Goal: Information Seeking & Learning: Learn about a topic

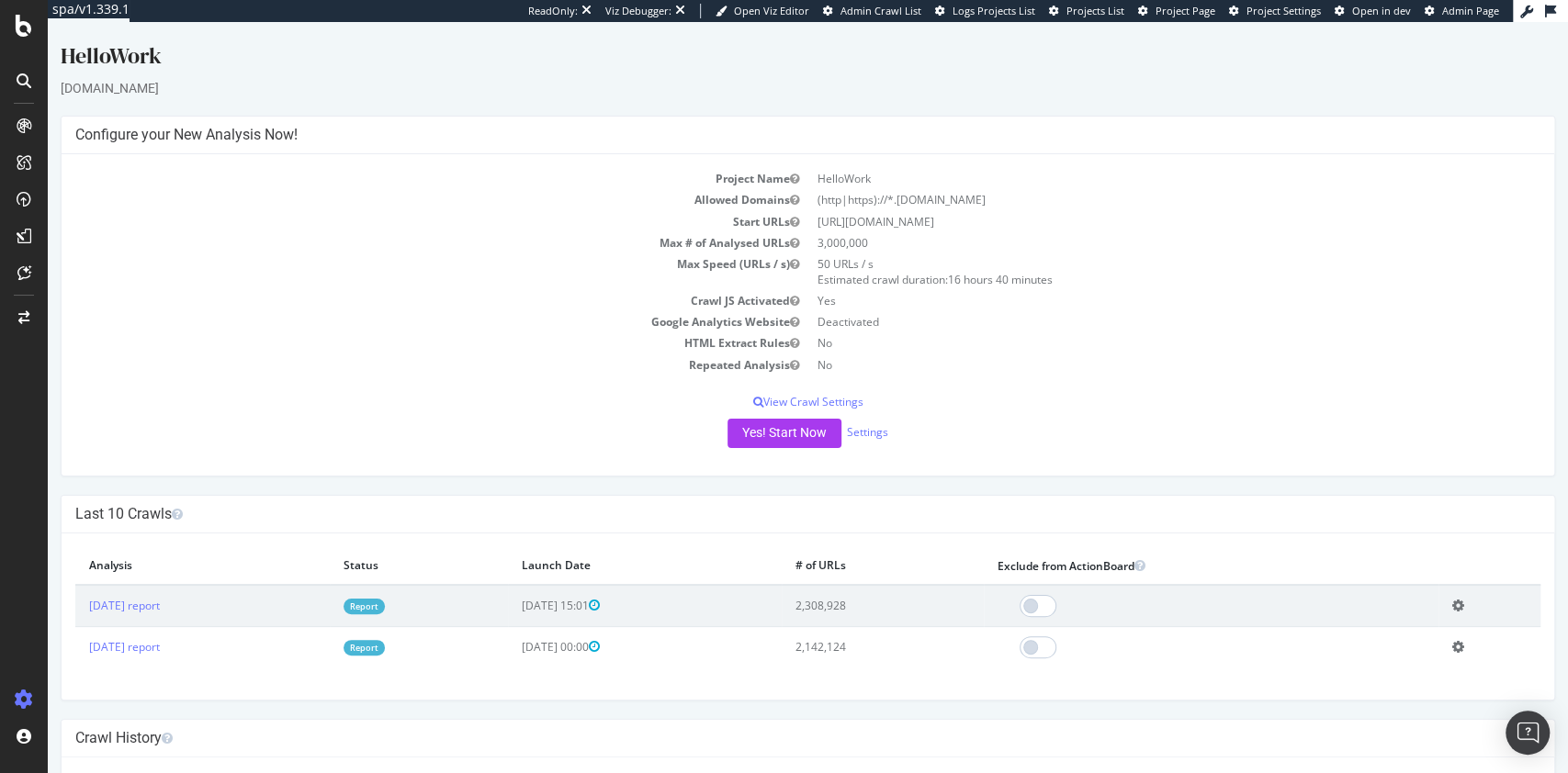
click at [385, 606] on link "Report" at bounding box center [364, 606] width 42 height 16
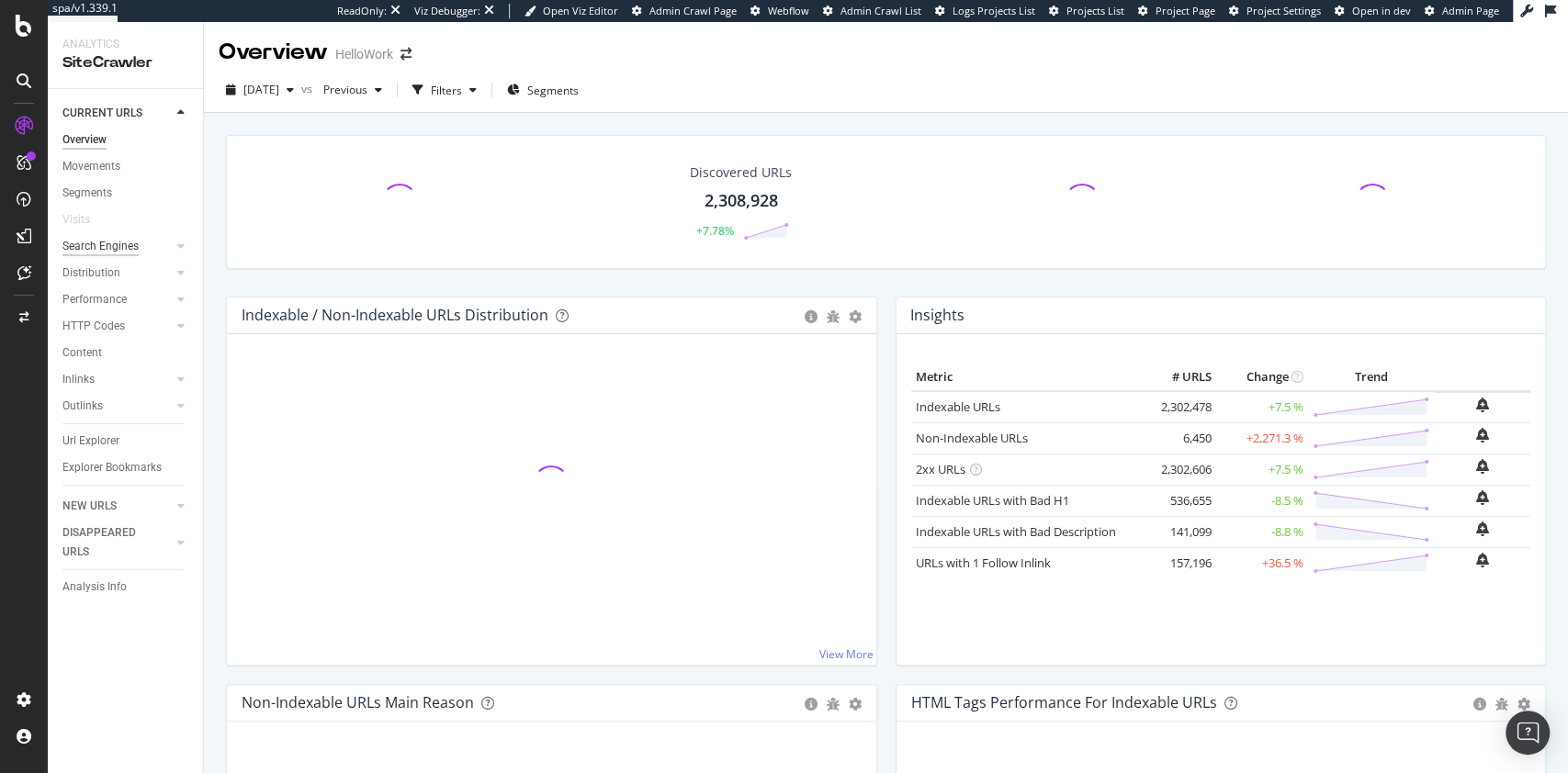
click at [115, 247] on div "Search Engines" at bounding box center [100, 246] width 77 height 19
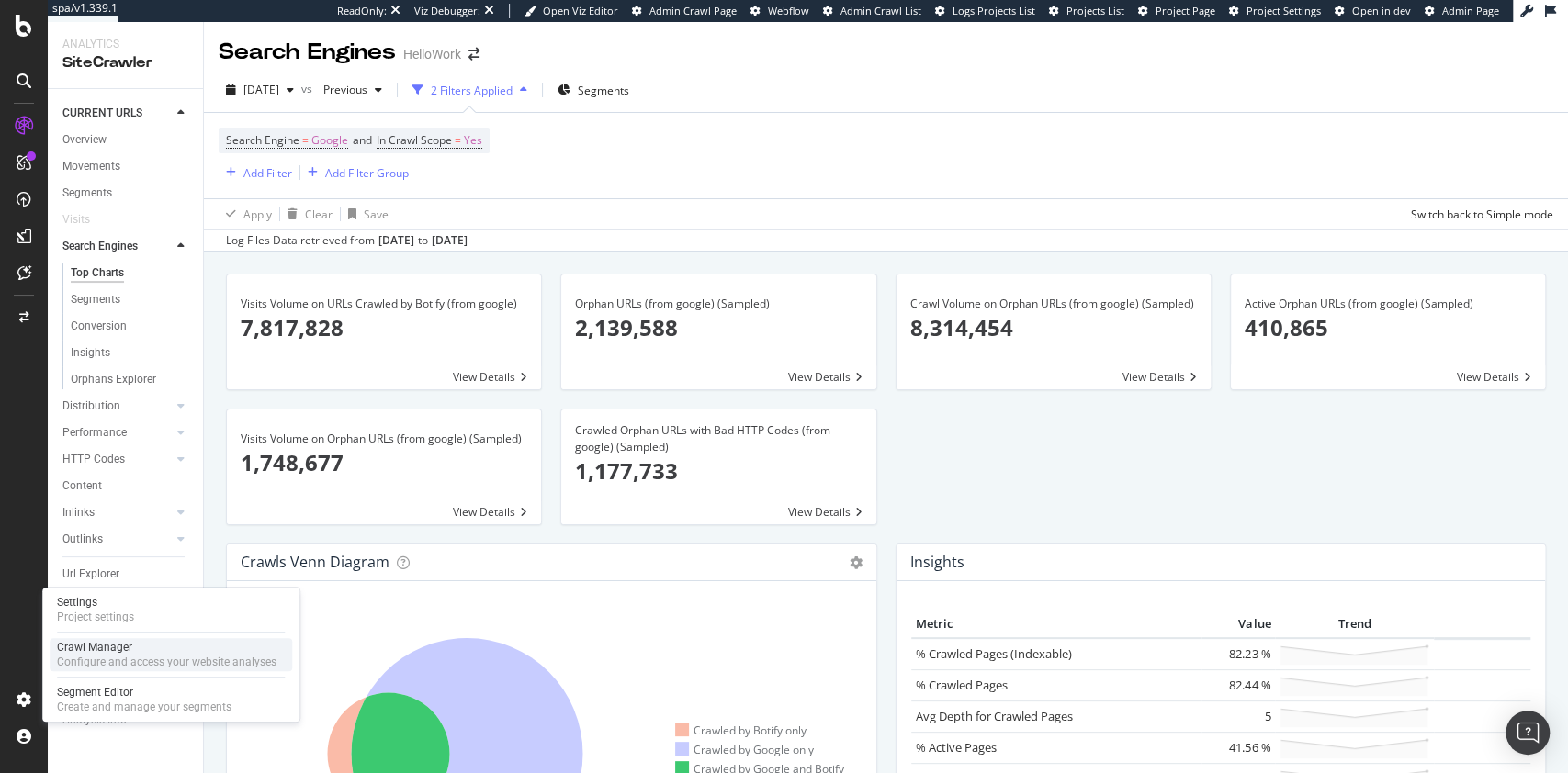
click at [111, 648] on div "Crawl Manager" at bounding box center [167, 648] width 220 height 15
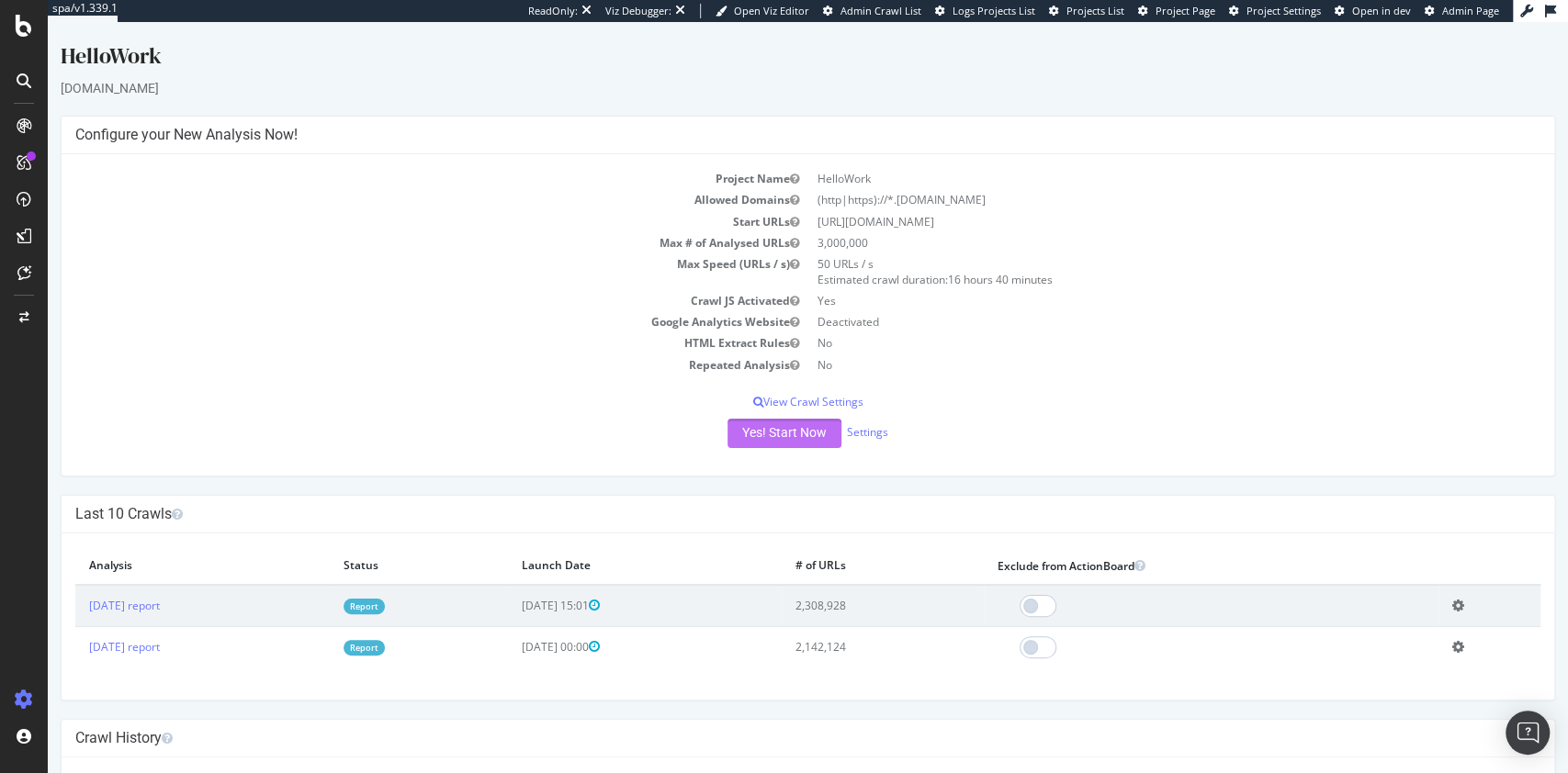
click at [783, 431] on button "Yes! Start Now" at bounding box center [784, 433] width 114 height 29
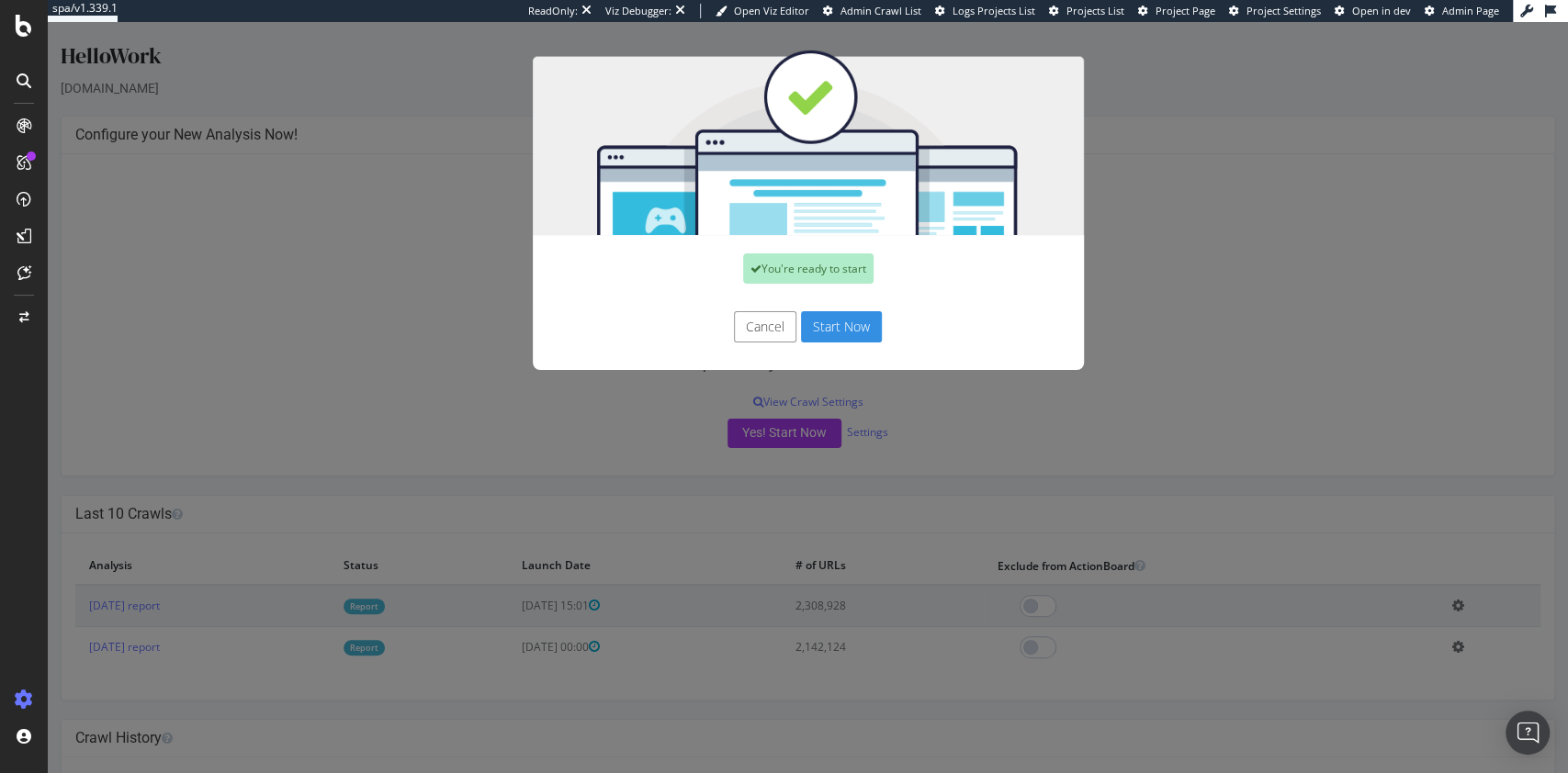
click at [827, 317] on button "Start Now" at bounding box center [841, 326] width 80 height 31
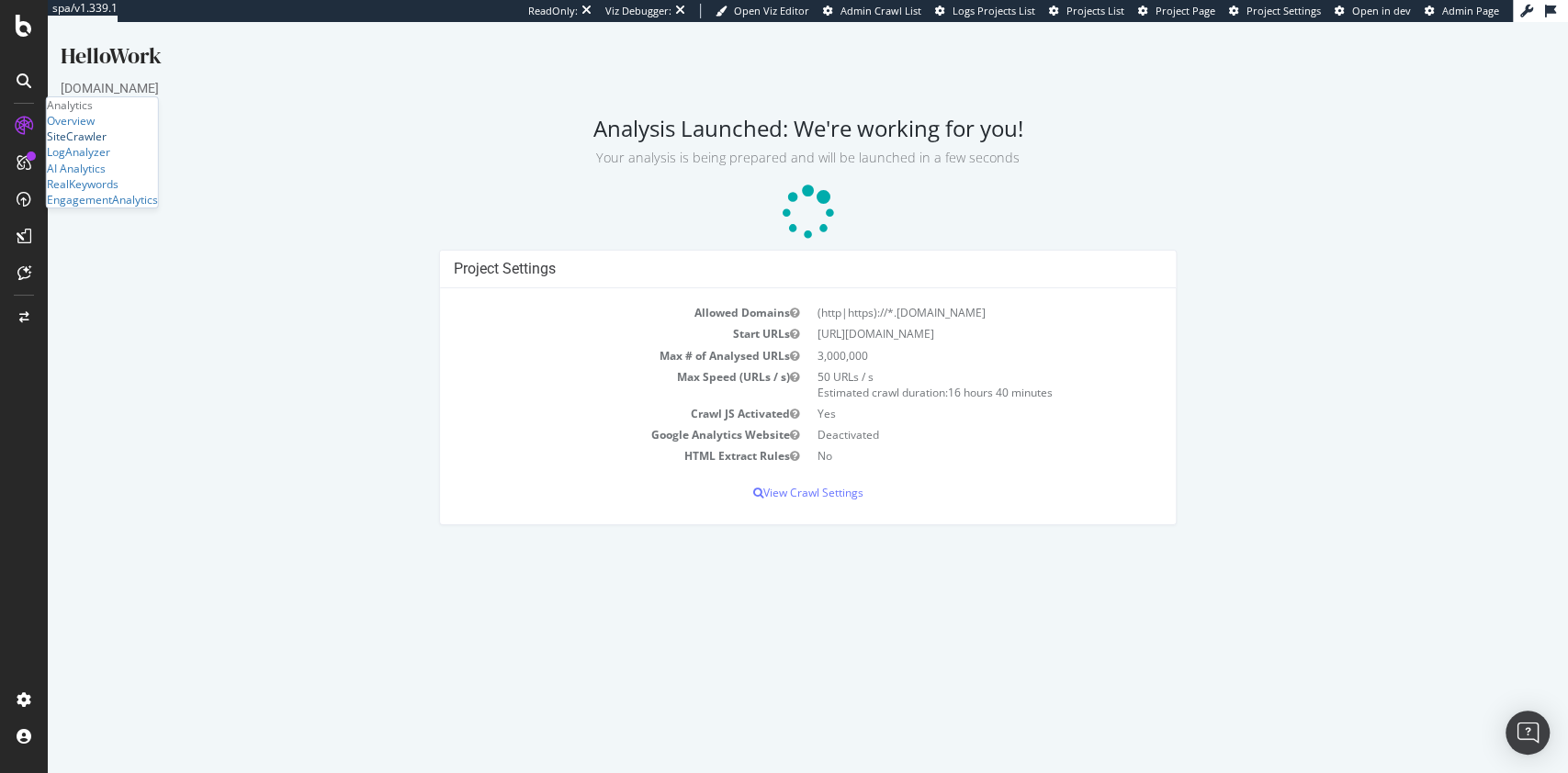
click at [107, 144] on div "SiteCrawler" at bounding box center [77, 136] width 60 height 16
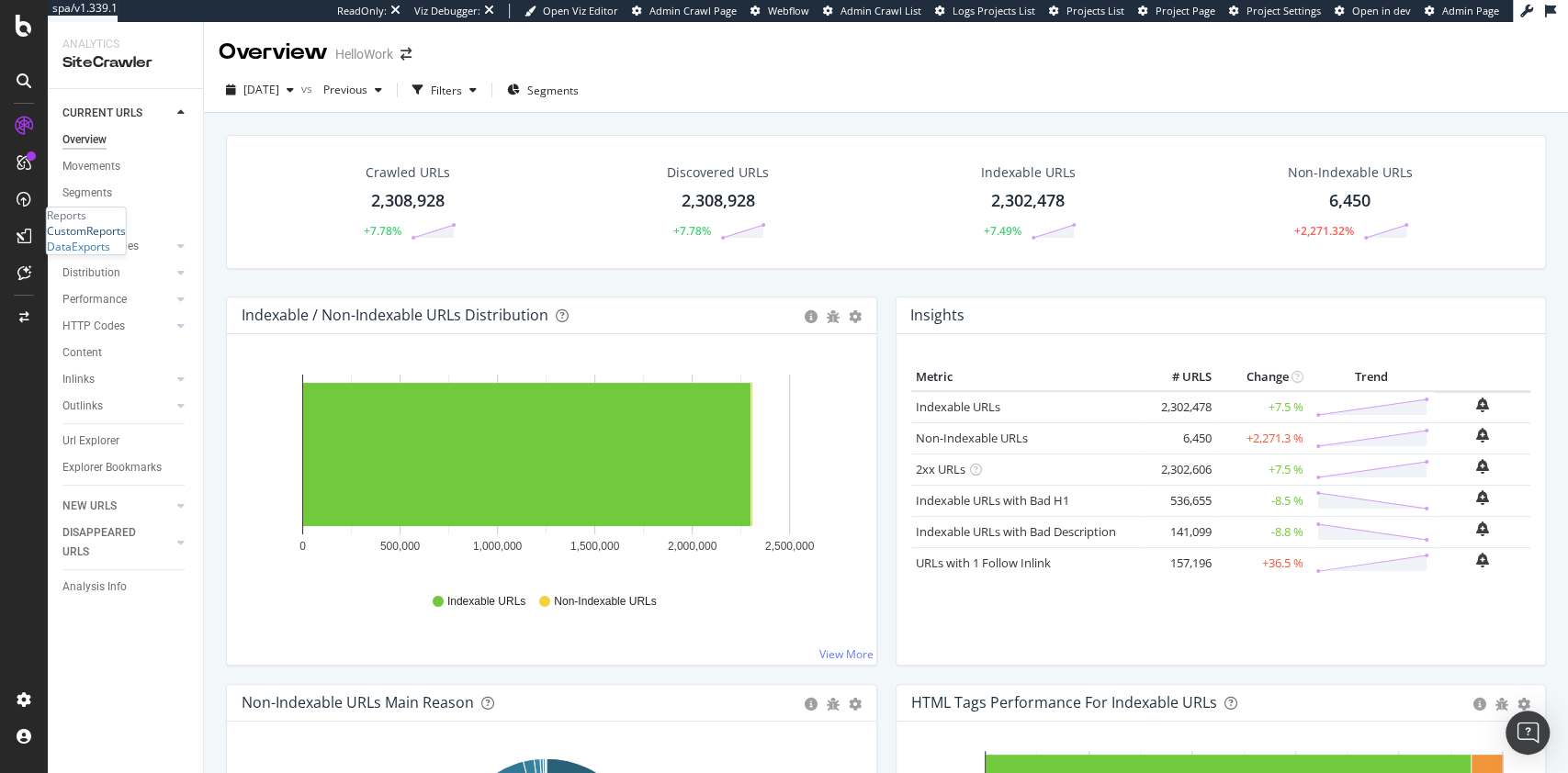
click at [126, 238] on div "CustomReports" at bounding box center [86, 231] width 79 height 16
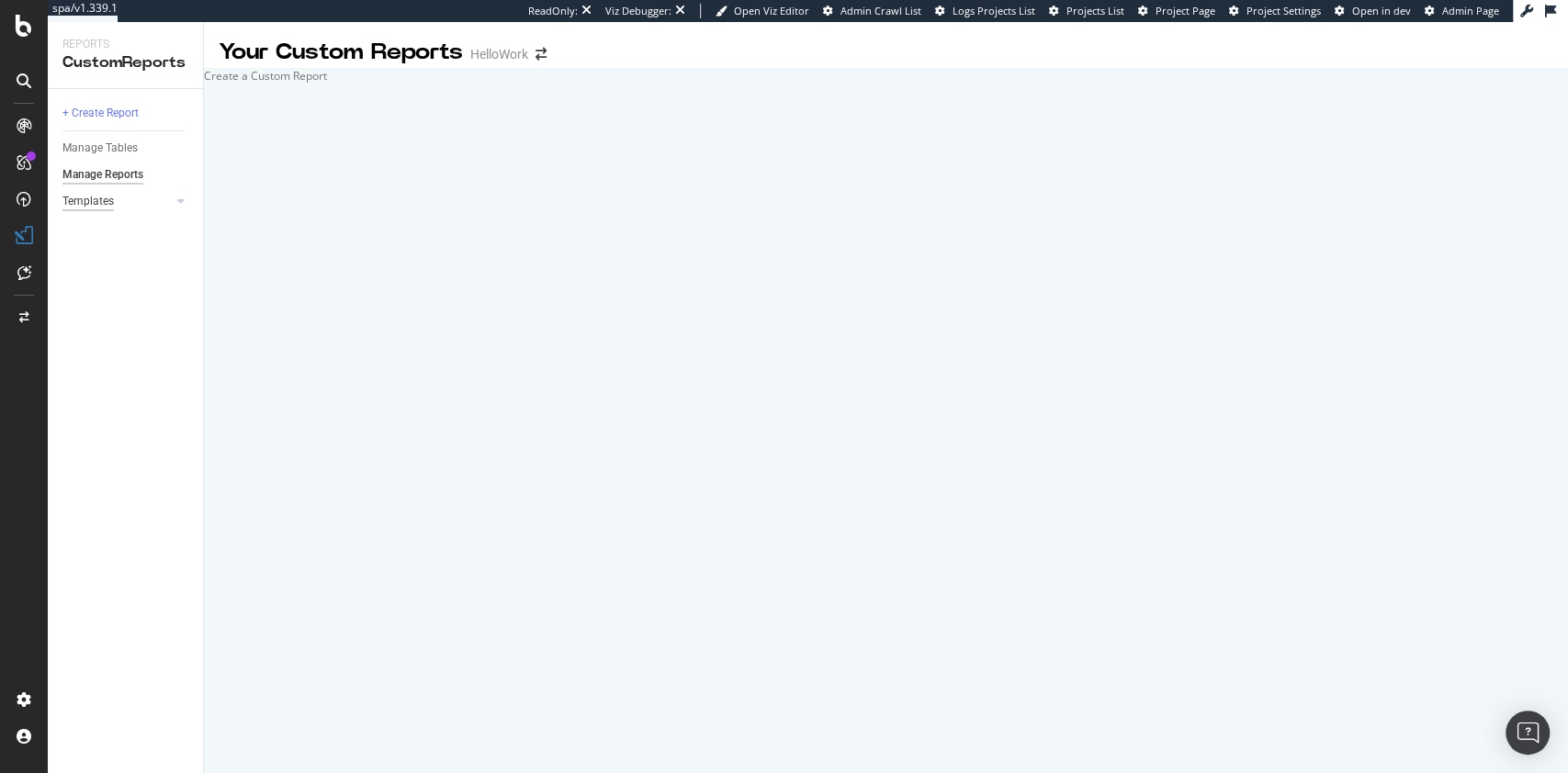
click at [92, 201] on div "Templates" at bounding box center [88, 202] width 51 height 19
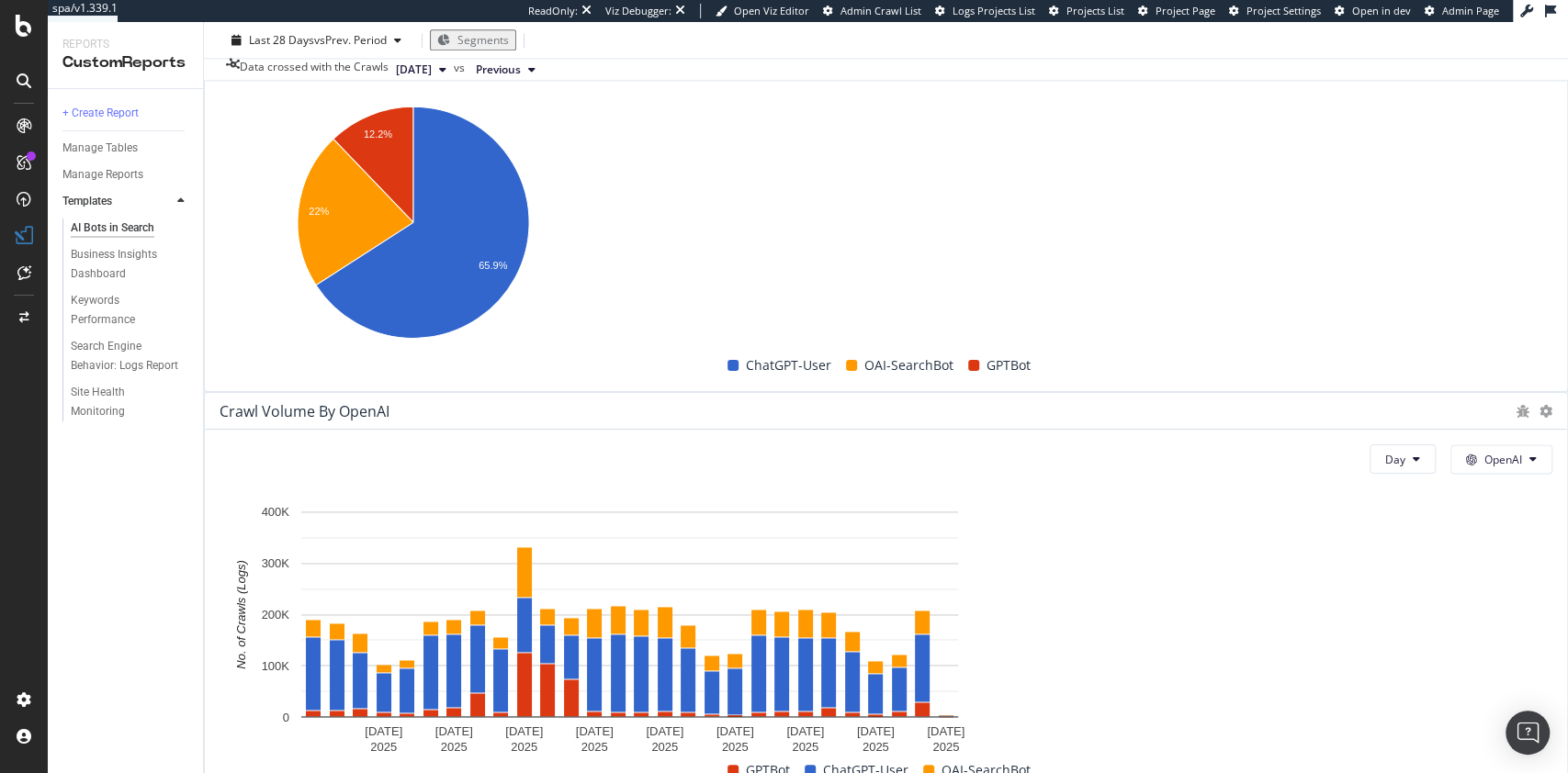
scroll to position [1493, 0]
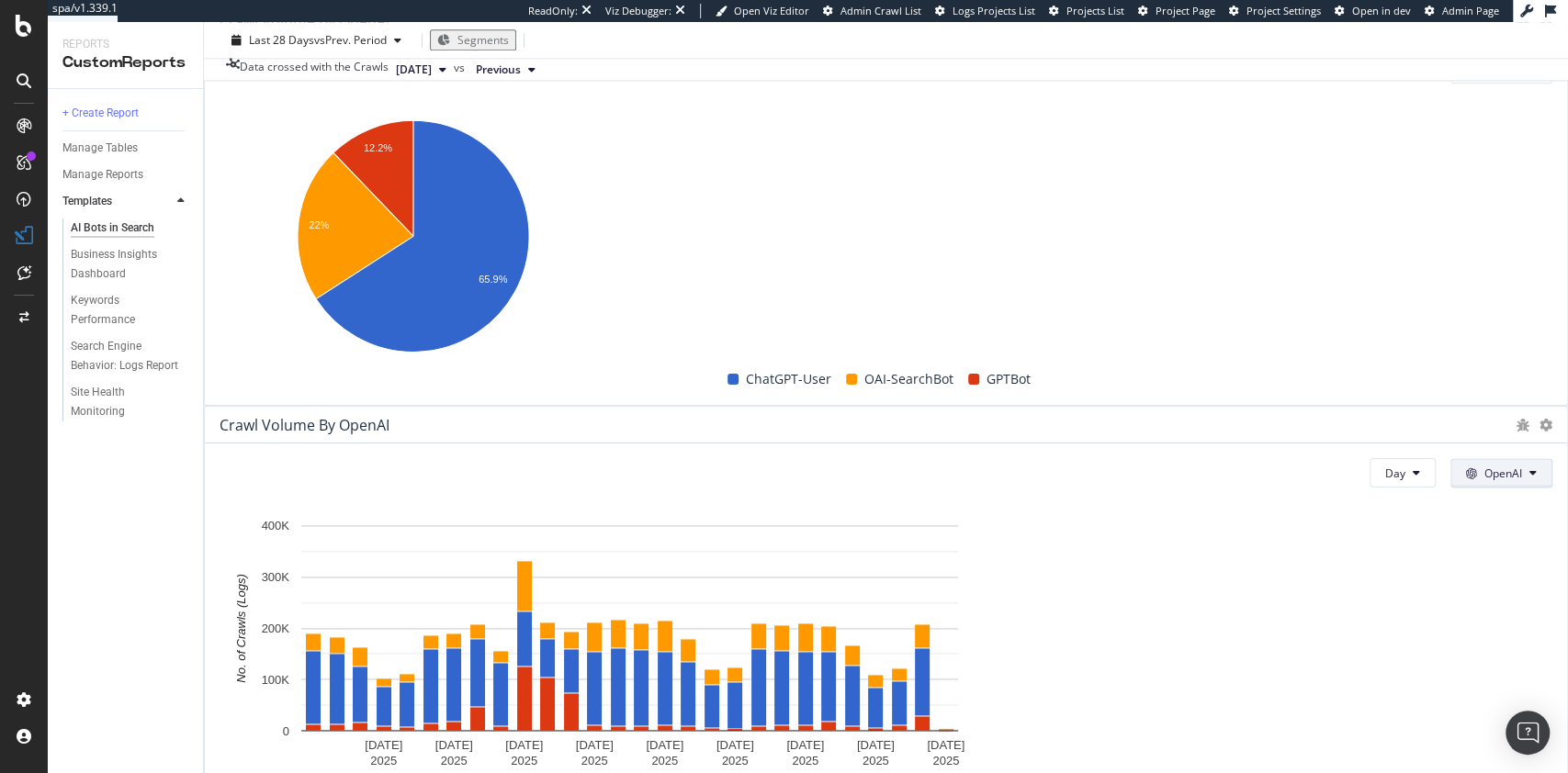
click at [1485, 466] on span "OpenAI" at bounding box center [1504, 473] width 38 height 16
click at [1540, 419] on icon at bounding box center [1546, 426] width 13 height 13
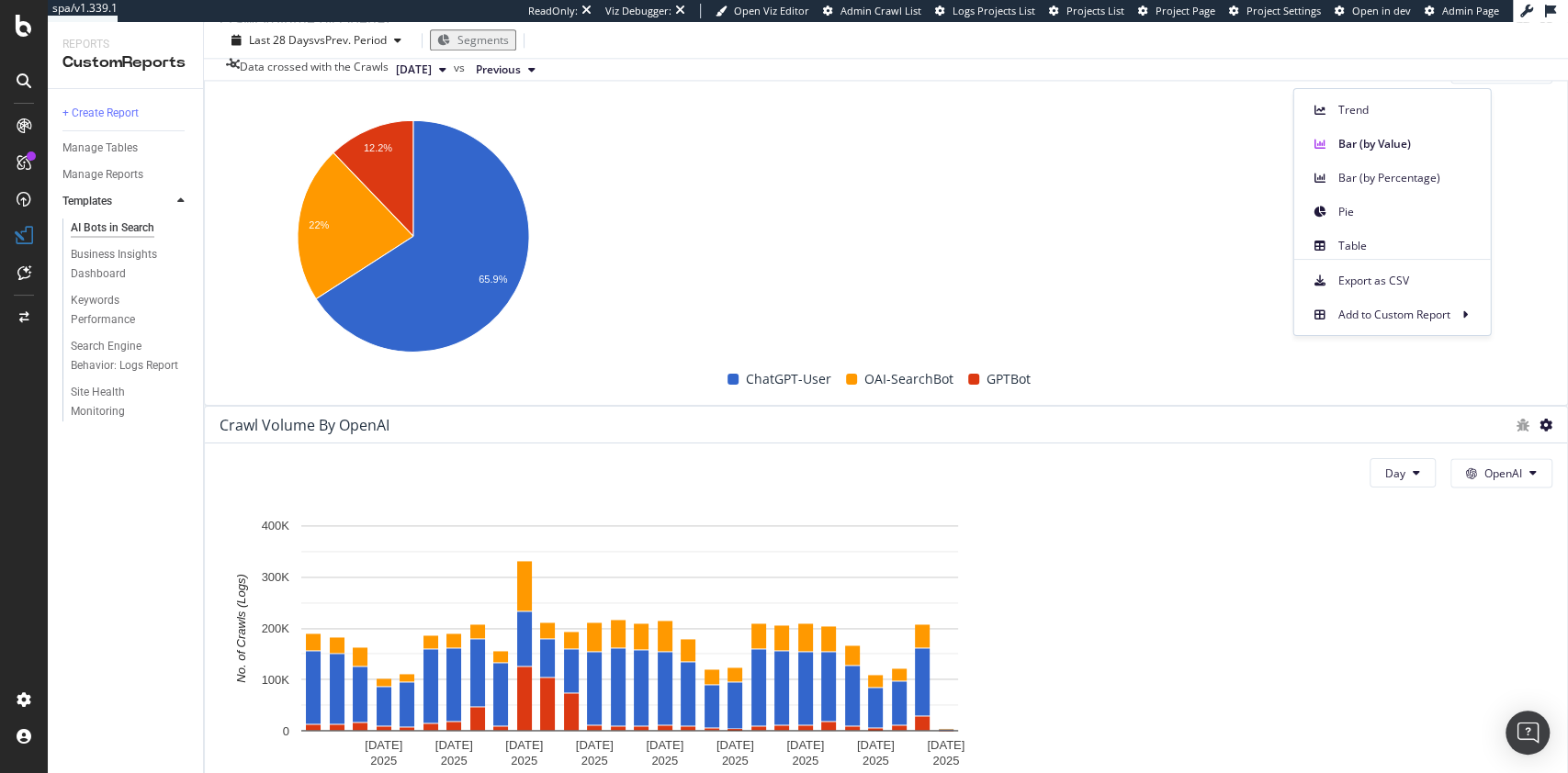
click at [1540, 419] on icon at bounding box center [1546, 426] width 13 height 13
click at [1393, 178] on span "Bar (by Percentage)" at bounding box center [1407, 178] width 138 height 16
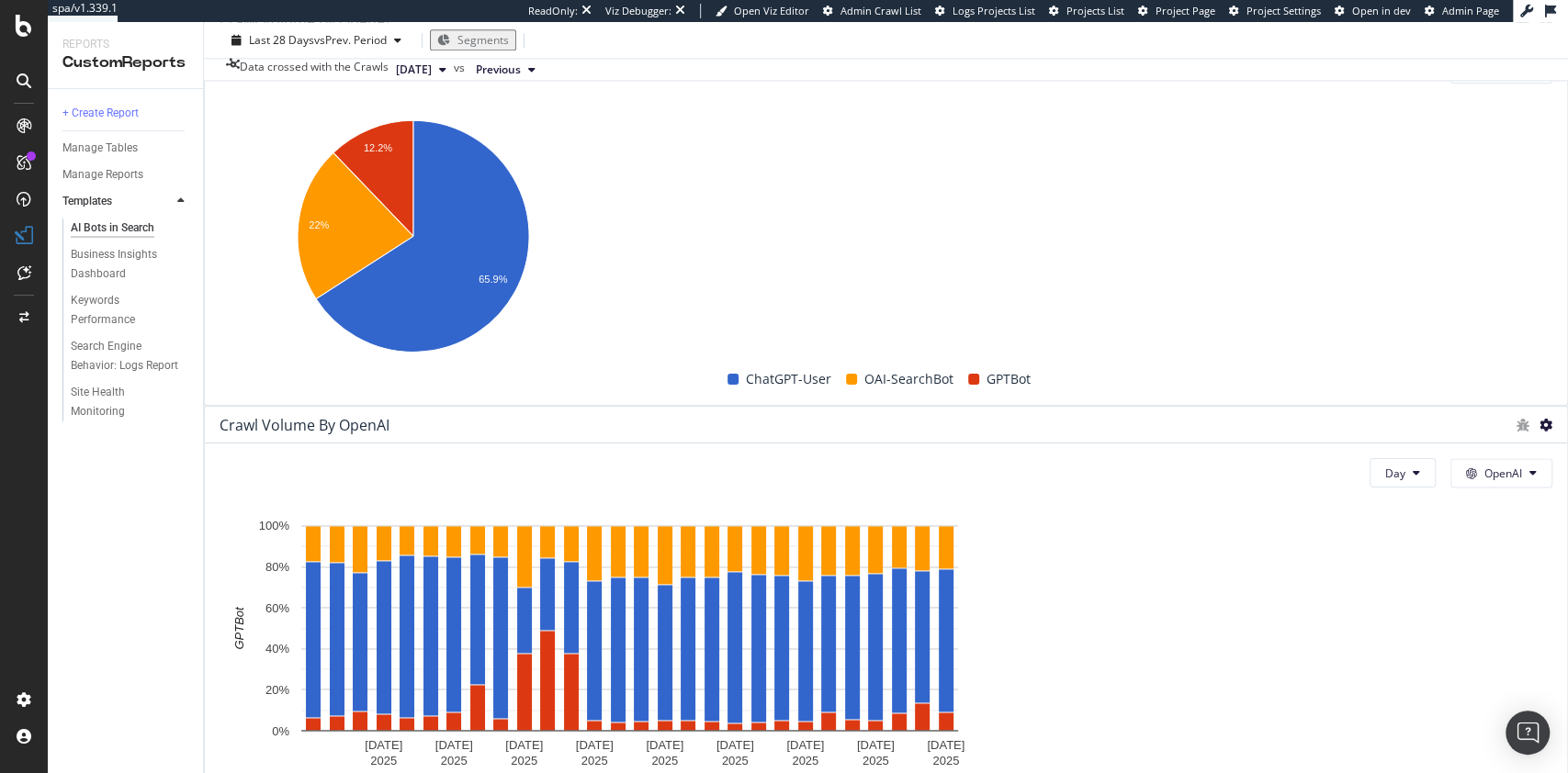
click at [1540, 419] on icon at bounding box center [1546, 426] width 13 height 13
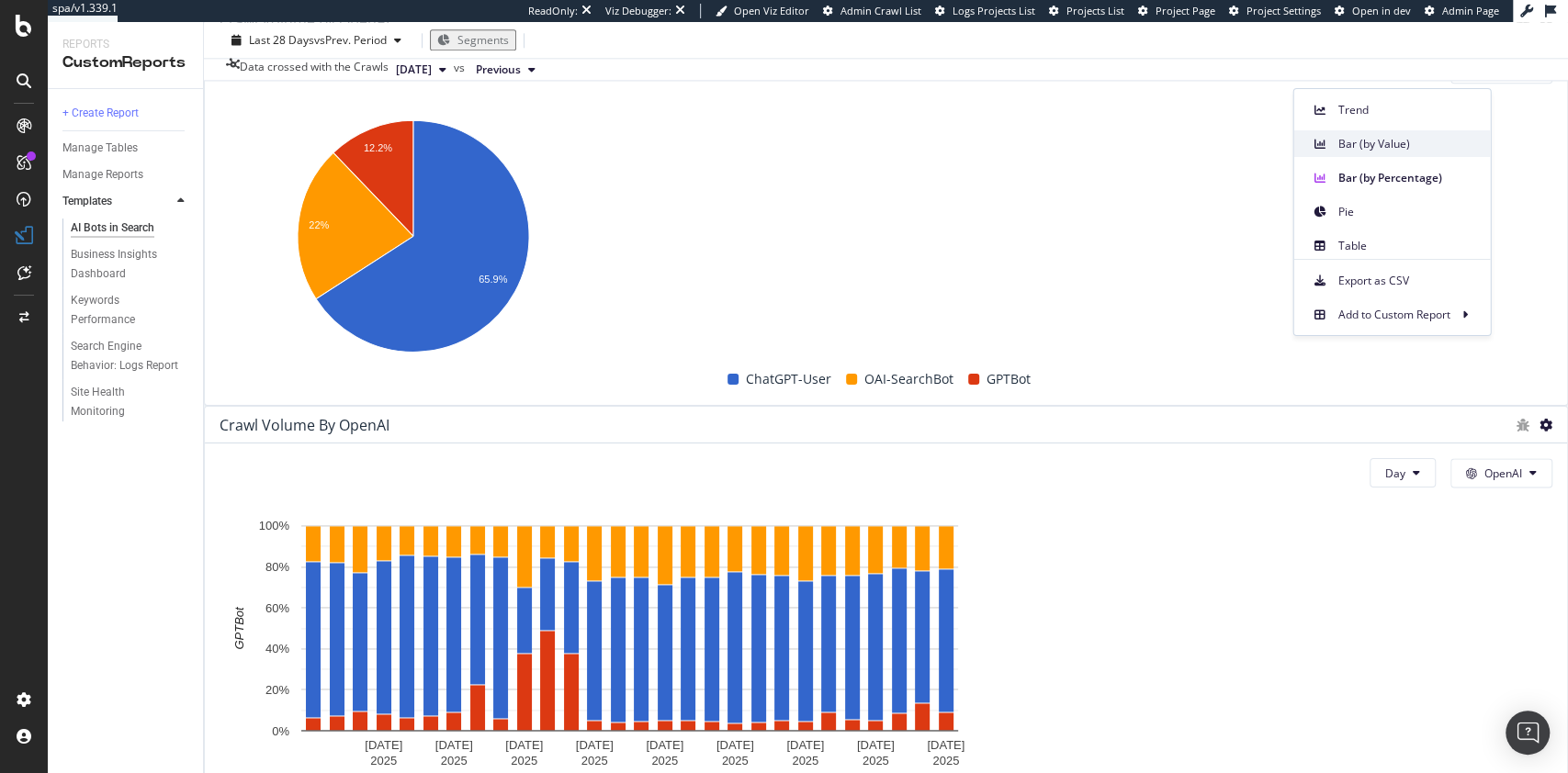
click at [1416, 138] on span "Bar (by Value)" at bounding box center [1407, 144] width 138 height 16
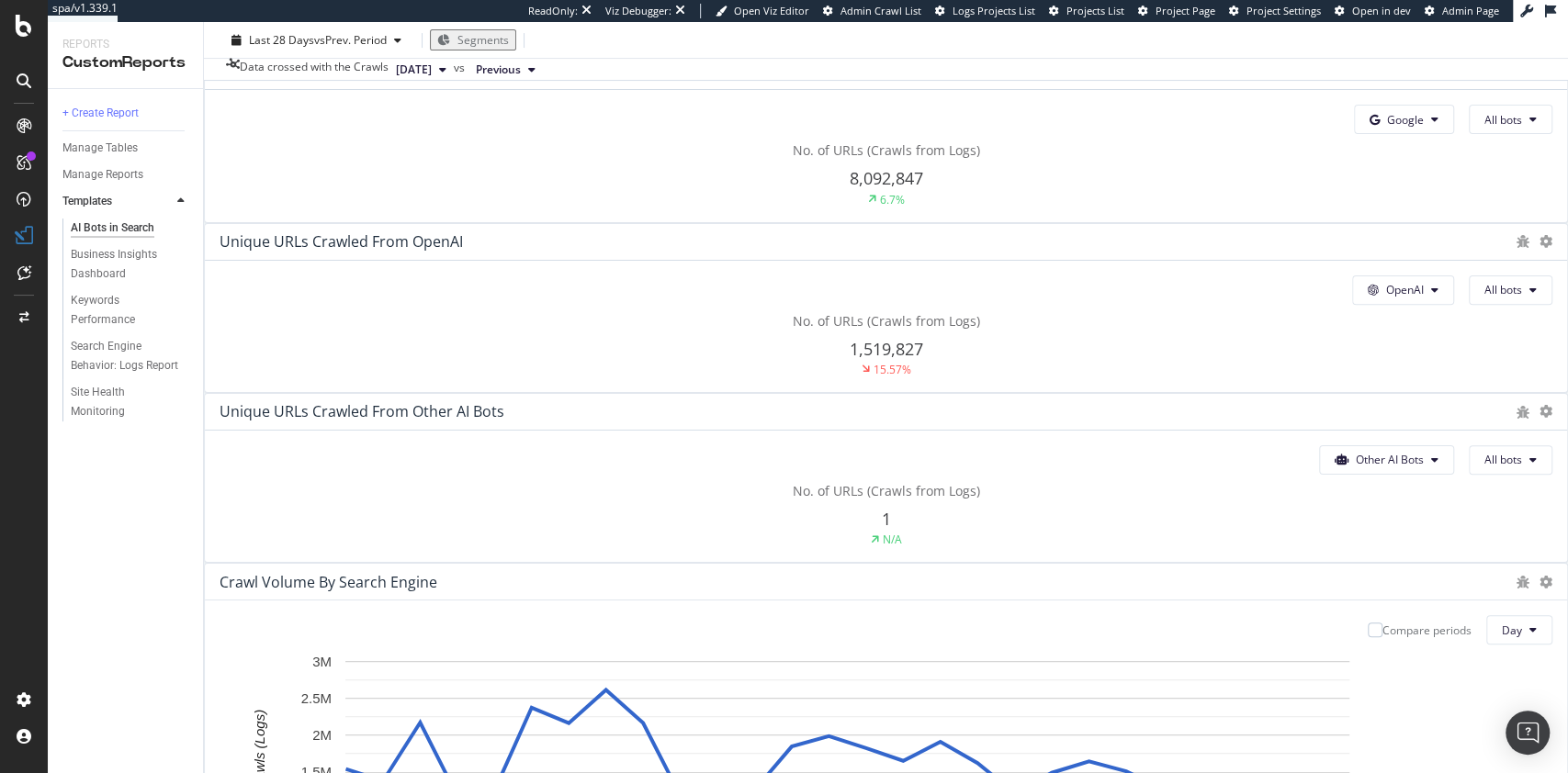
scroll to position [0, 0]
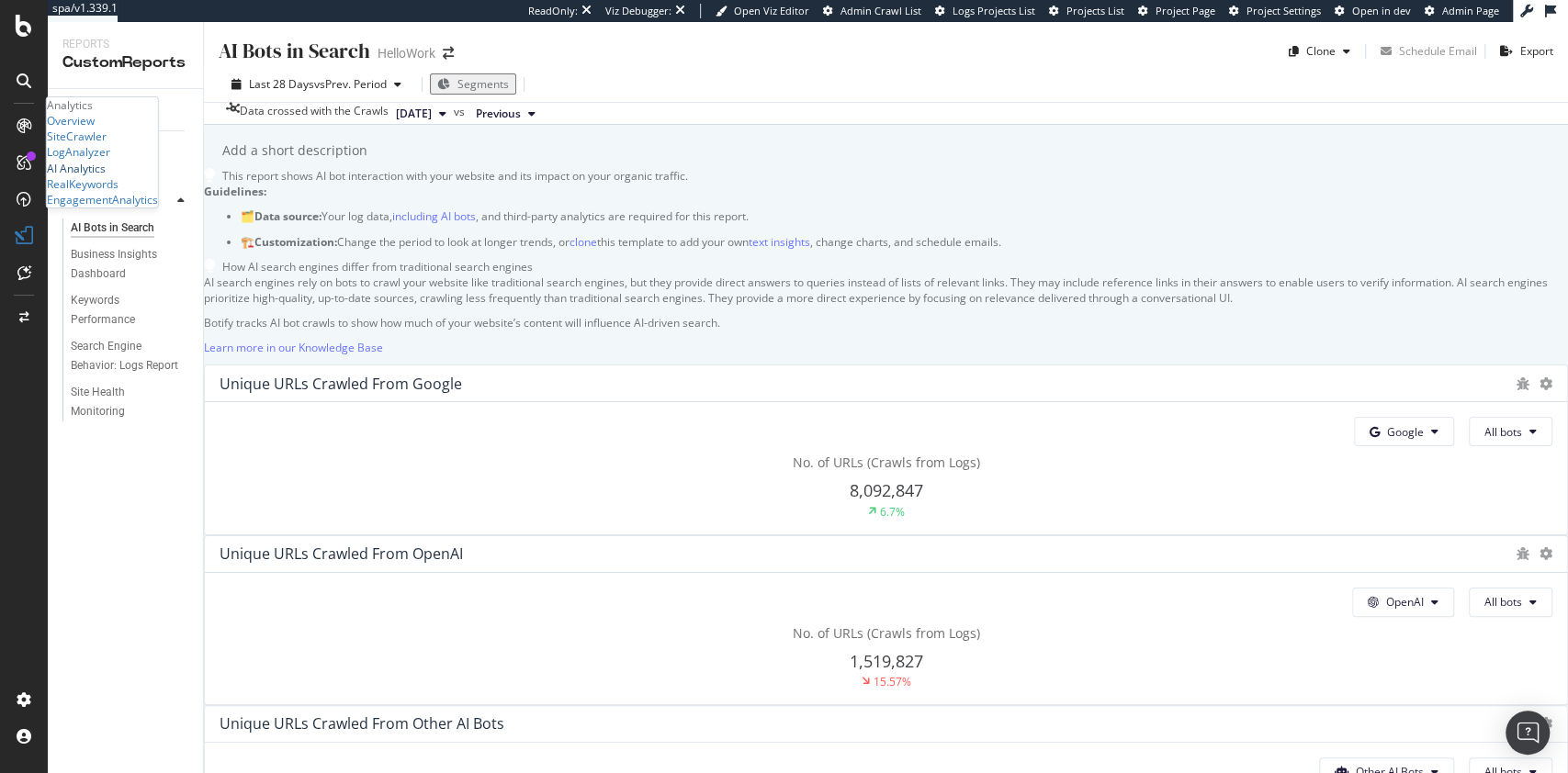
drag, startPoint x: 113, startPoint y: 278, endPoint x: 80, endPoint y: 260, distance: 37.6
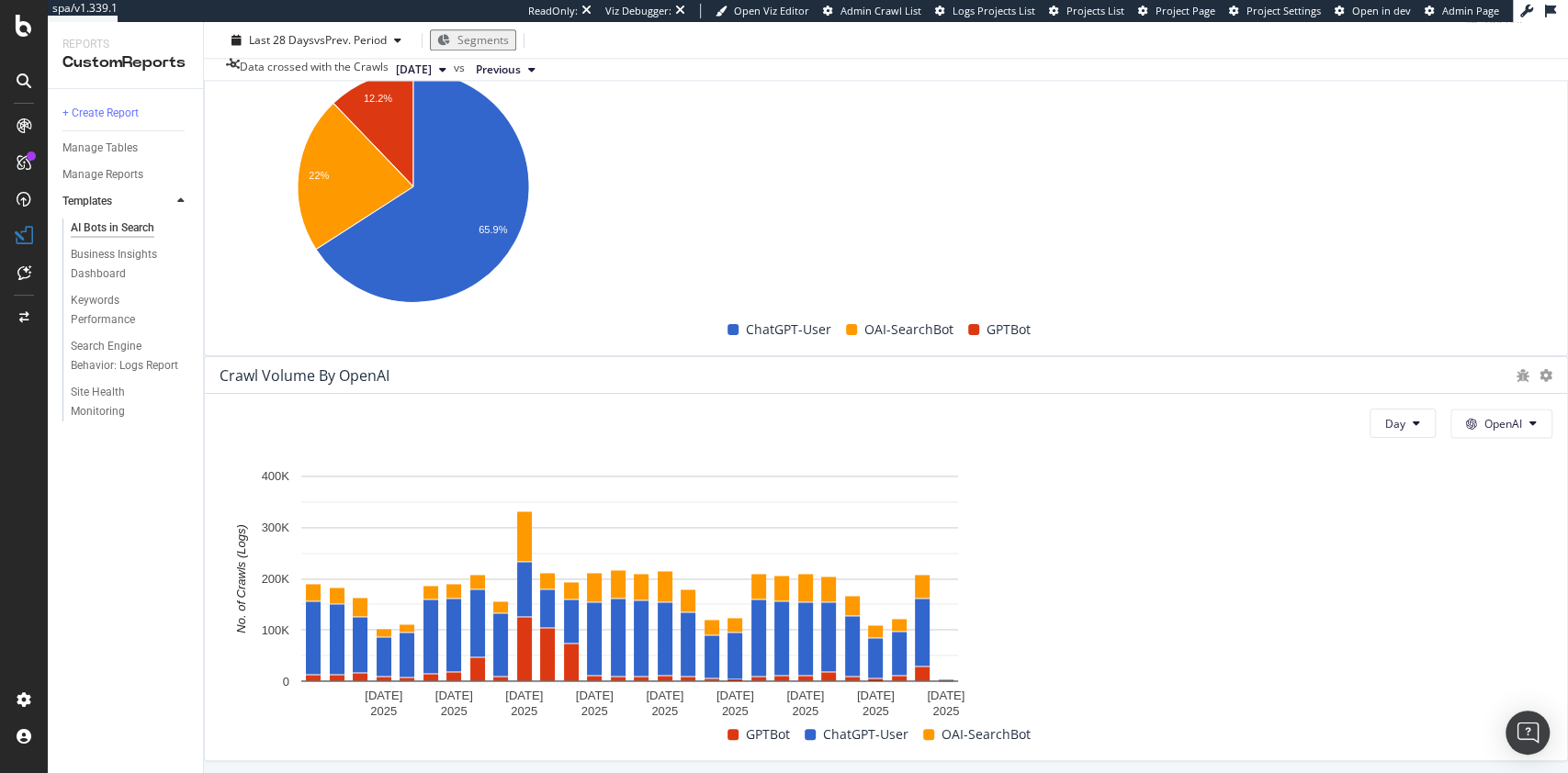
scroll to position [1540, 0]
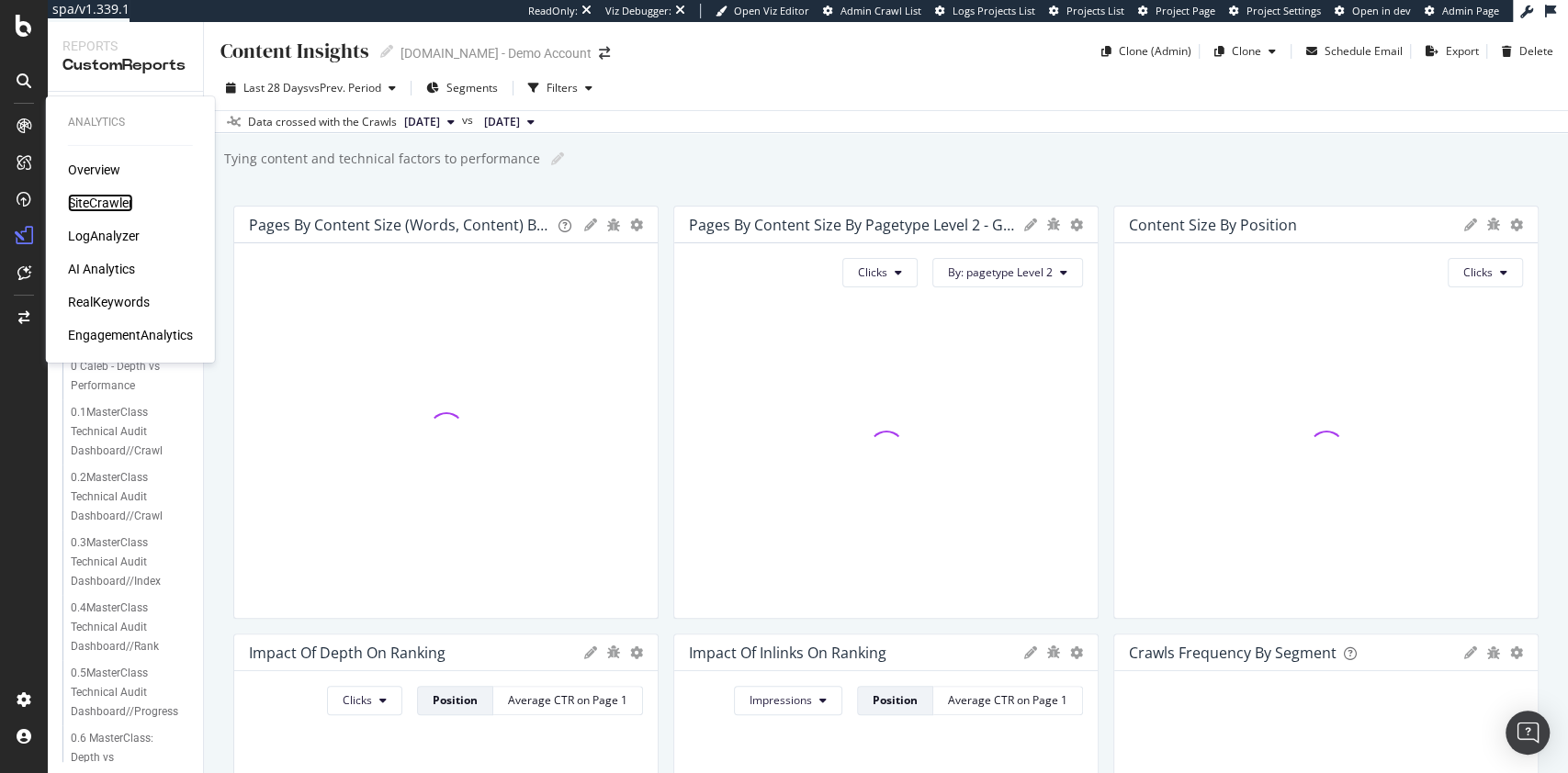
click at [104, 196] on div "SiteCrawler" at bounding box center [100, 202] width 65 height 18
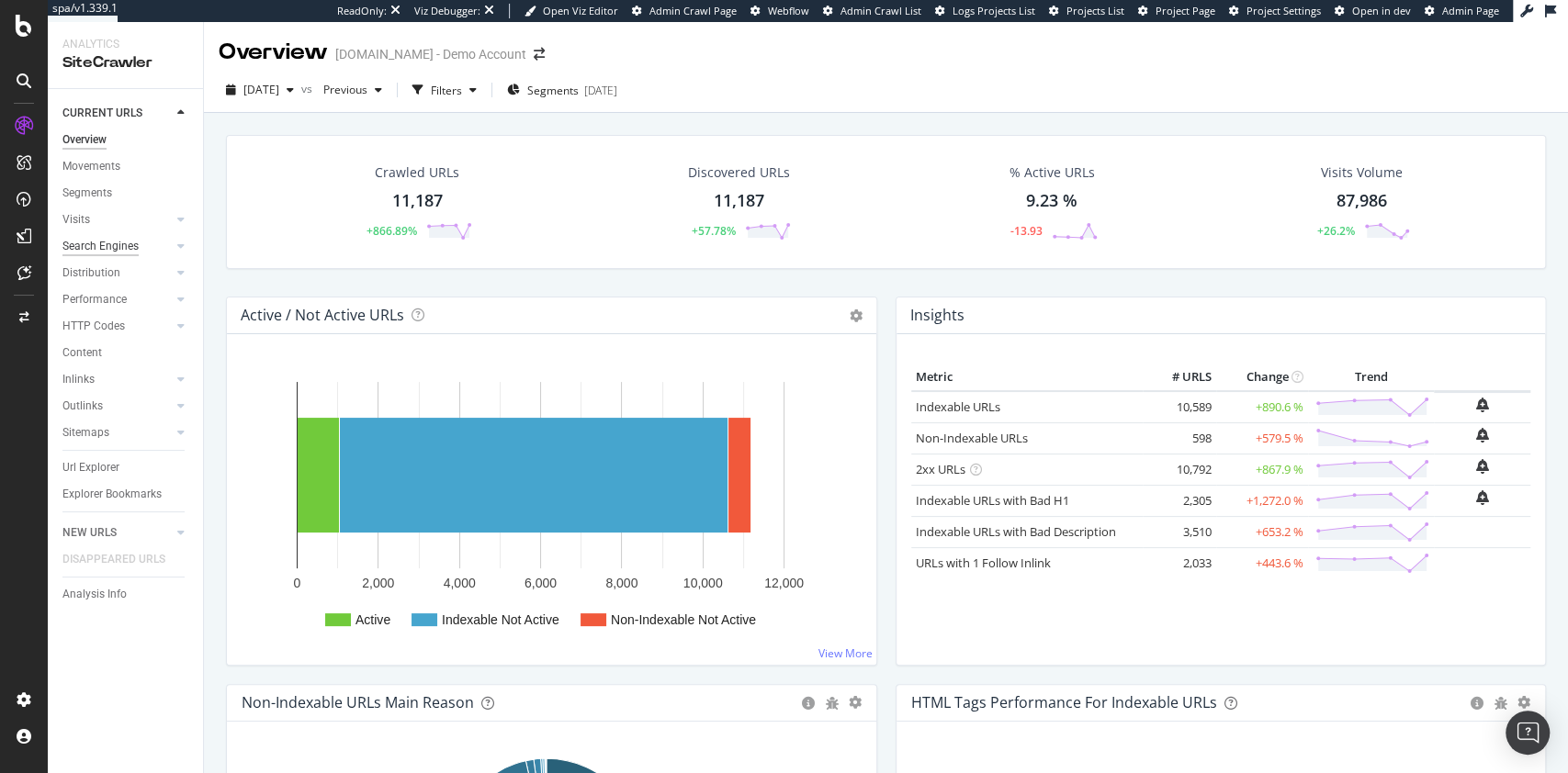
click at [106, 241] on div "Search Engines" at bounding box center [100, 246] width 77 height 19
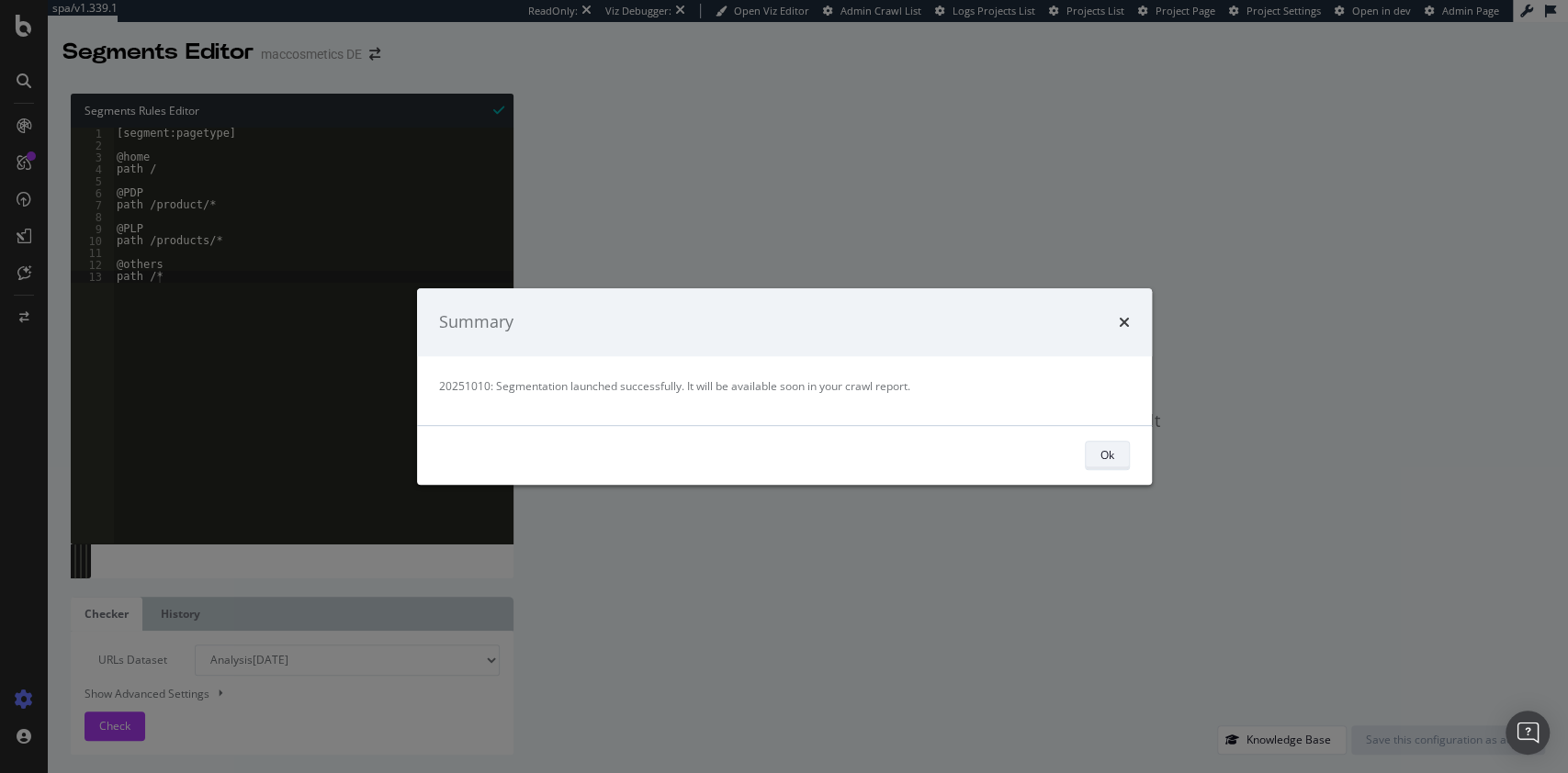
click at [1112, 448] on div "Ok" at bounding box center [1107, 455] width 14 height 16
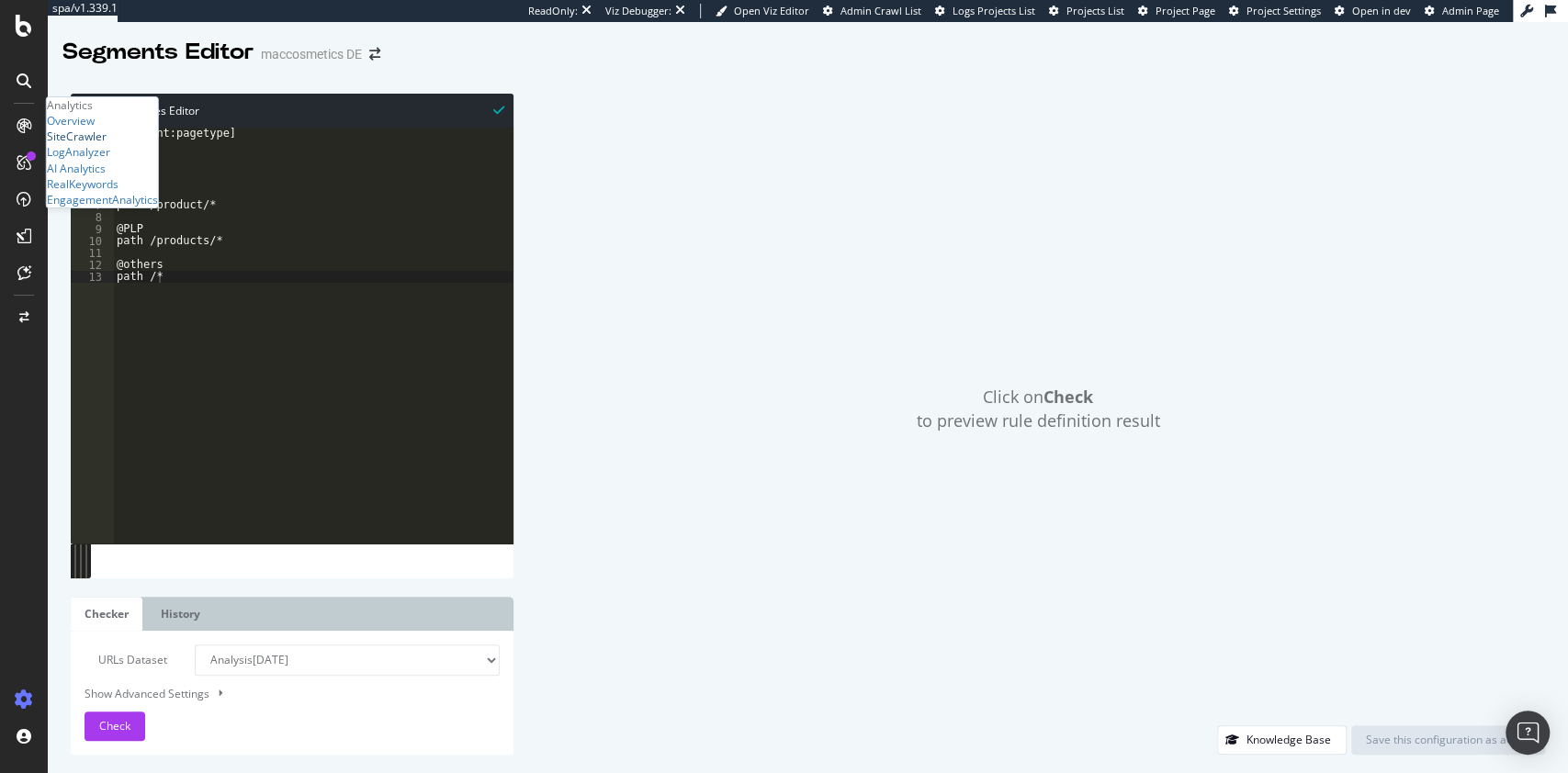
click at [94, 144] on div "SiteCrawler" at bounding box center [77, 136] width 60 height 16
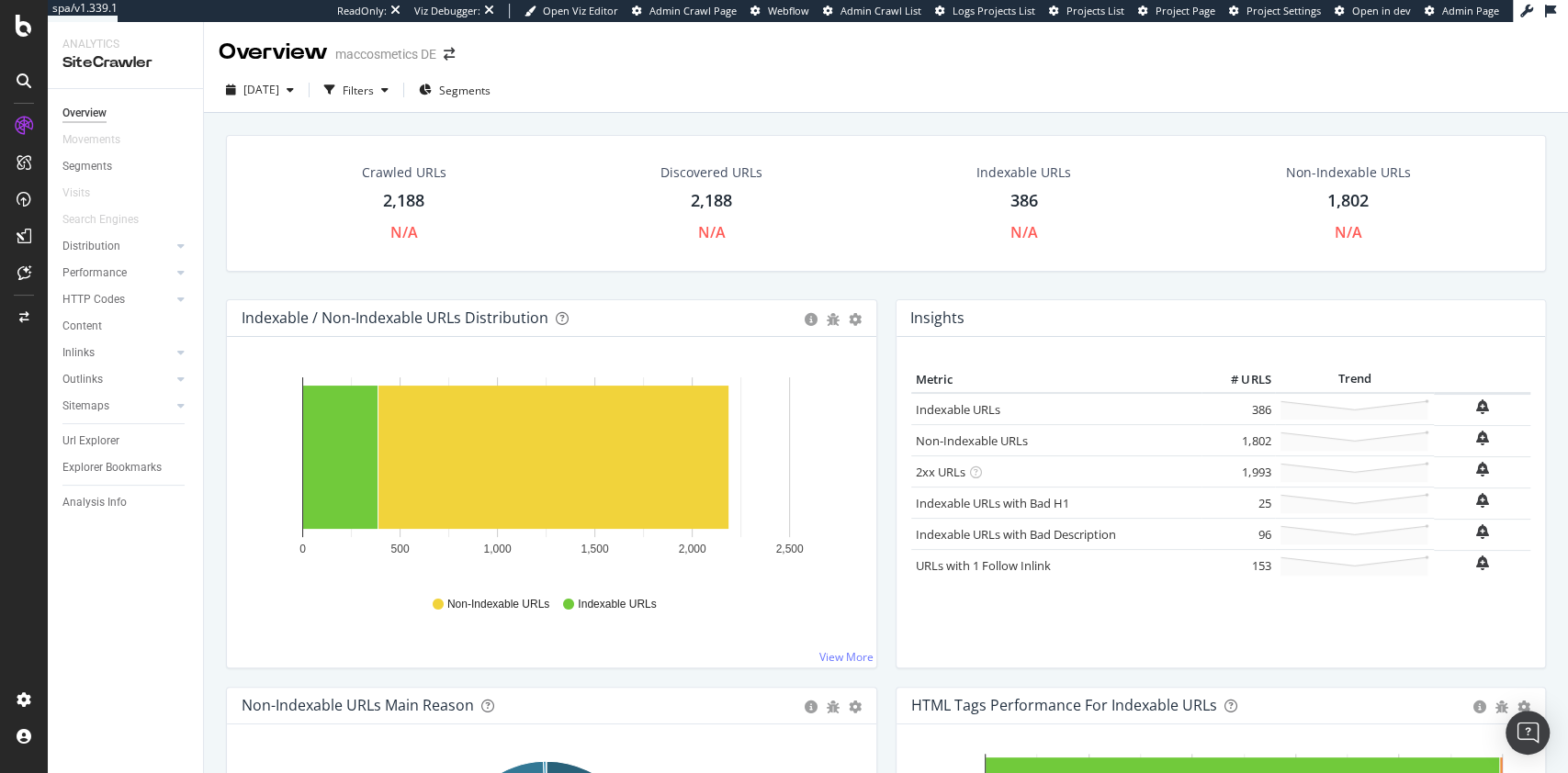
drag, startPoint x: 77, startPoint y: 164, endPoint x: 357, endPoint y: 1, distance: 324.0
click at [77, 164] on div "Segments" at bounding box center [87, 167] width 49 height 19
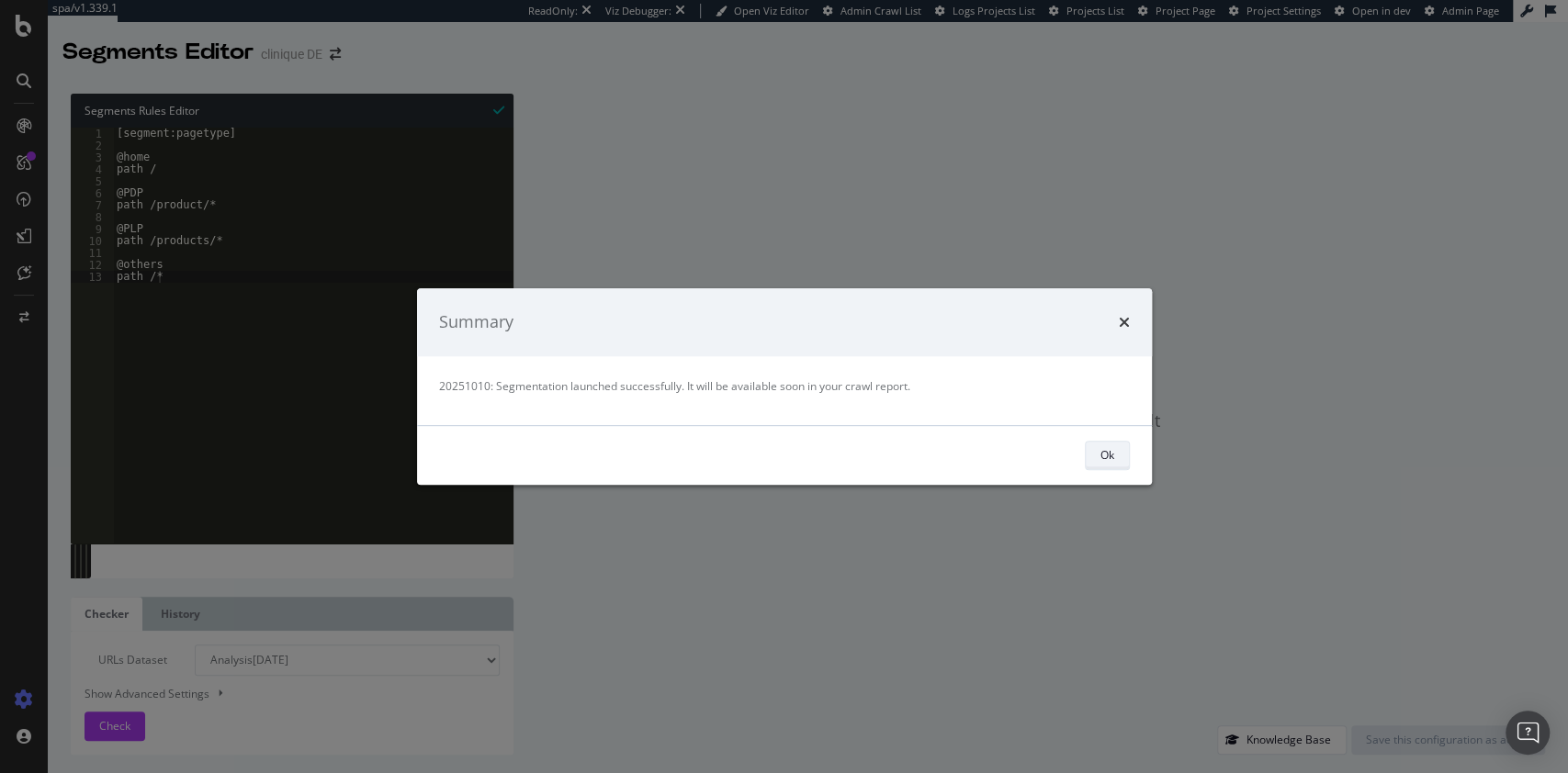
click at [1107, 441] on button "Ok" at bounding box center [1108, 455] width 45 height 29
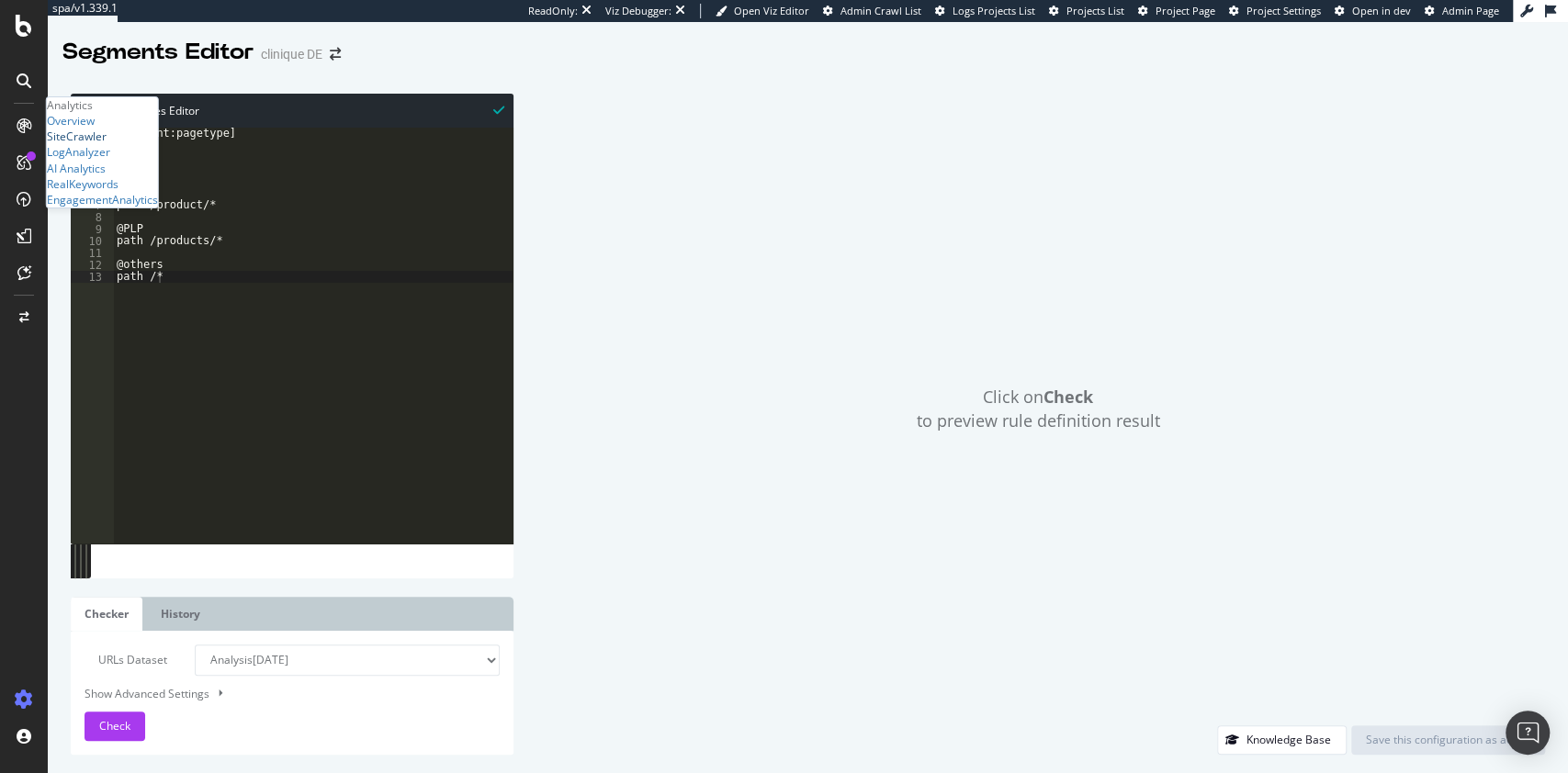
click at [107, 144] on div "SiteCrawler" at bounding box center [77, 136] width 60 height 16
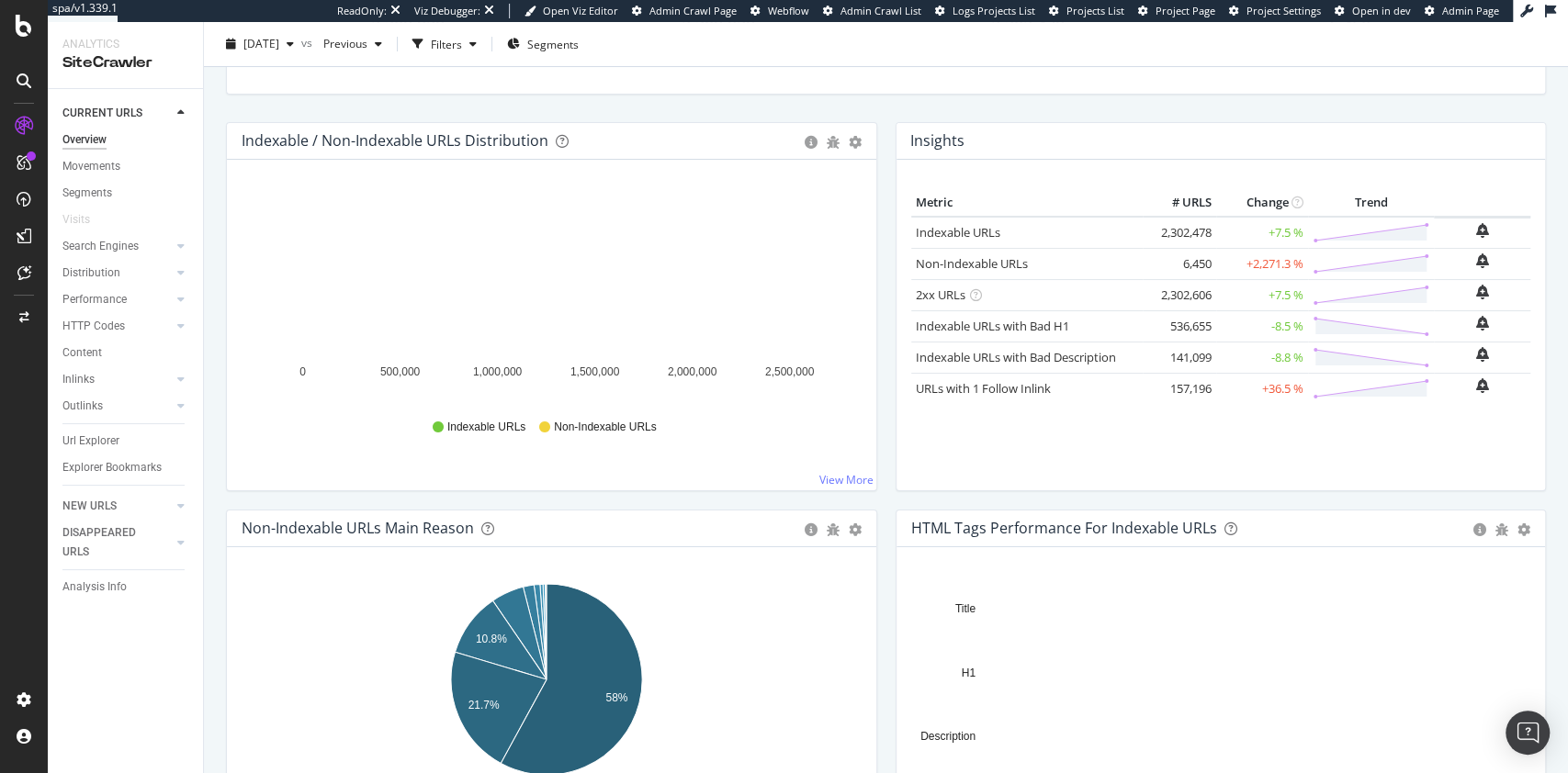
scroll to position [158, 0]
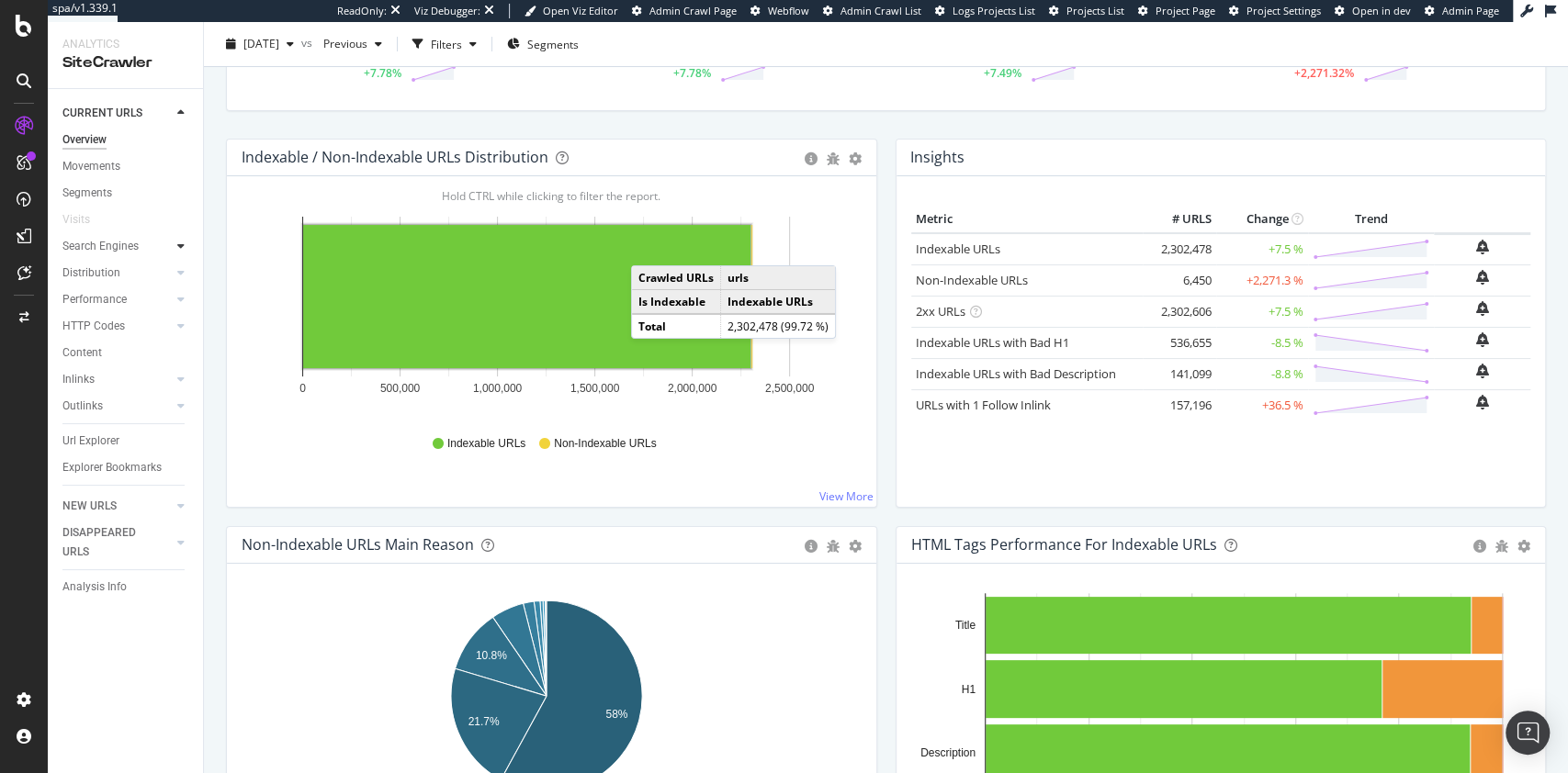
click at [184, 255] on div at bounding box center [181, 245] width 18 height 18
click at [116, 327] on div "Conversion" at bounding box center [98, 326] width 56 height 19
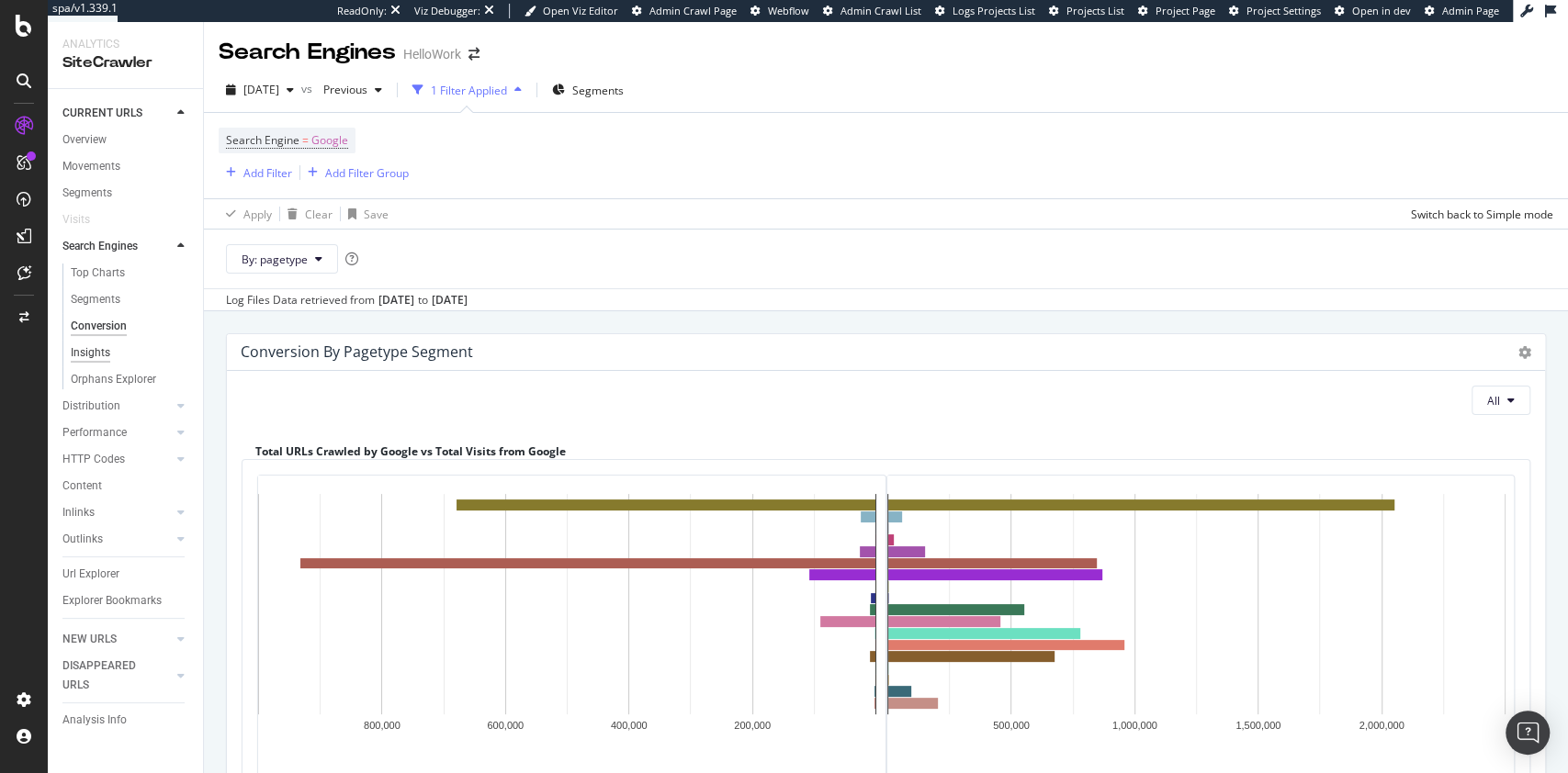
click at [88, 355] on div "Insights" at bounding box center [91, 353] width 40 height 19
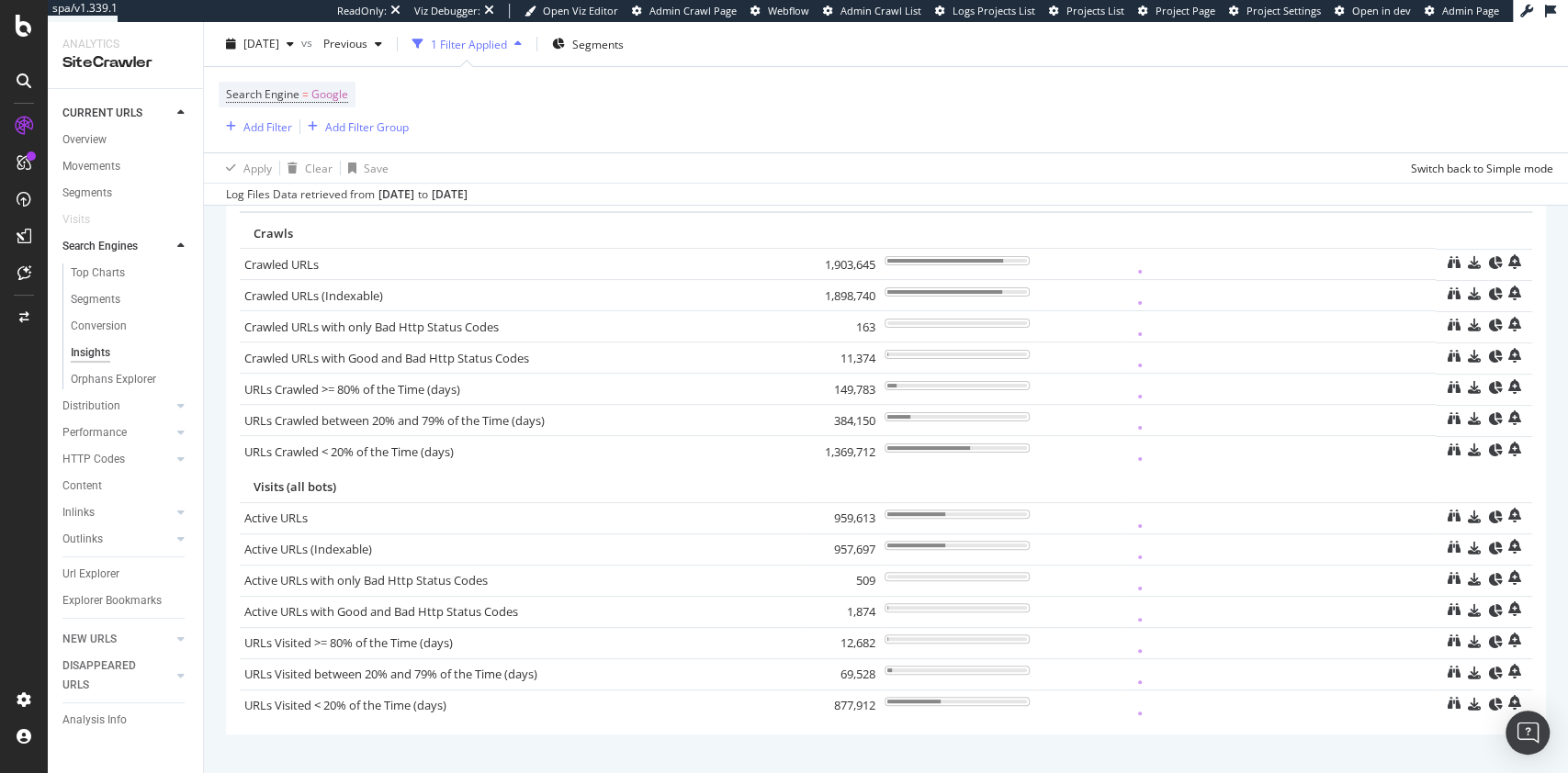
scroll to position [118, 0]
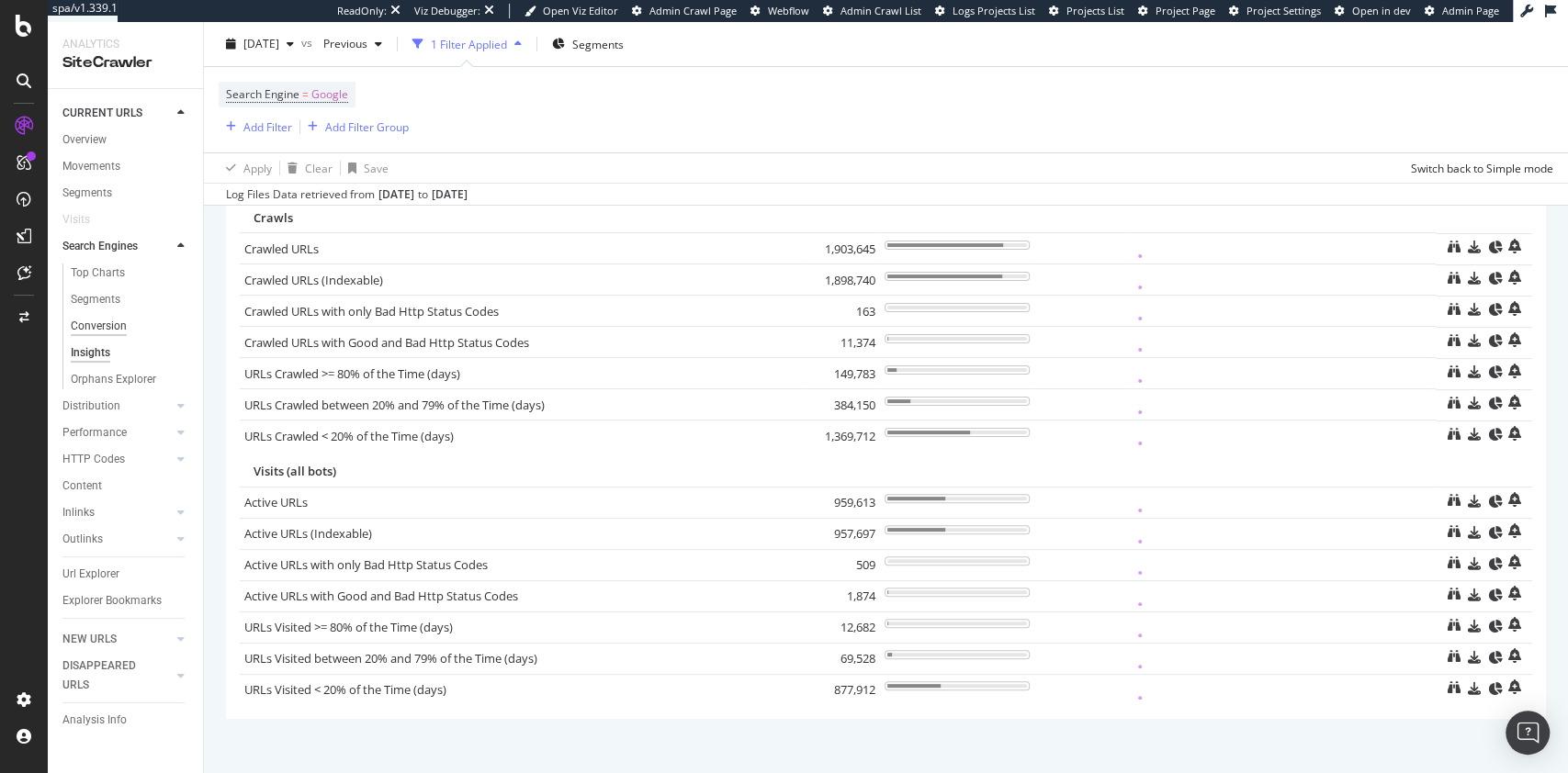
click at [103, 327] on div "Conversion" at bounding box center [98, 326] width 56 height 19
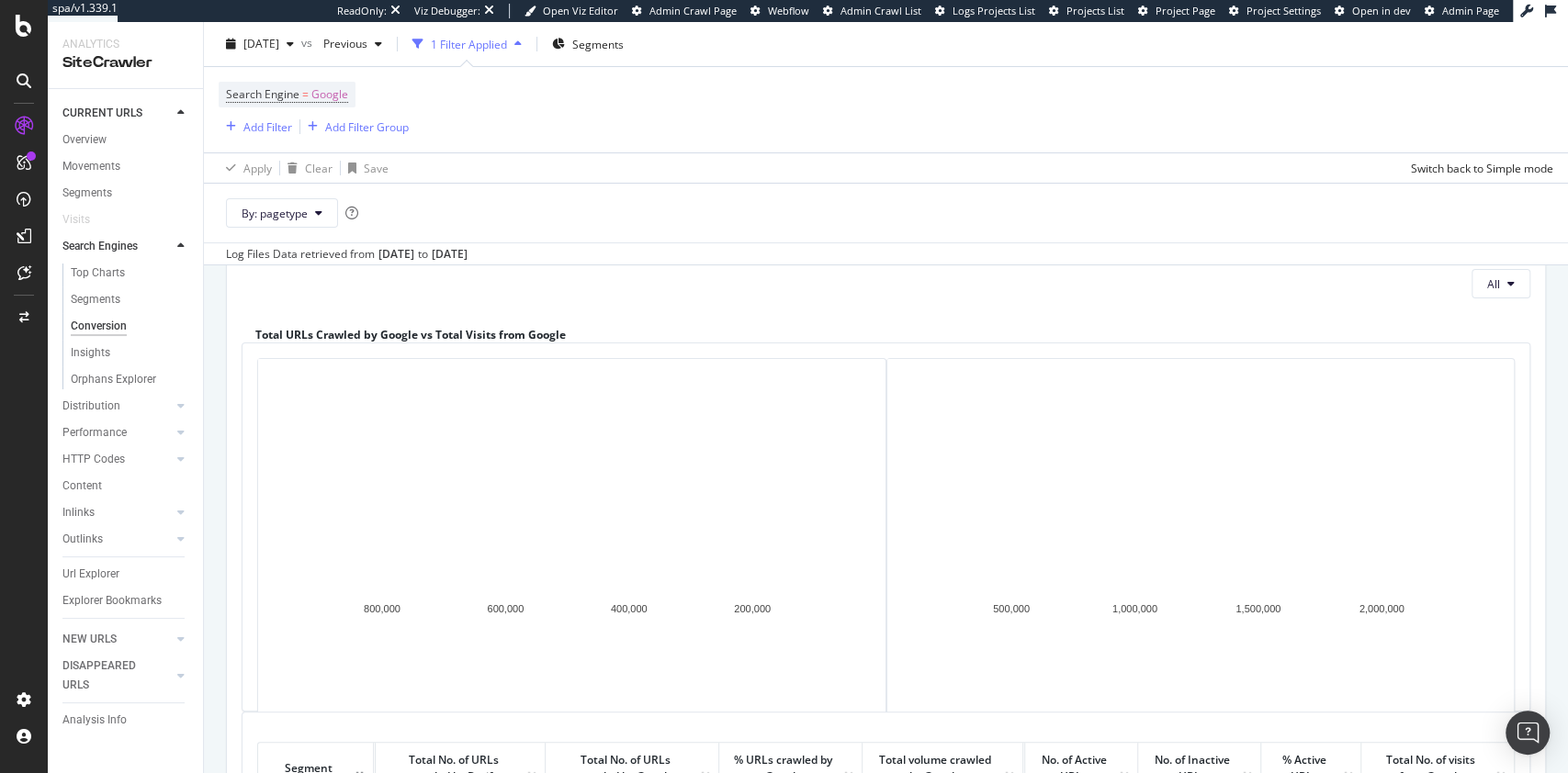
scroll to position [113, 0]
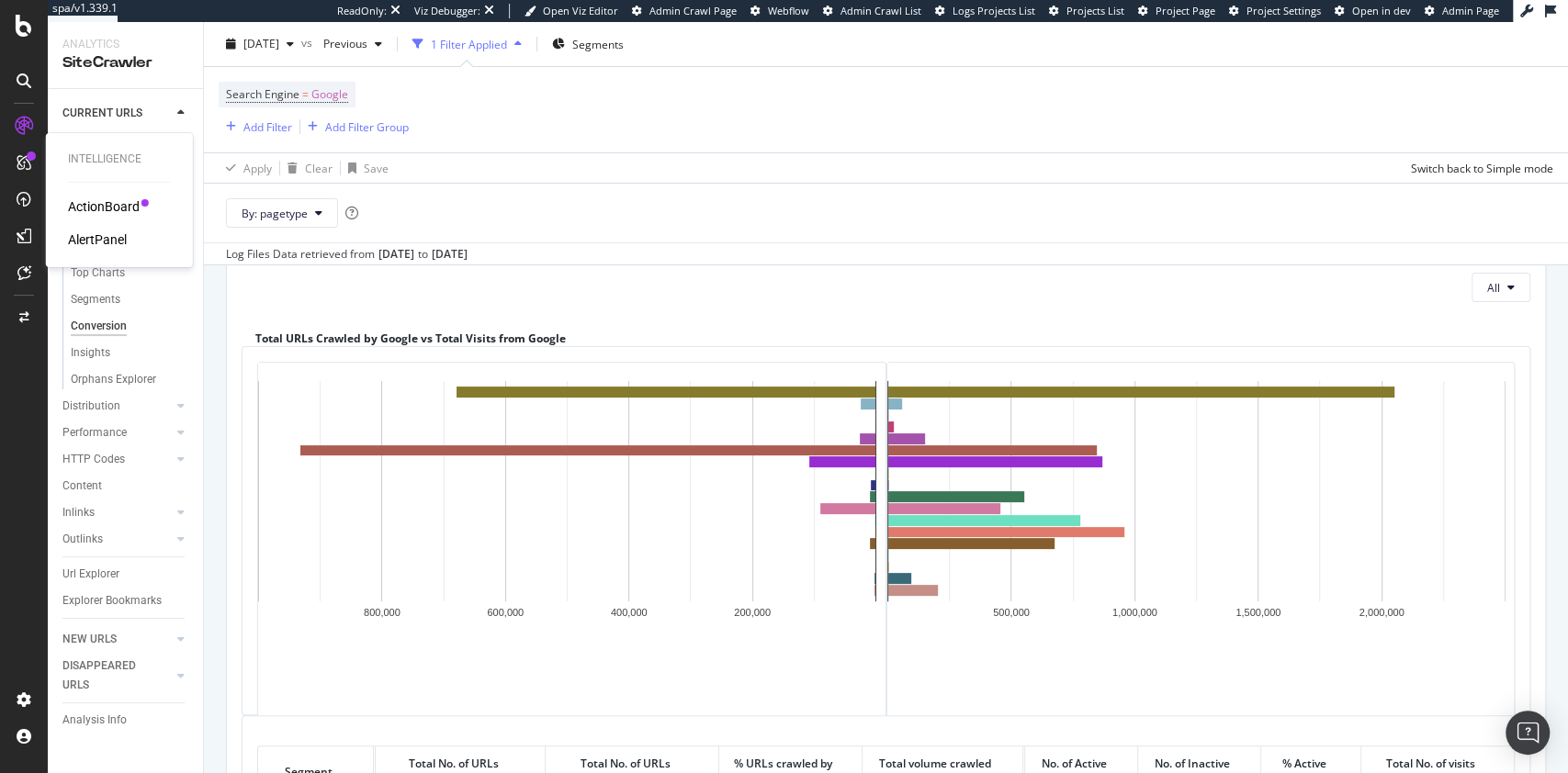
click at [80, 207] on div "ActionBoard" at bounding box center [104, 206] width 72 height 18
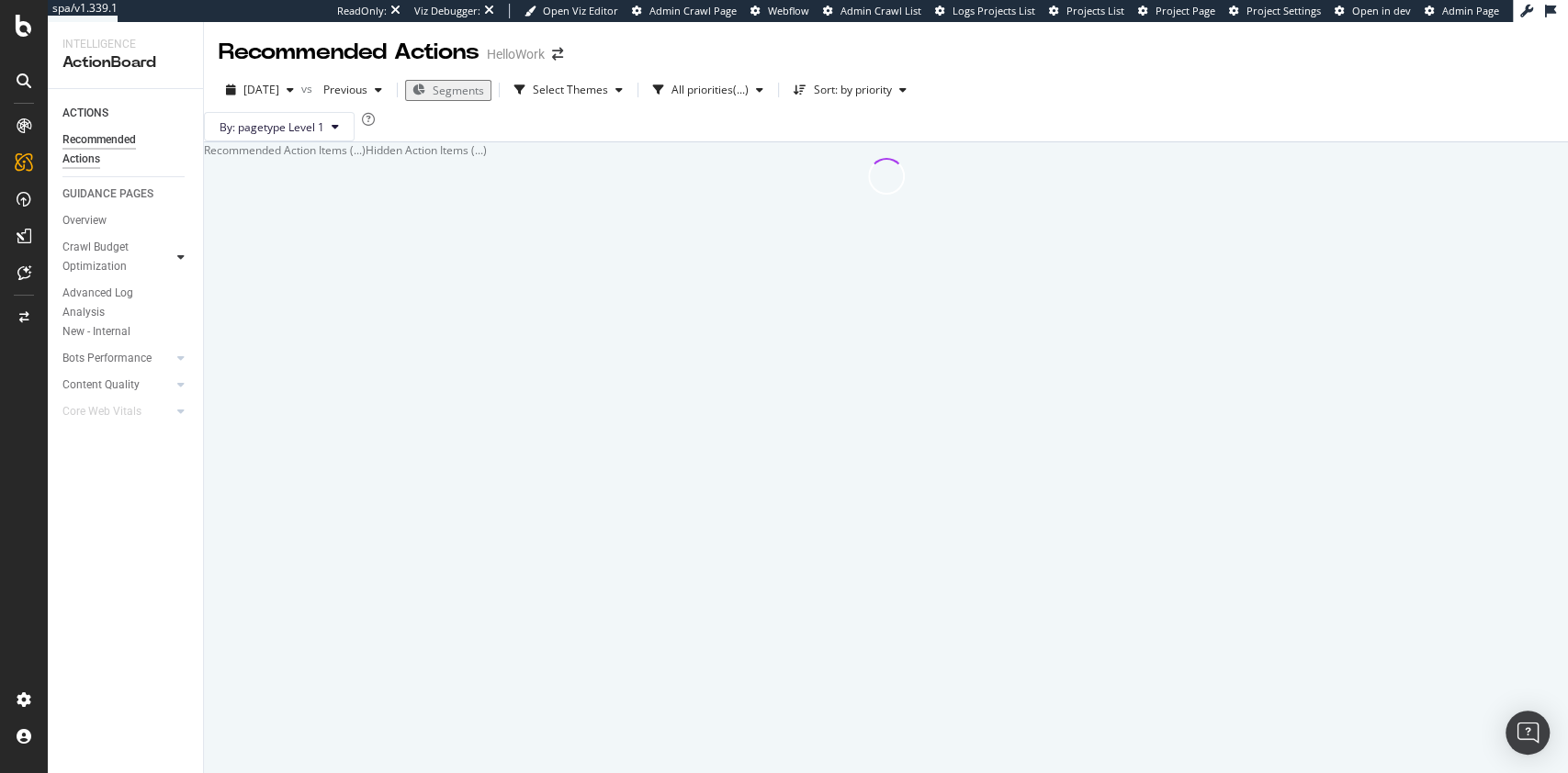
click at [173, 257] on div at bounding box center [181, 256] width 18 height 18
click at [99, 302] on div "Landing Page Crawled" at bounding box center [122, 303] width 103 height 39
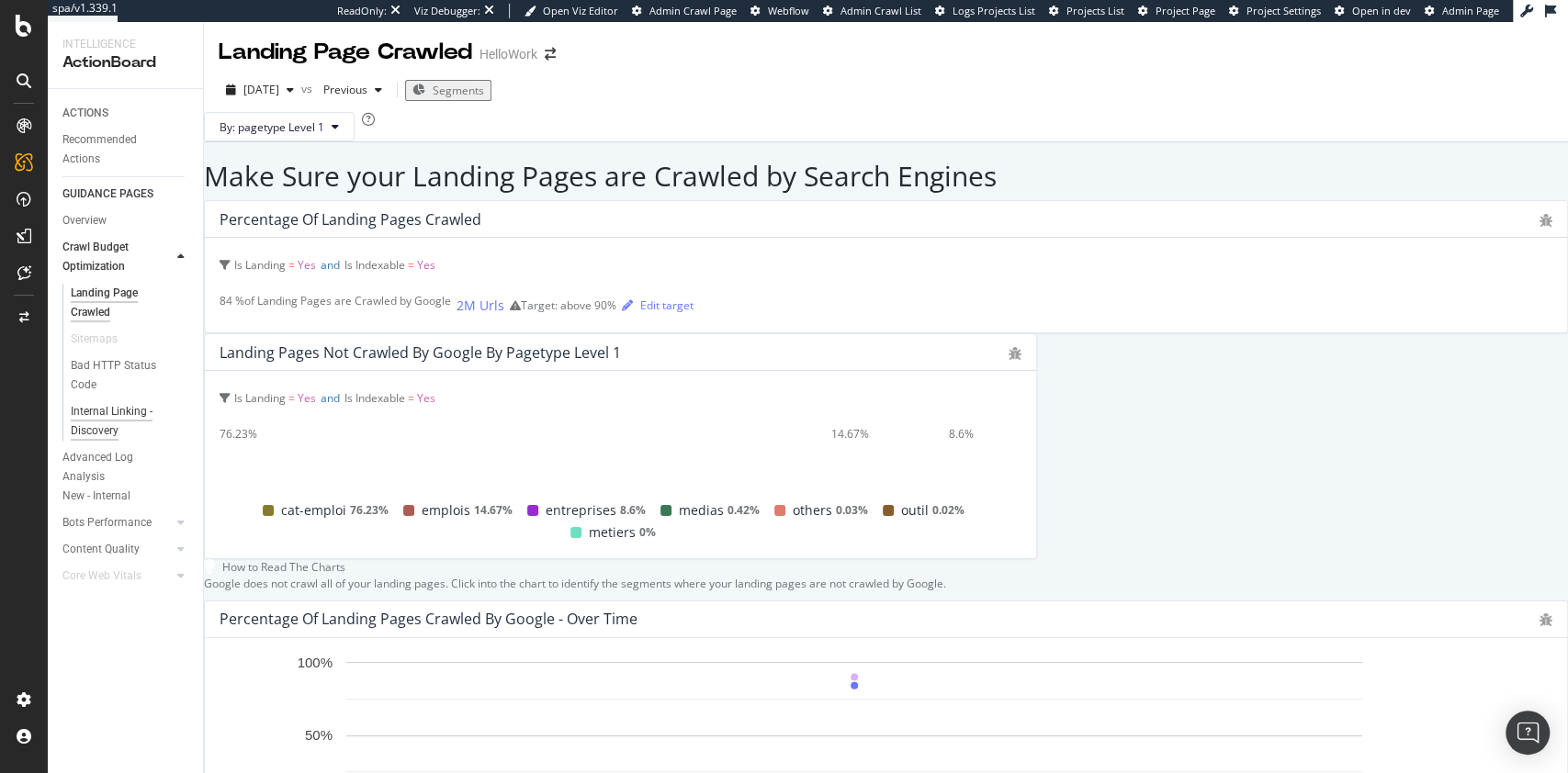
click at [117, 417] on div "Internal Linking - Discovery" at bounding box center [123, 421] width 105 height 39
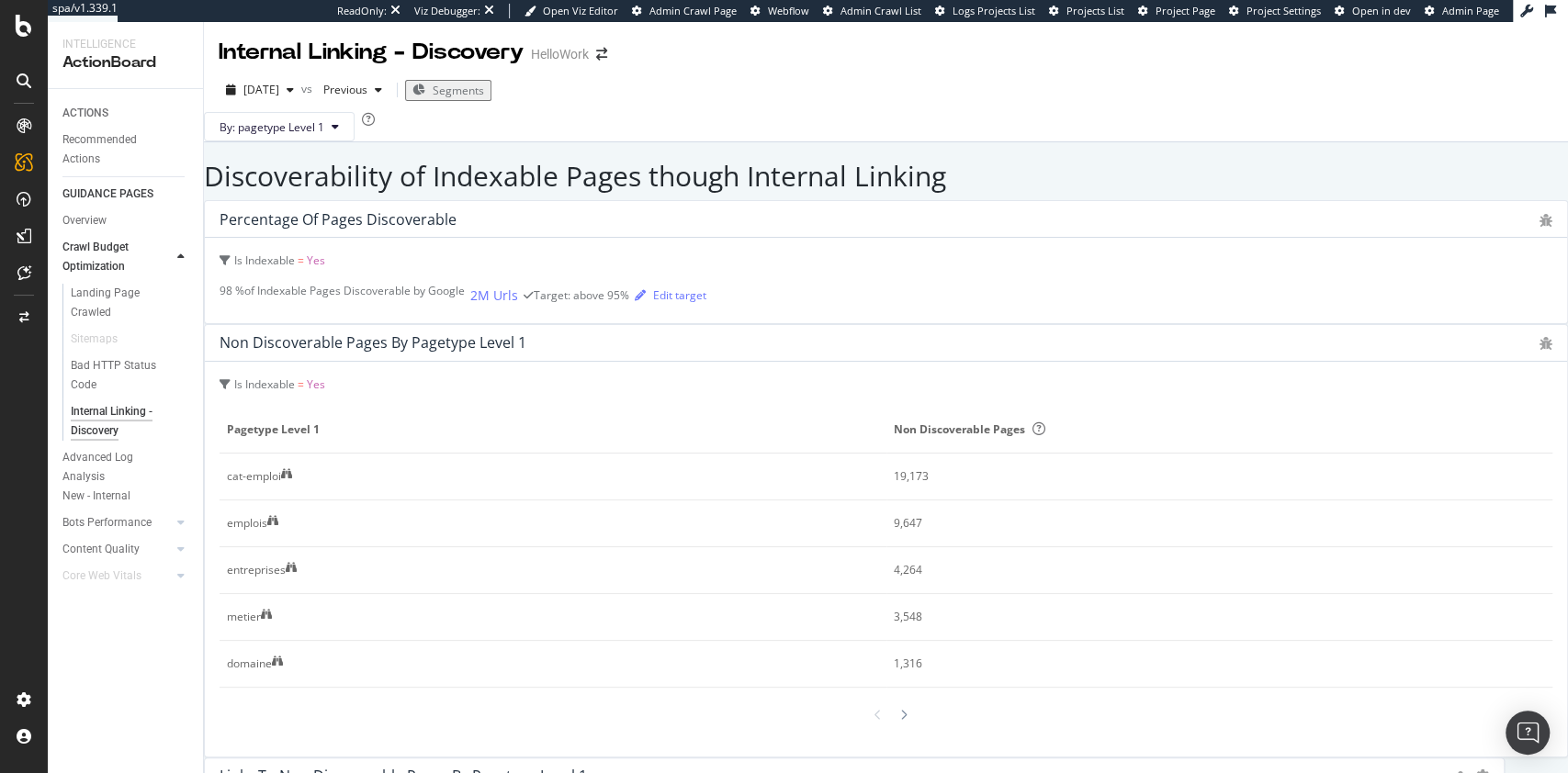
scroll to position [183, 0]
click at [179, 523] on icon at bounding box center [181, 523] width 8 height 11
click at [141, 386] on div "Bot Discovery Time" at bounding box center [118, 385] width 95 height 19
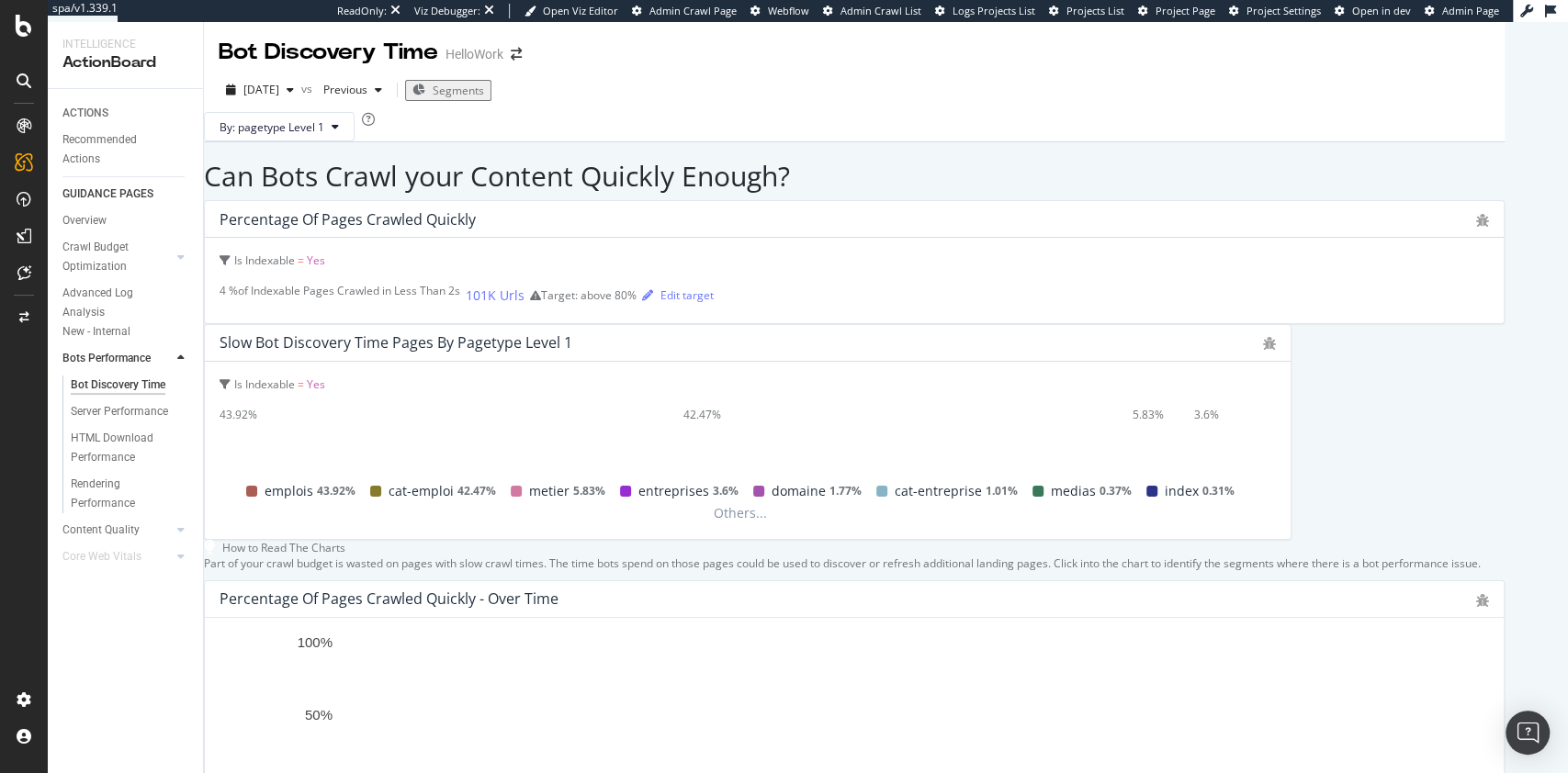
scroll to position [907, 0]
click at [109, 503] on div "Rendering Performance" at bounding box center [122, 494] width 103 height 39
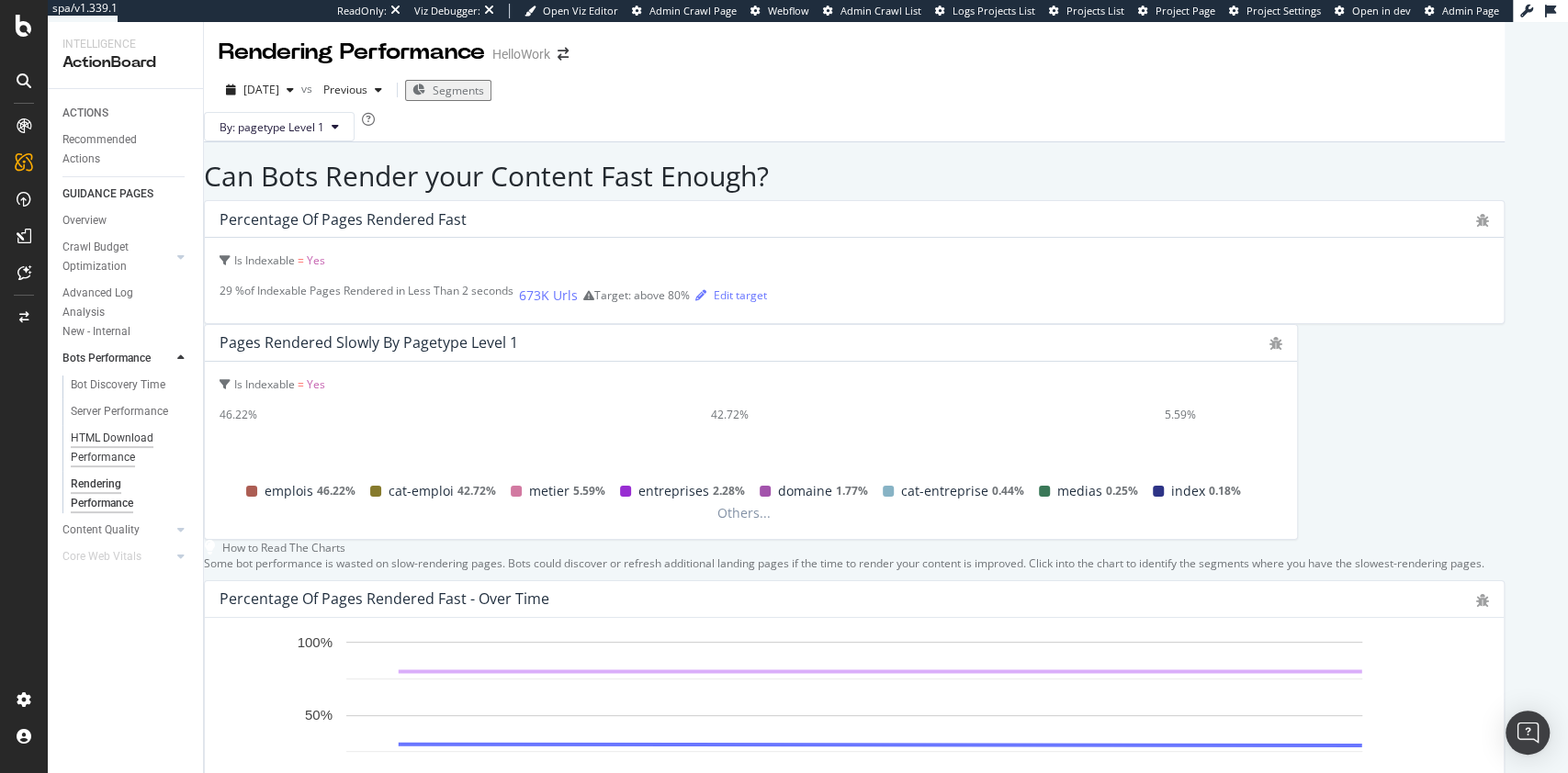
click at [106, 430] on div "HTML Download Performance" at bounding box center [124, 448] width 107 height 39
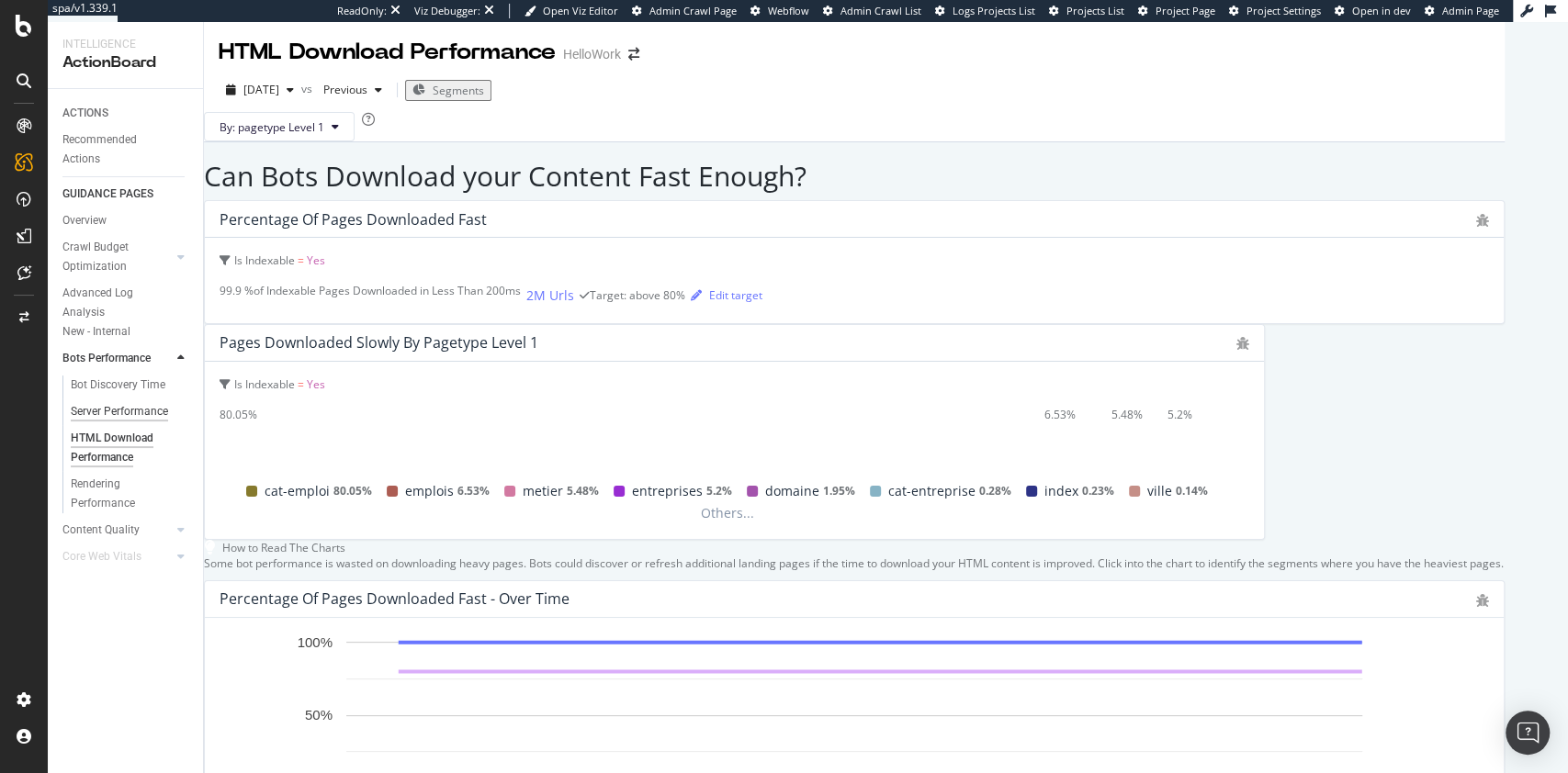
click at [112, 414] on div "Server Performance" at bounding box center [119, 412] width 97 height 19
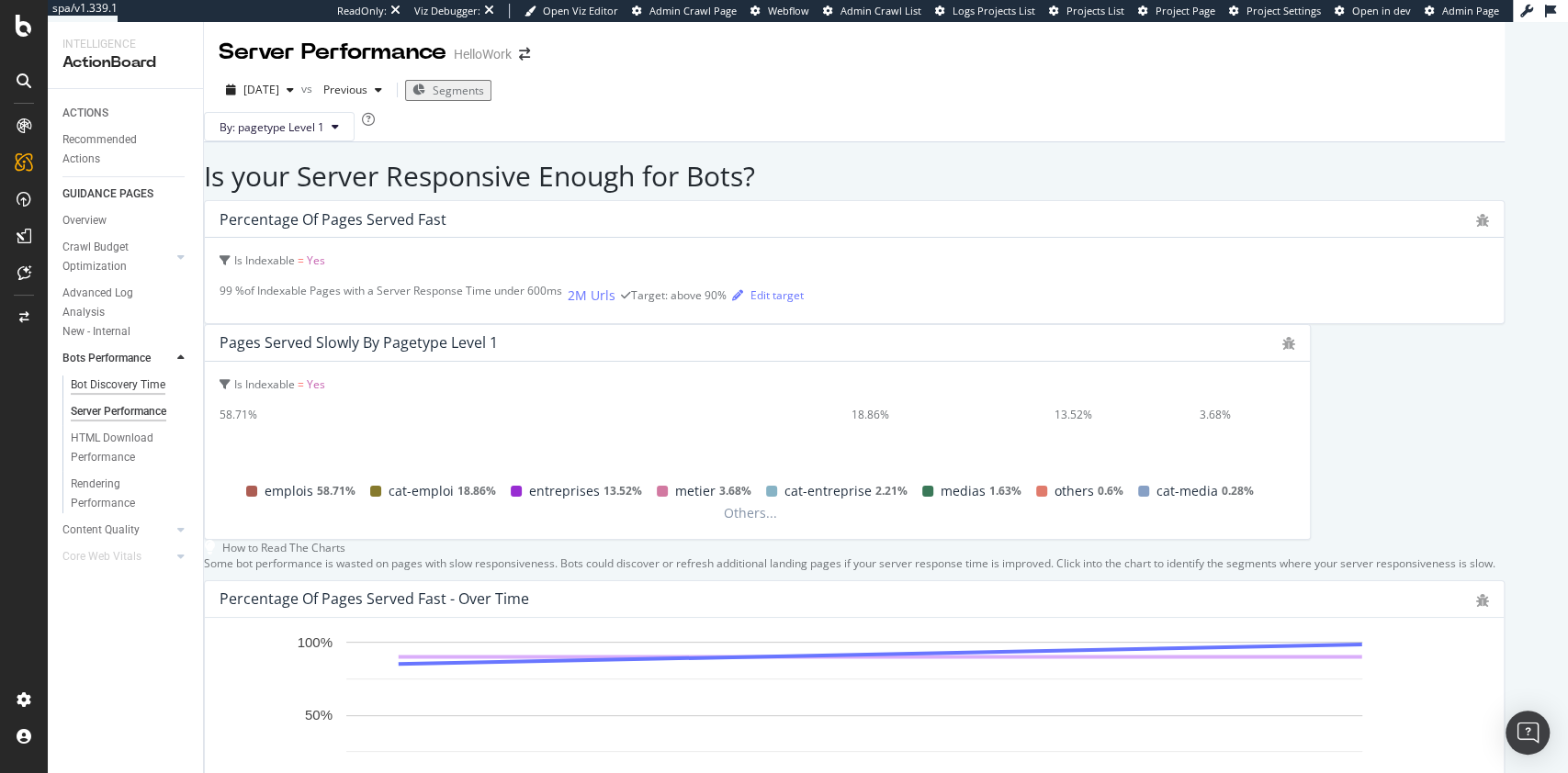
click at [131, 389] on div "Bot Discovery Time" at bounding box center [118, 385] width 95 height 19
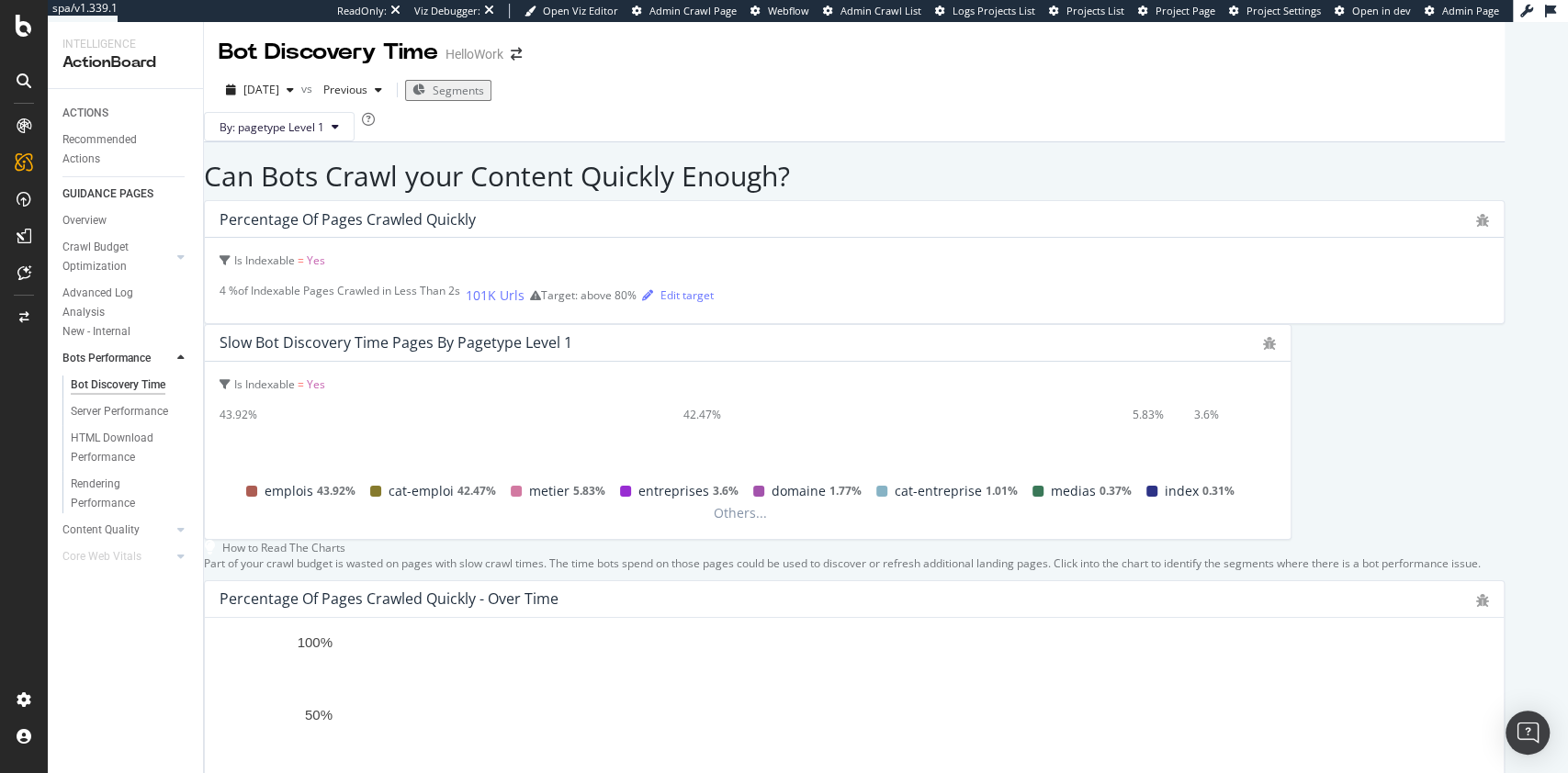
scroll to position [907, 0]
click at [115, 295] on div "Advanced Log Analysis New - Internal" at bounding box center [117, 312] width 111 height 58
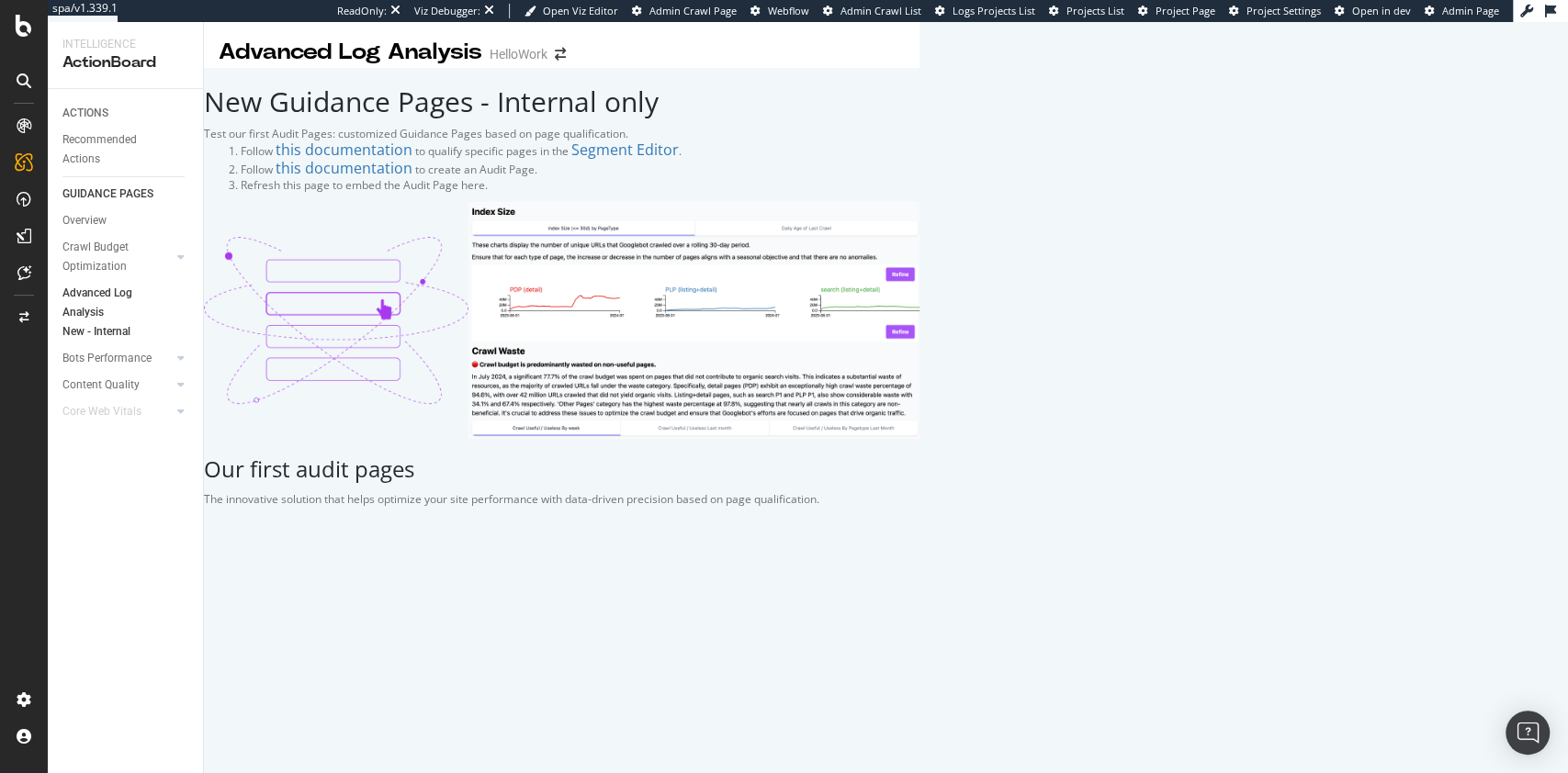
click at [191, 259] on div "Crawl Budget Optimization" at bounding box center [132, 257] width 141 height 46
click at [182, 259] on icon at bounding box center [181, 257] width 8 height 11
click at [105, 372] on div "Bad HTTP Status Code" at bounding box center [122, 376] width 103 height 39
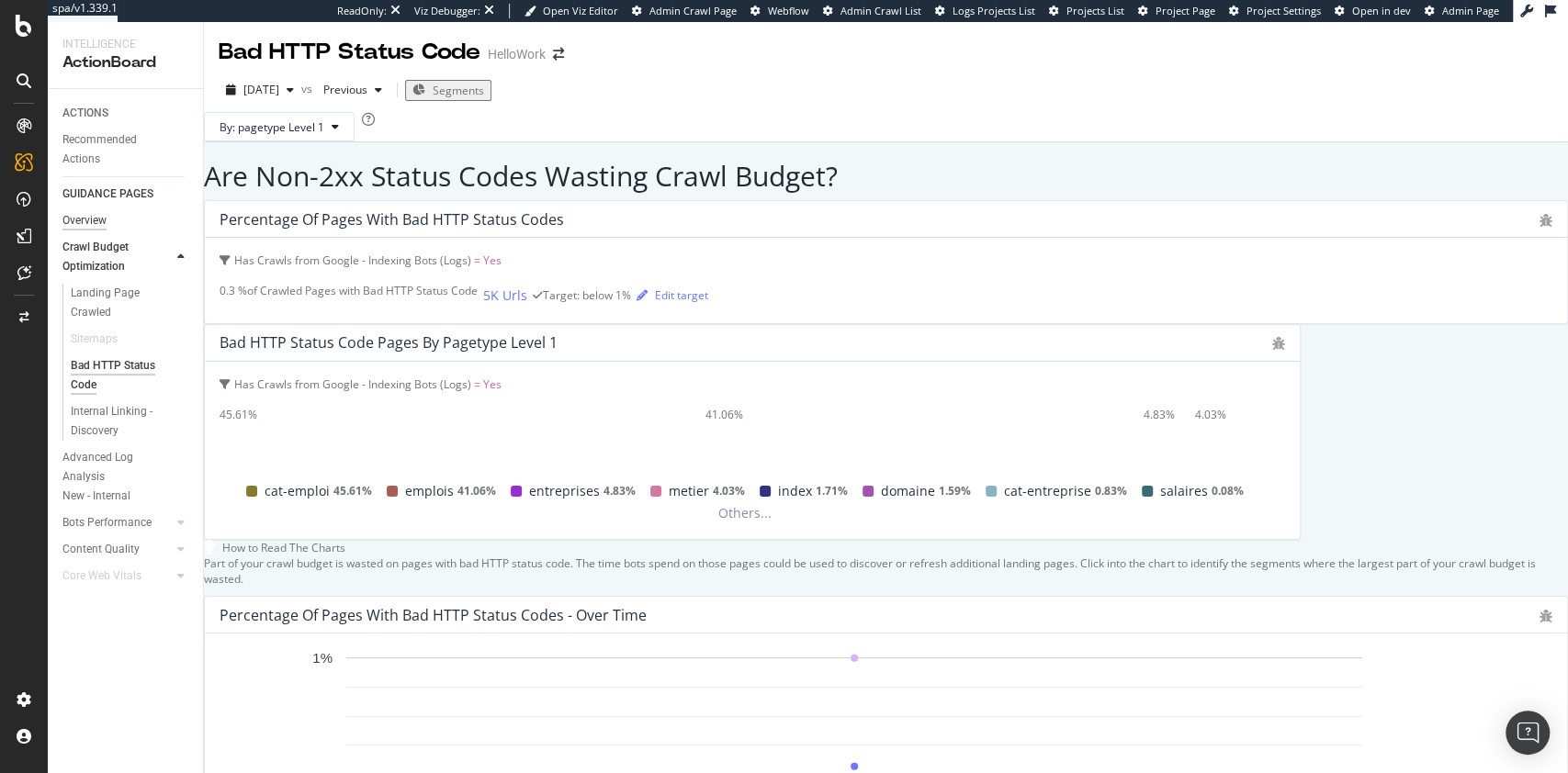
click at [77, 217] on div "Overview" at bounding box center [84, 220] width 44 height 19
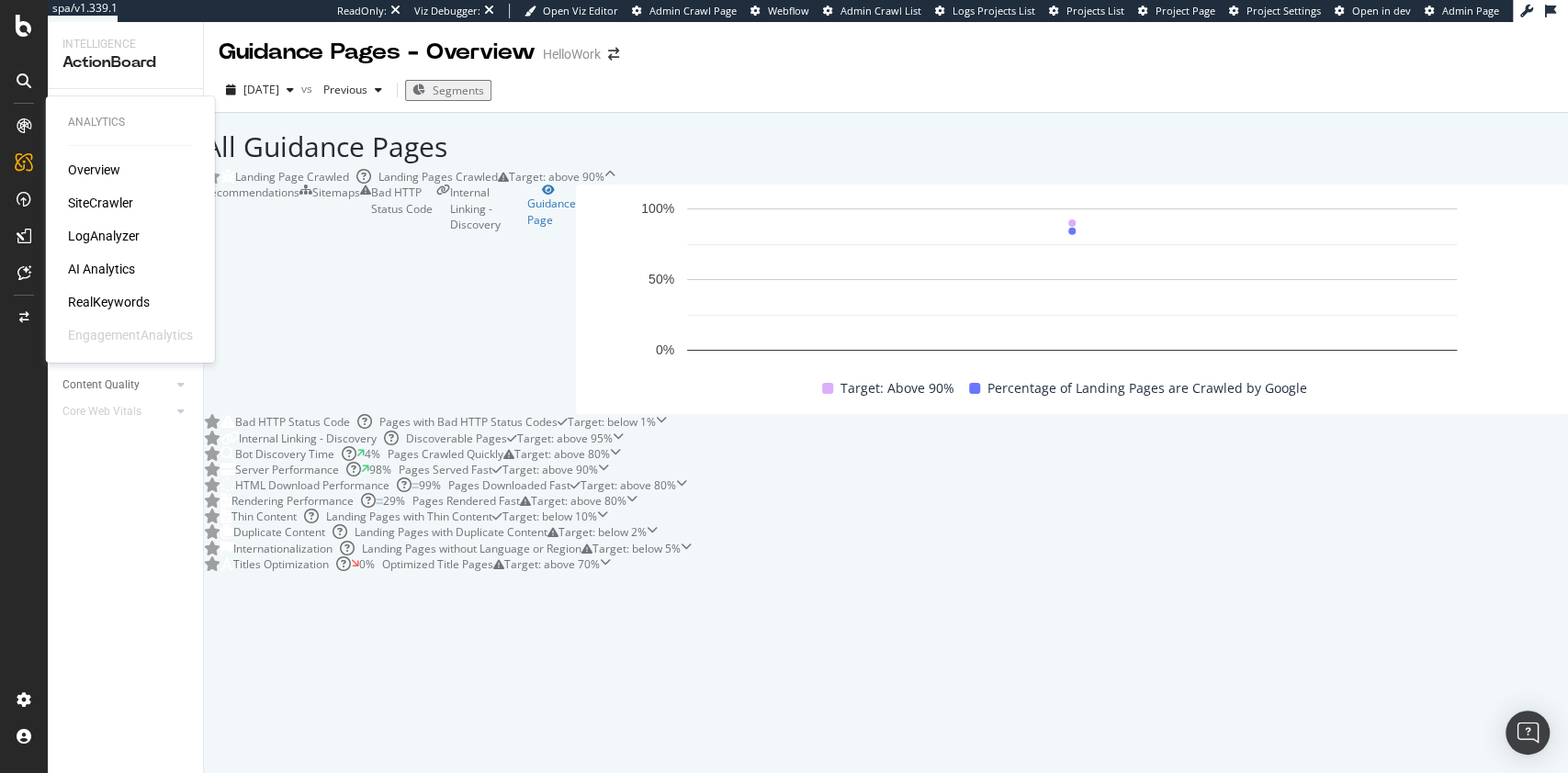
click at [103, 208] on div "SiteCrawler" at bounding box center [100, 202] width 65 height 18
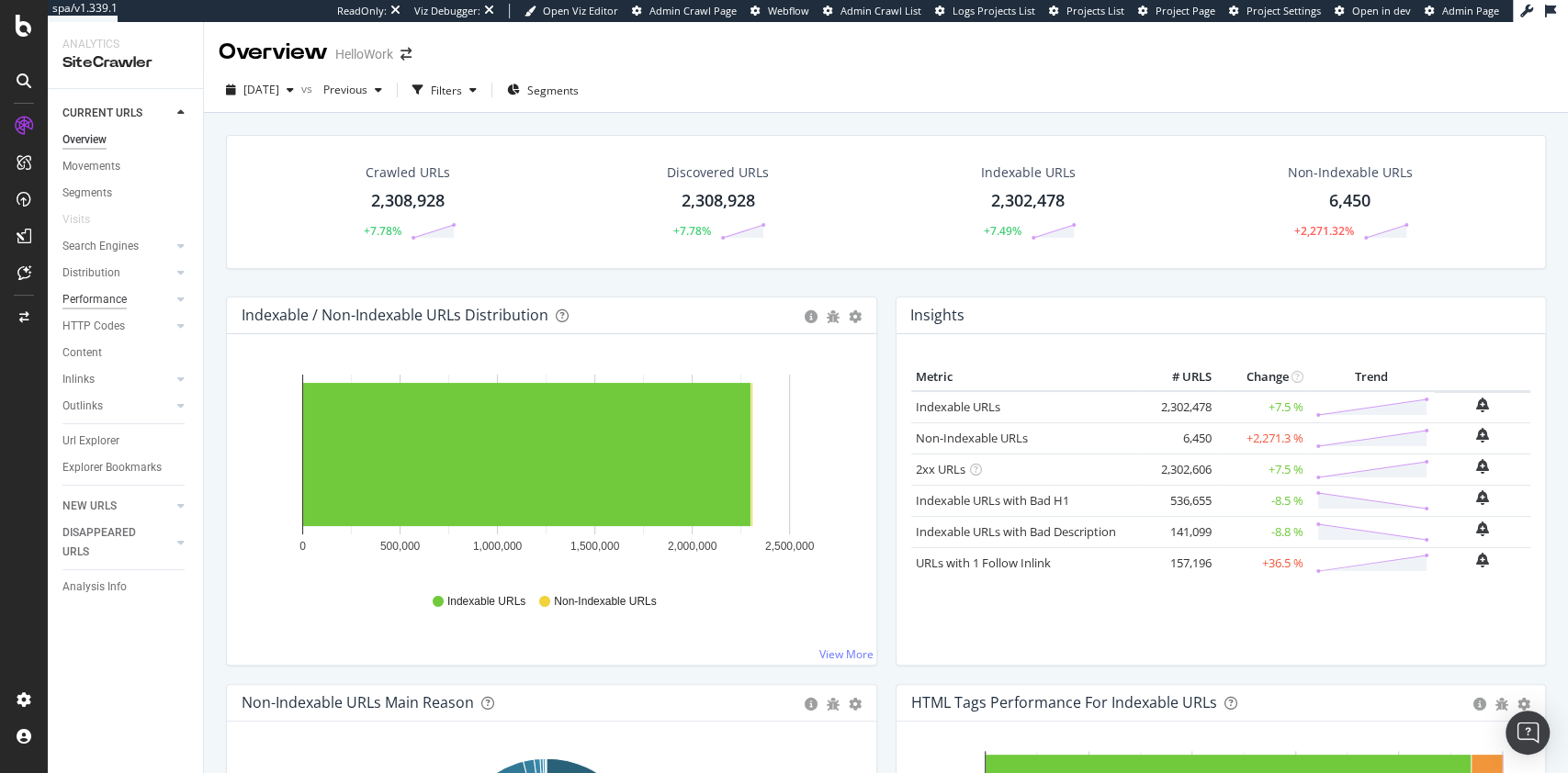
click at [88, 301] on div "Performance" at bounding box center [95, 300] width 64 height 19
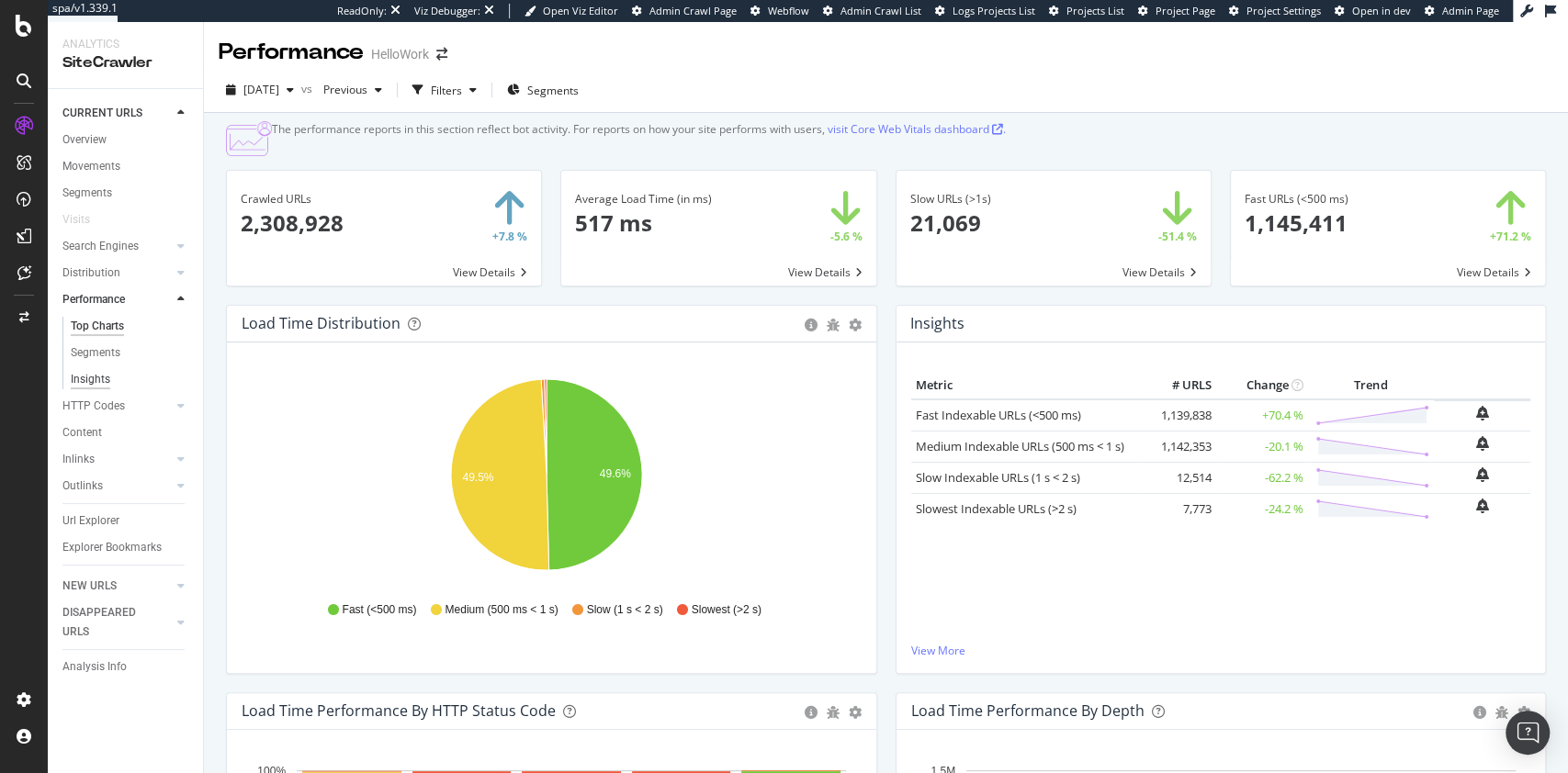
click at [92, 376] on div "Insights" at bounding box center [91, 379] width 40 height 19
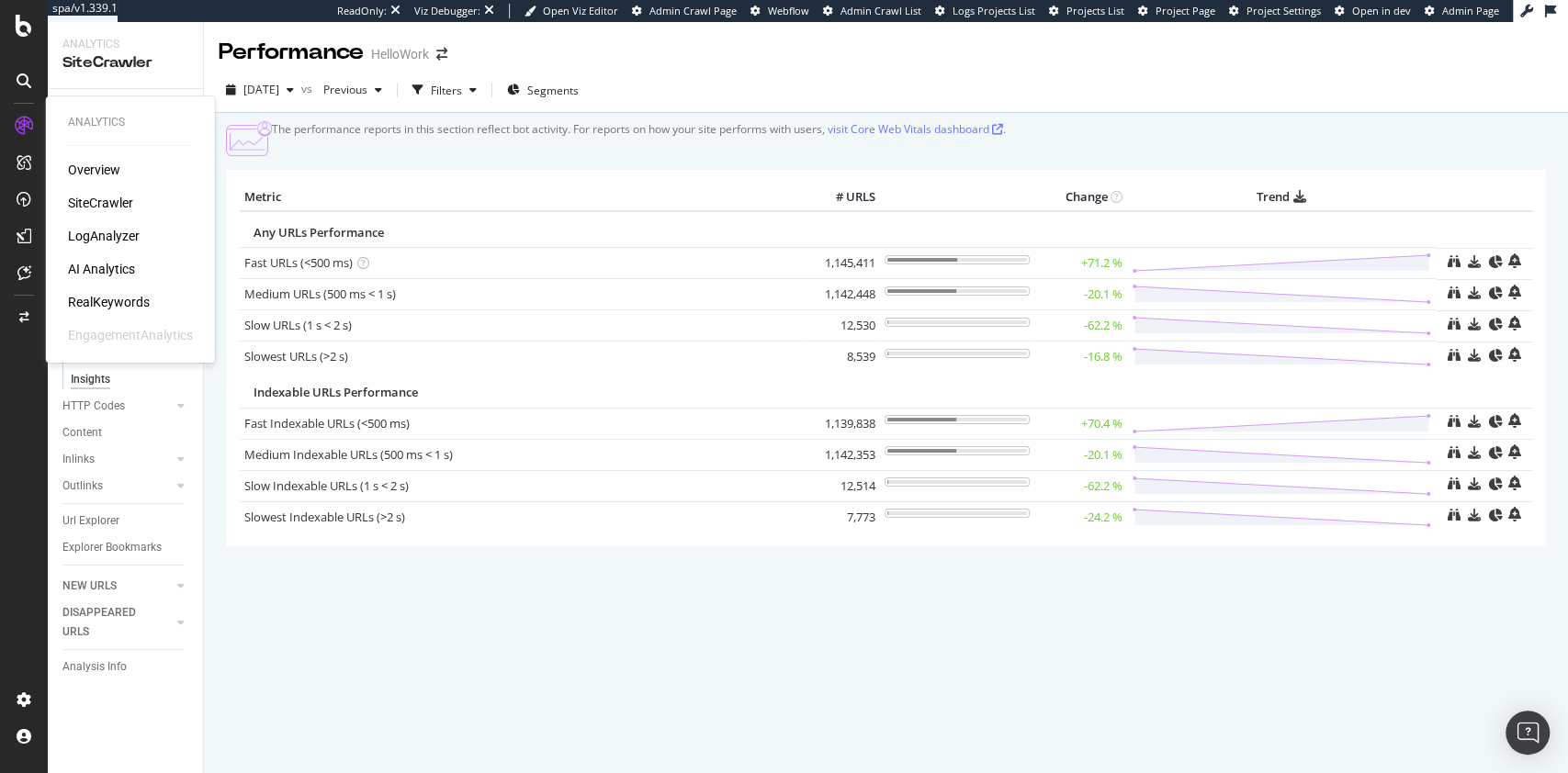
click at [106, 240] on div "LogAnalyzer" at bounding box center [104, 236] width 72 height 18
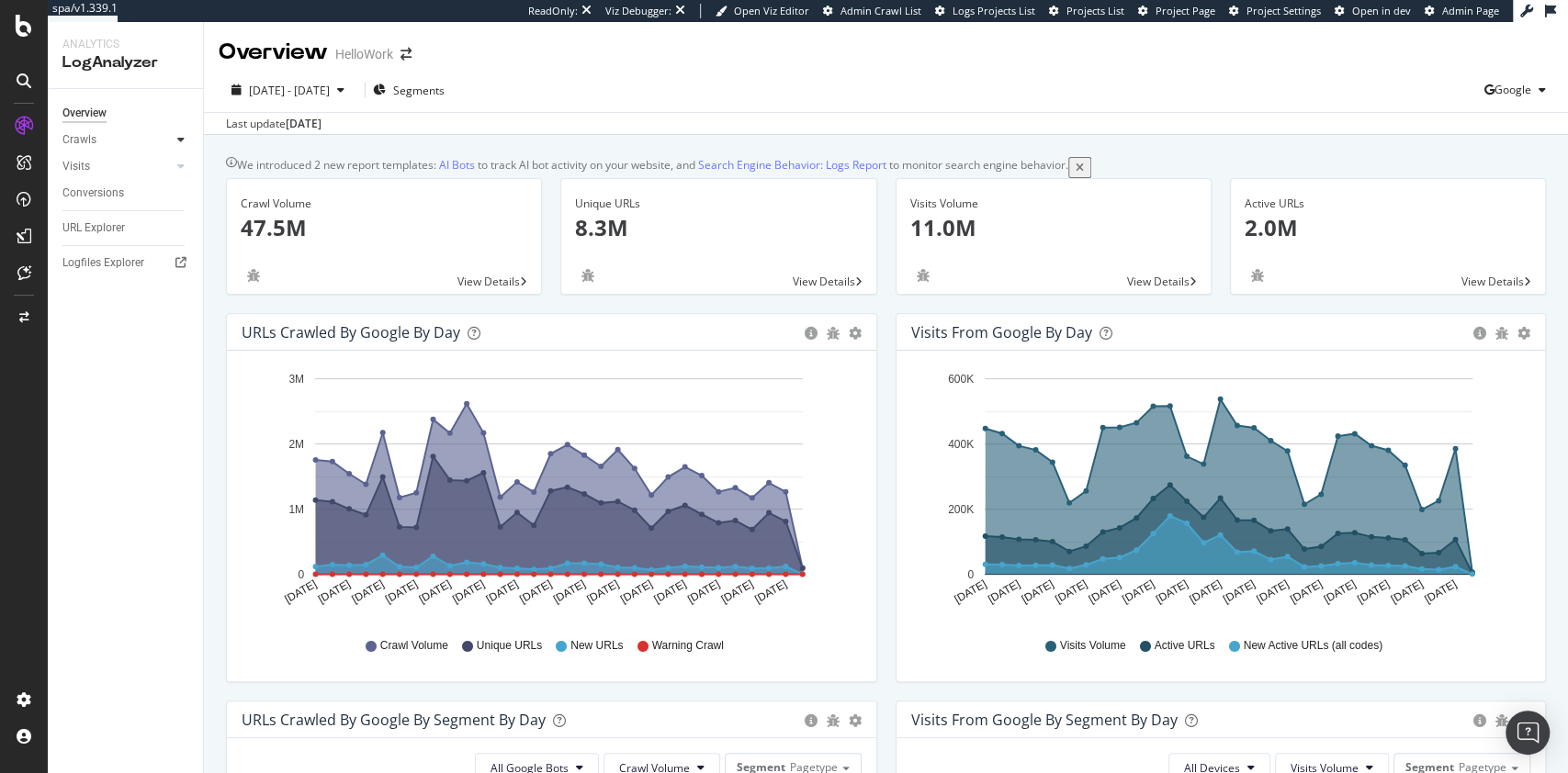
click at [183, 137] on icon at bounding box center [181, 140] width 8 height 11
click at [110, 268] on div "Resources" at bounding box center [96, 266] width 50 height 19
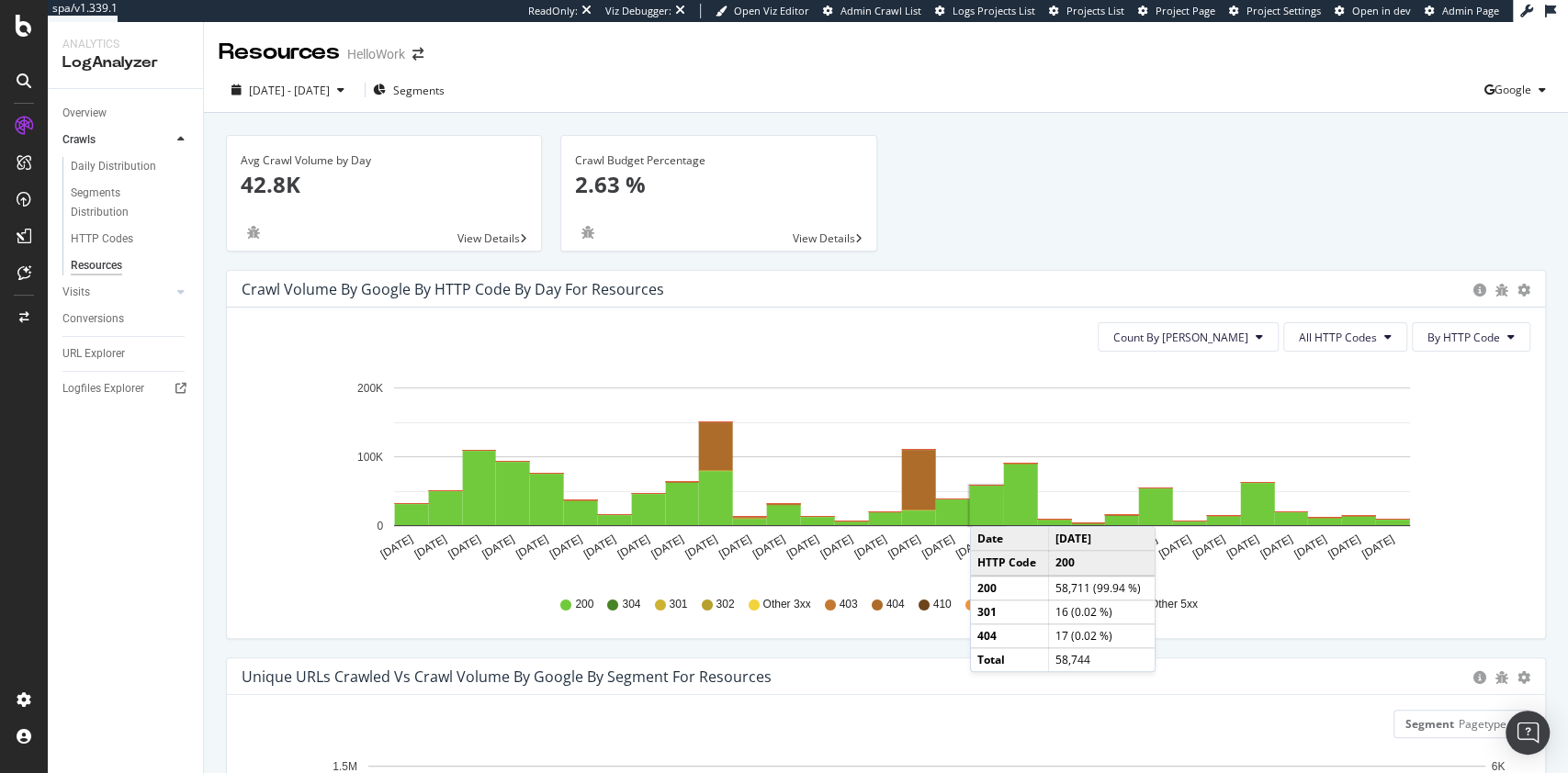
click at [830, 241] on span "View Details" at bounding box center [824, 238] width 62 height 16
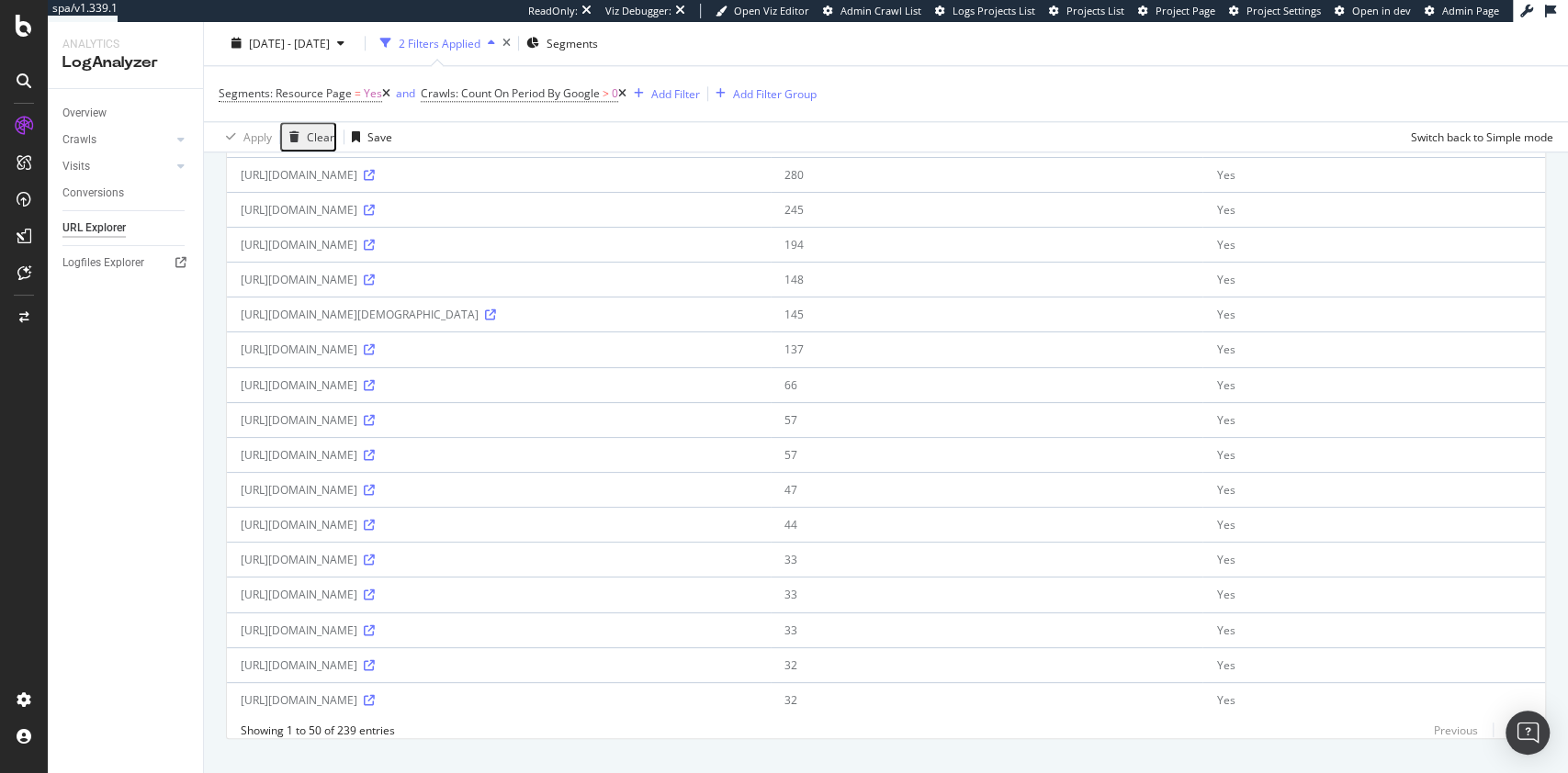
scroll to position [1431, 0]
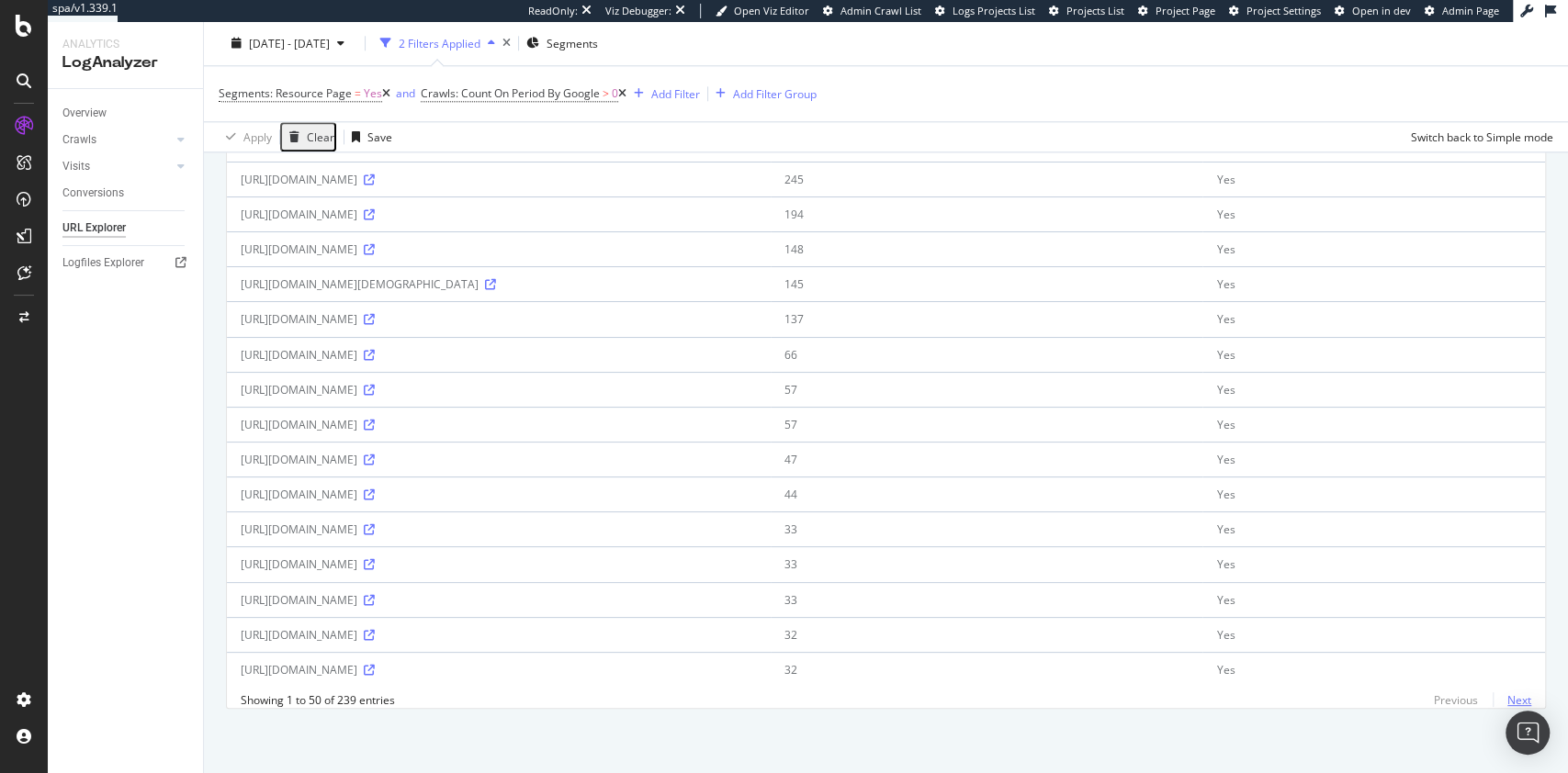
click at [1175, 579] on link "Next" at bounding box center [1512, 700] width 39 height 26
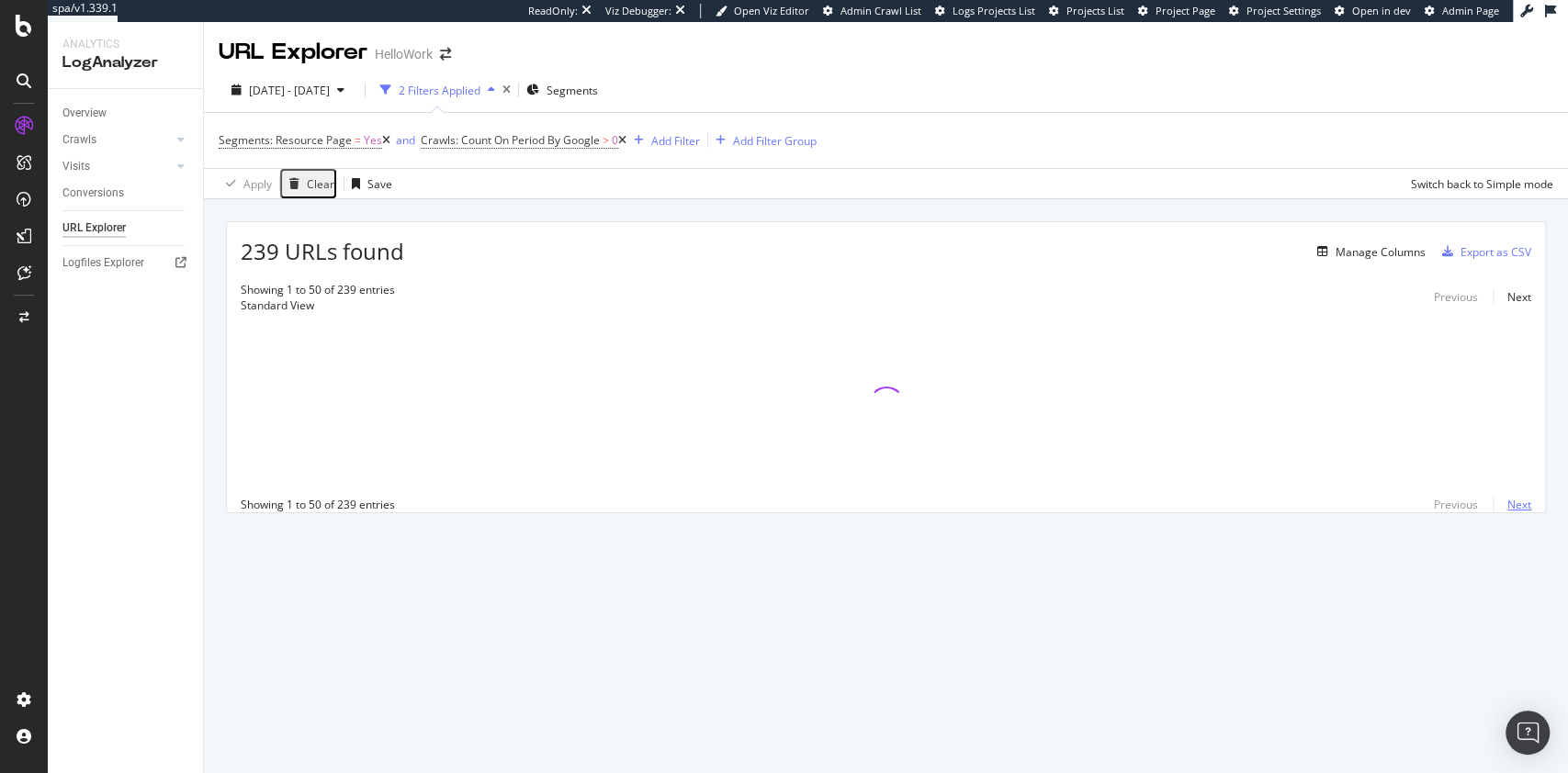
scroll to position [0, 0]
click at [182, 139] on icon at bounding box center [181, 140] width 8 height 11
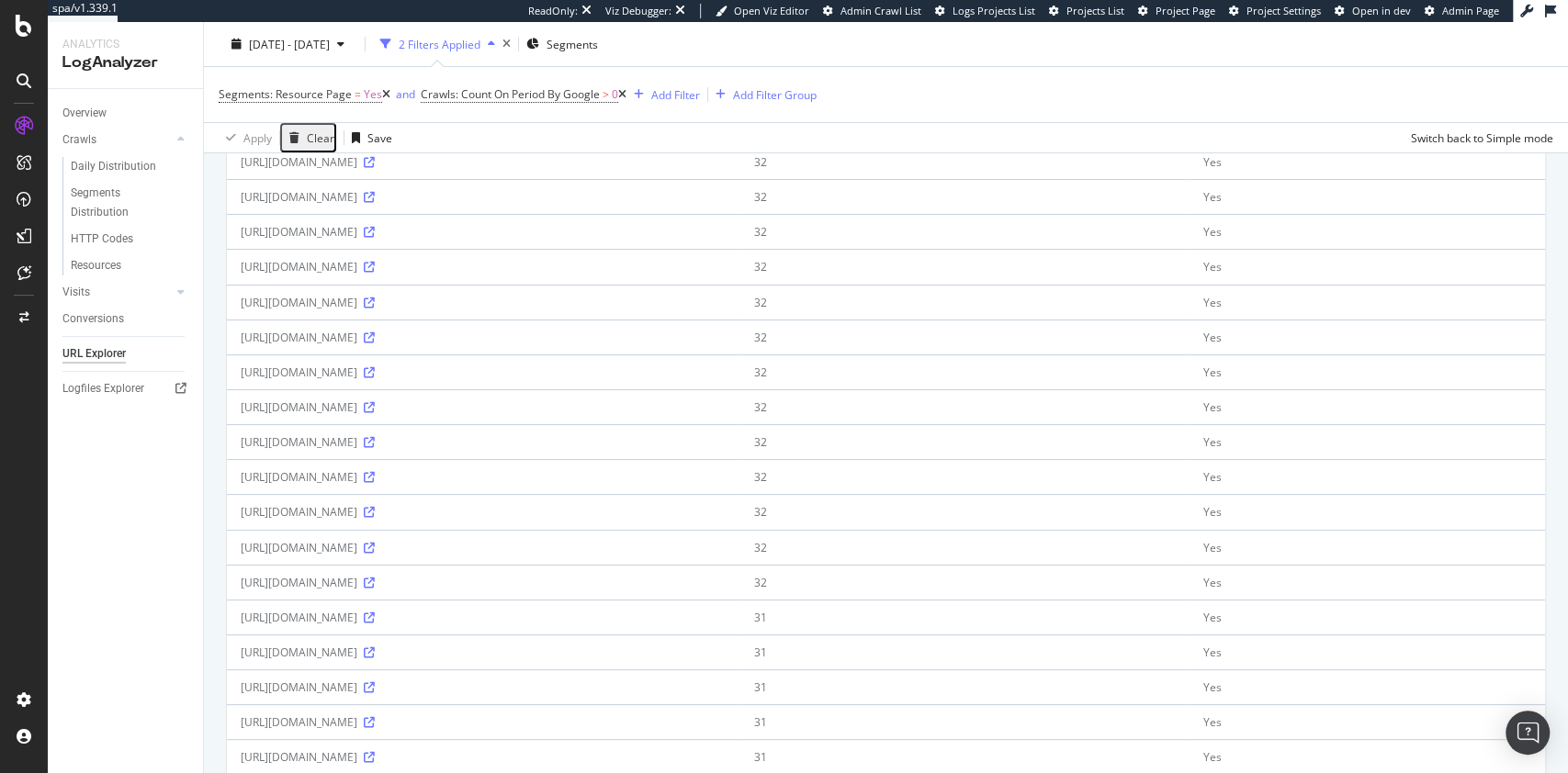
scroll to position [4, 0]
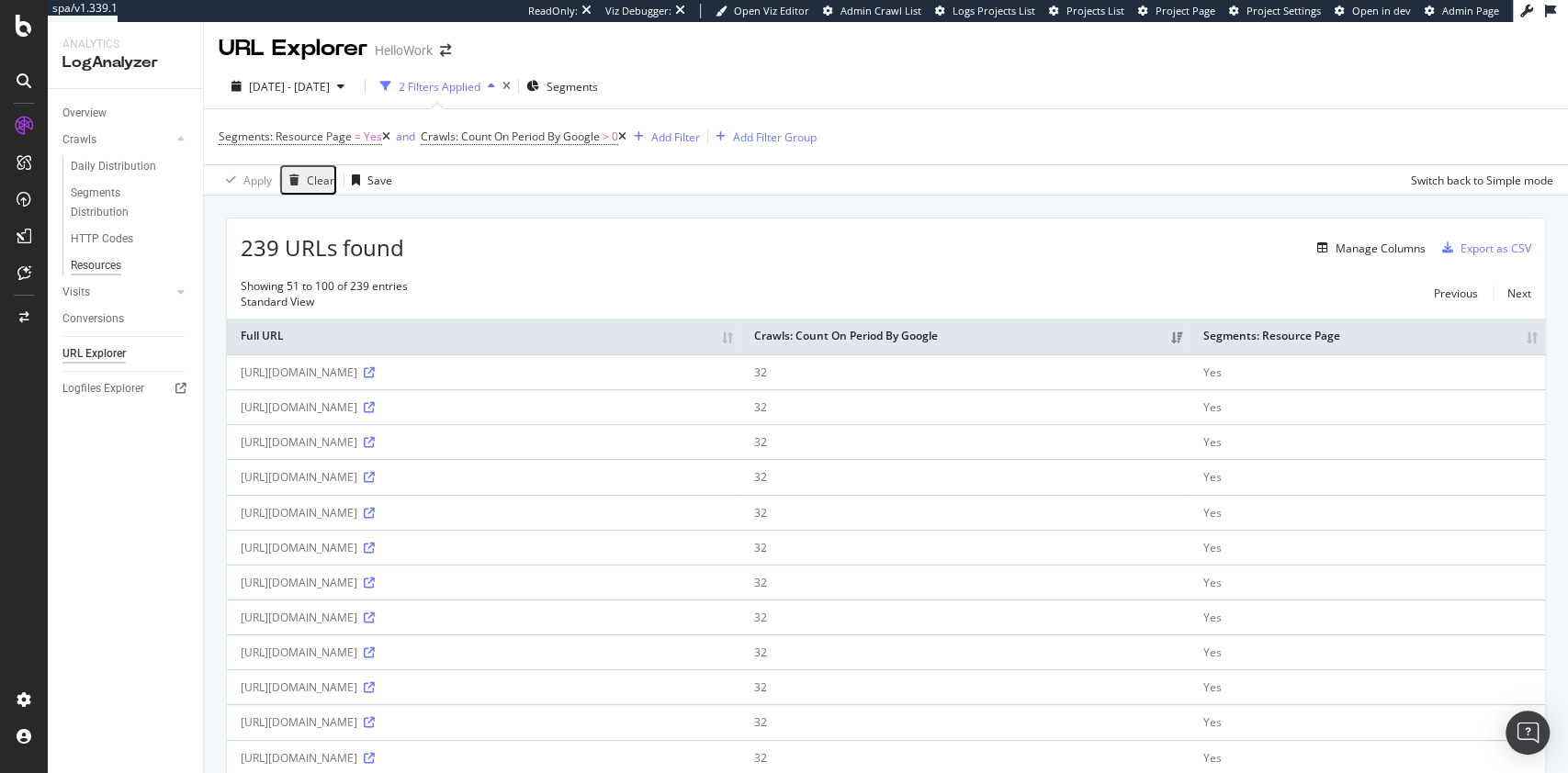
click at [116, 264] on div "Resources" at bounding box center [96, 266] width 50 height 19
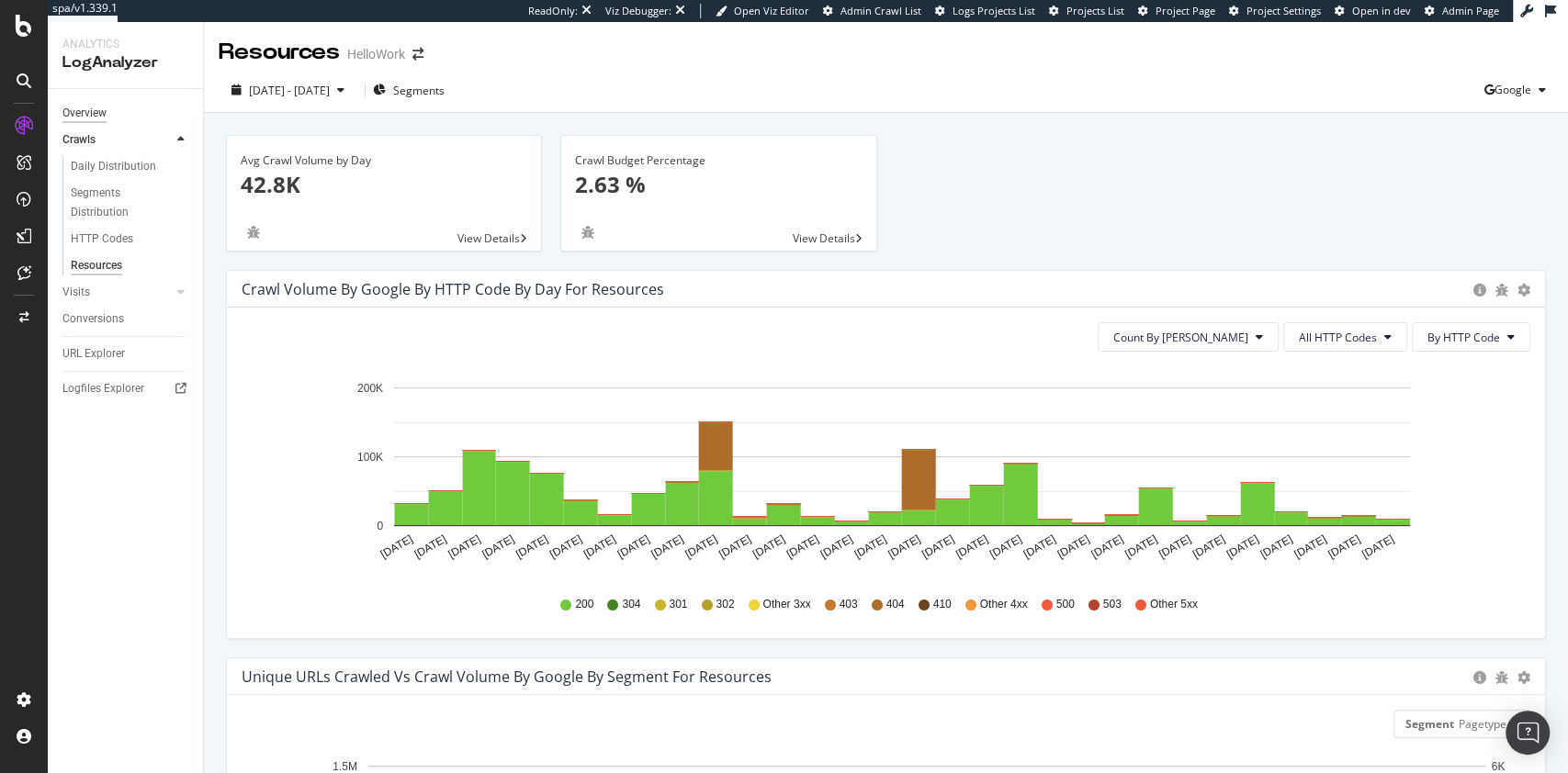
click at [89, 117] on div "Overview" at bounding box center [84, 114] width 44 height 19
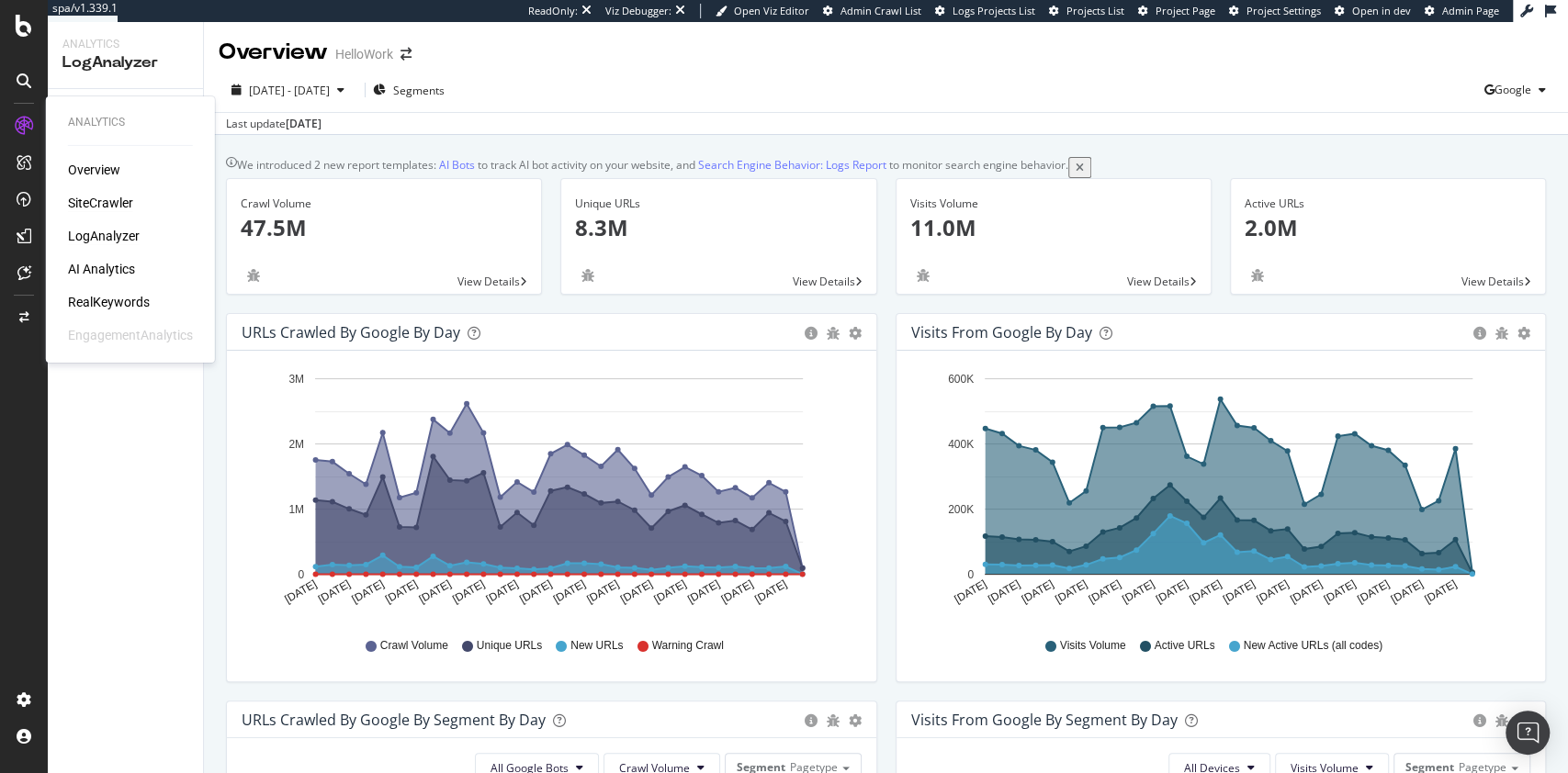
click at [106, 202] on div "SiteCrawler" at bounding box center [100, 202] width 65 height 18
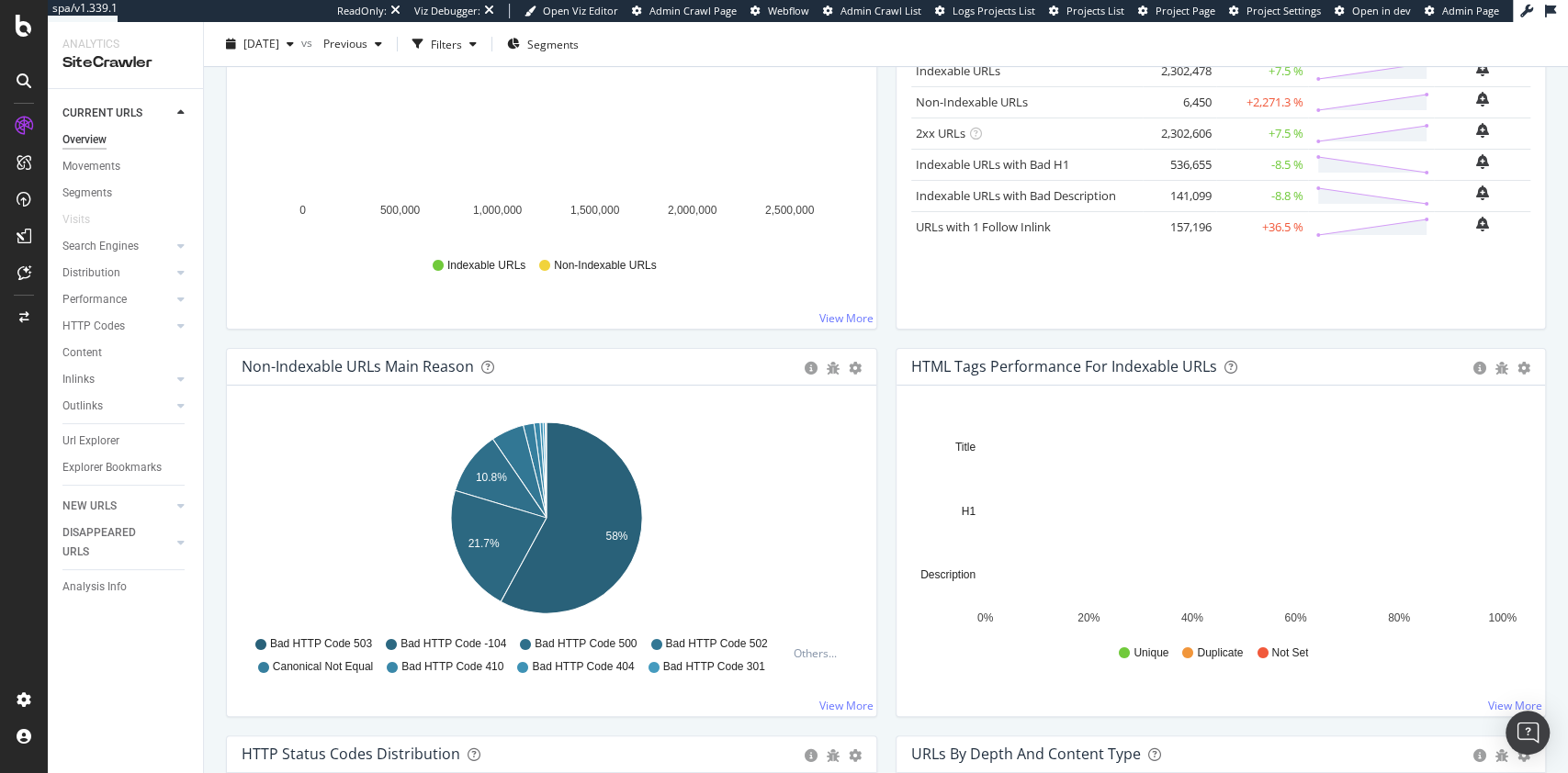
scroll to position [146, 0]
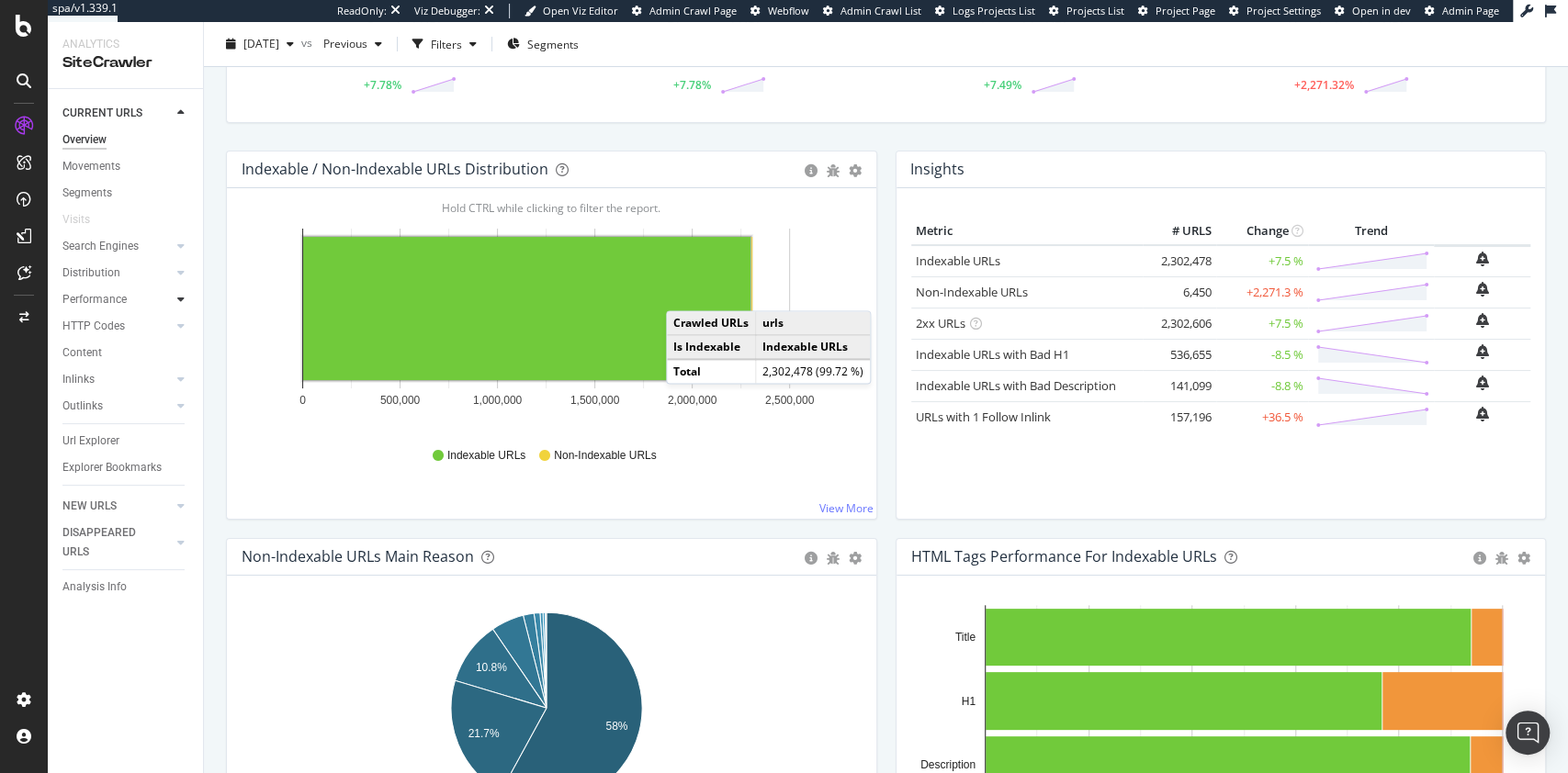
click at [174, 298] on div at bounding box center [181, 299] width 18 height 18
click at [97, 351] on div "Segments" at bounding box center [96, 353] width 49 height 19
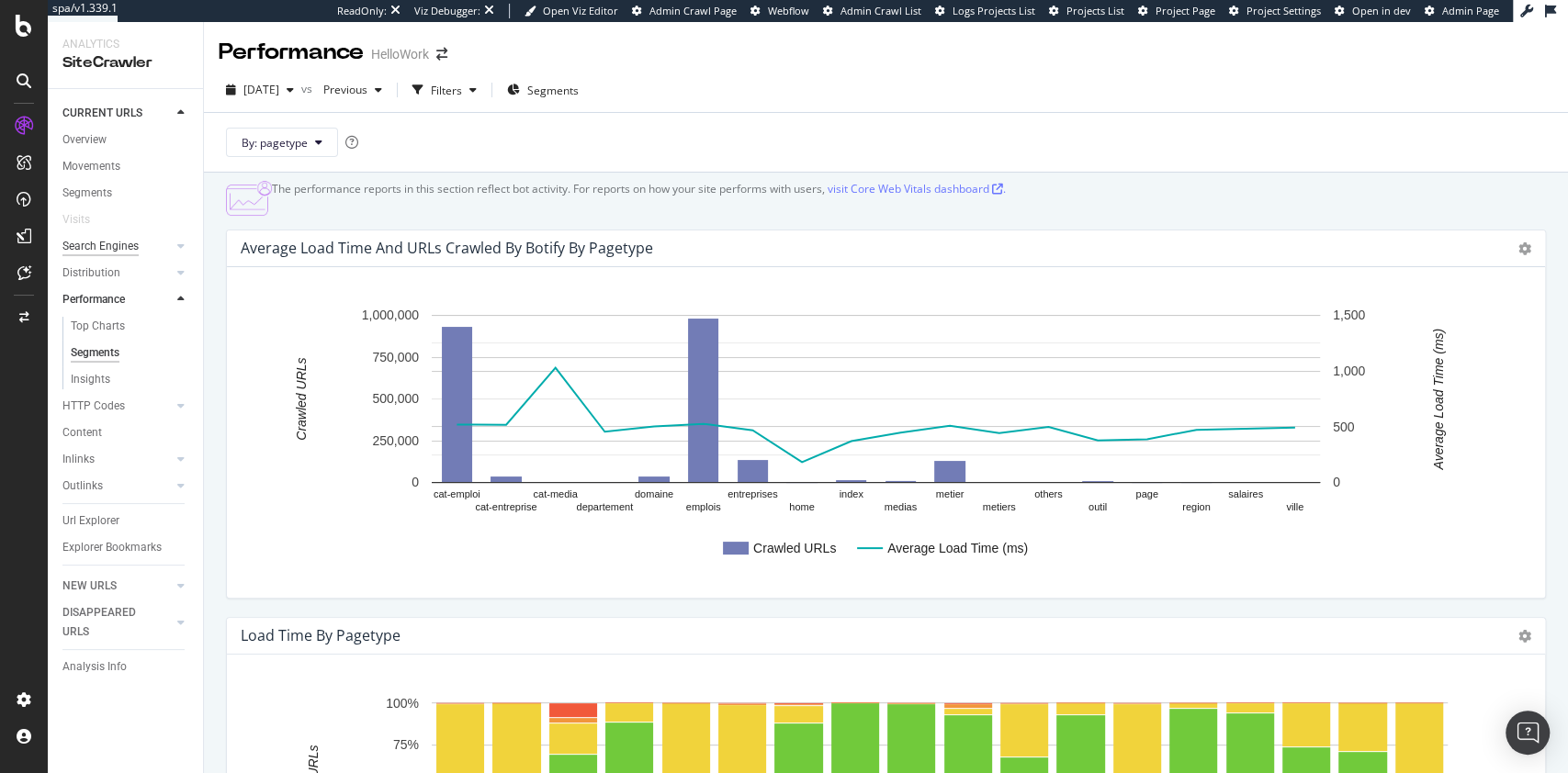
click at [111, 249] on div "Search Engines" at bounding box center [100, 246] width 77 height 19
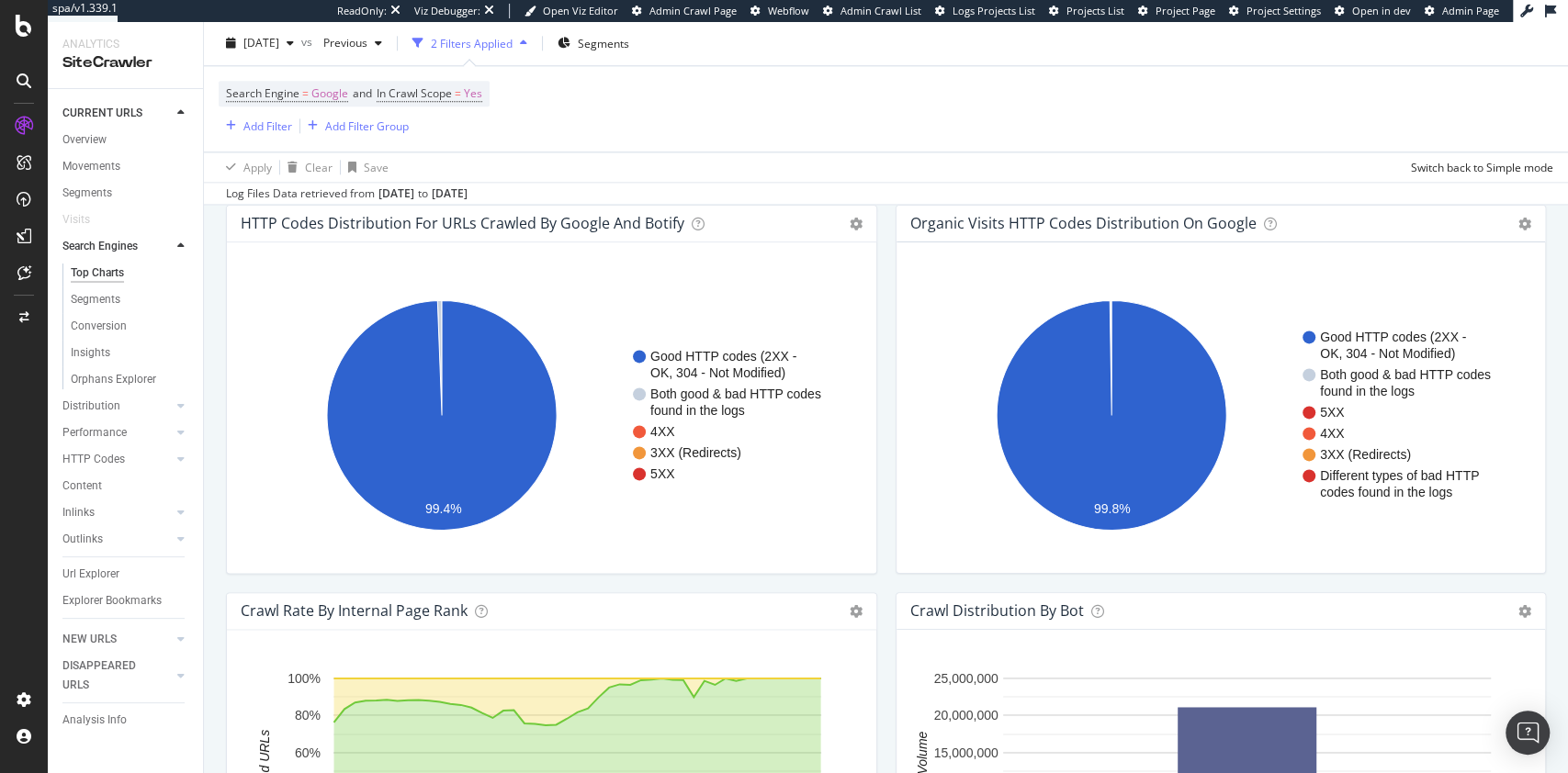
scroll to position [2160, 0]
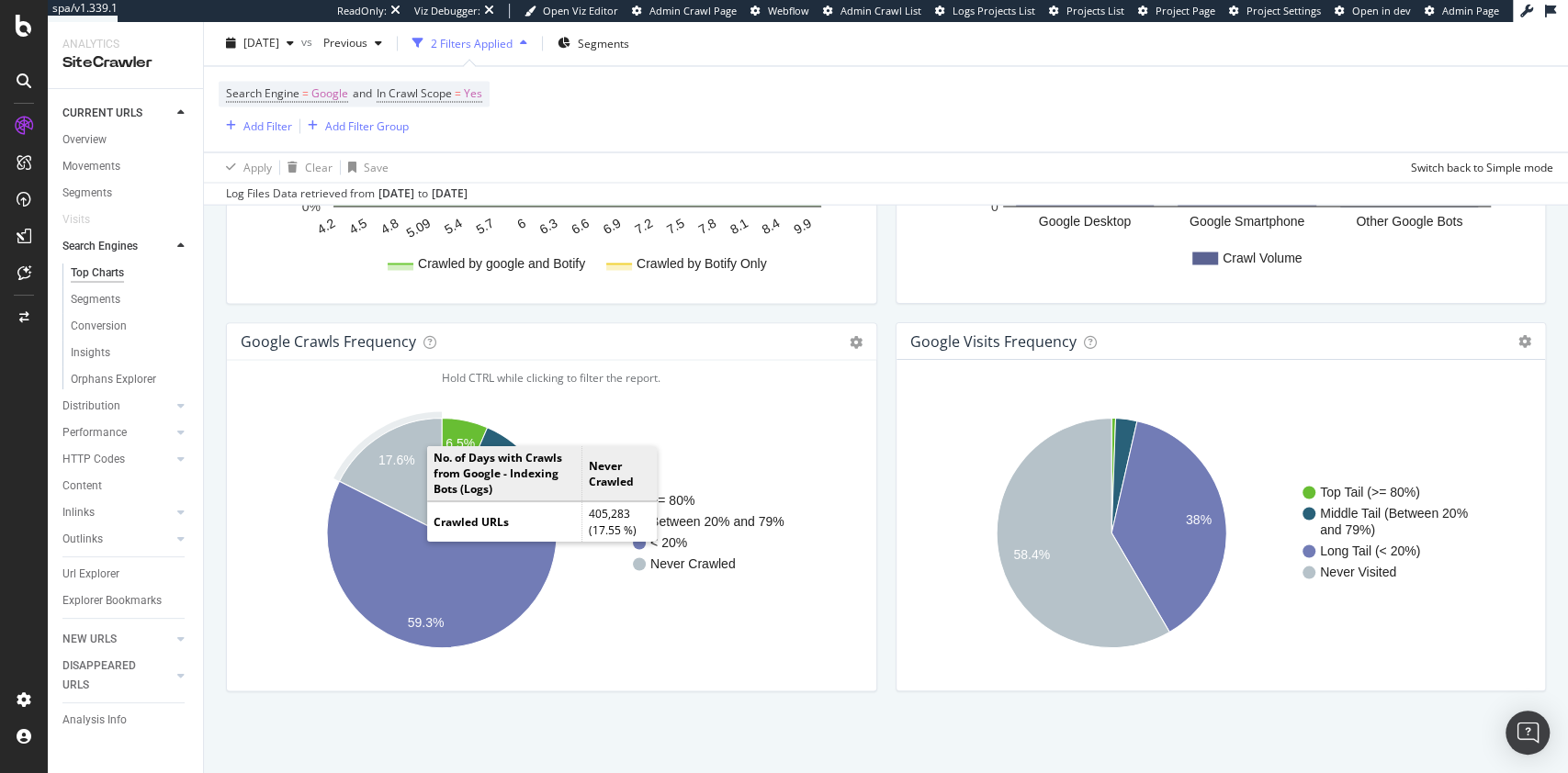
click at [408, 459] on text "17.6%" at bounding box center [396, 460] width 37 height 15
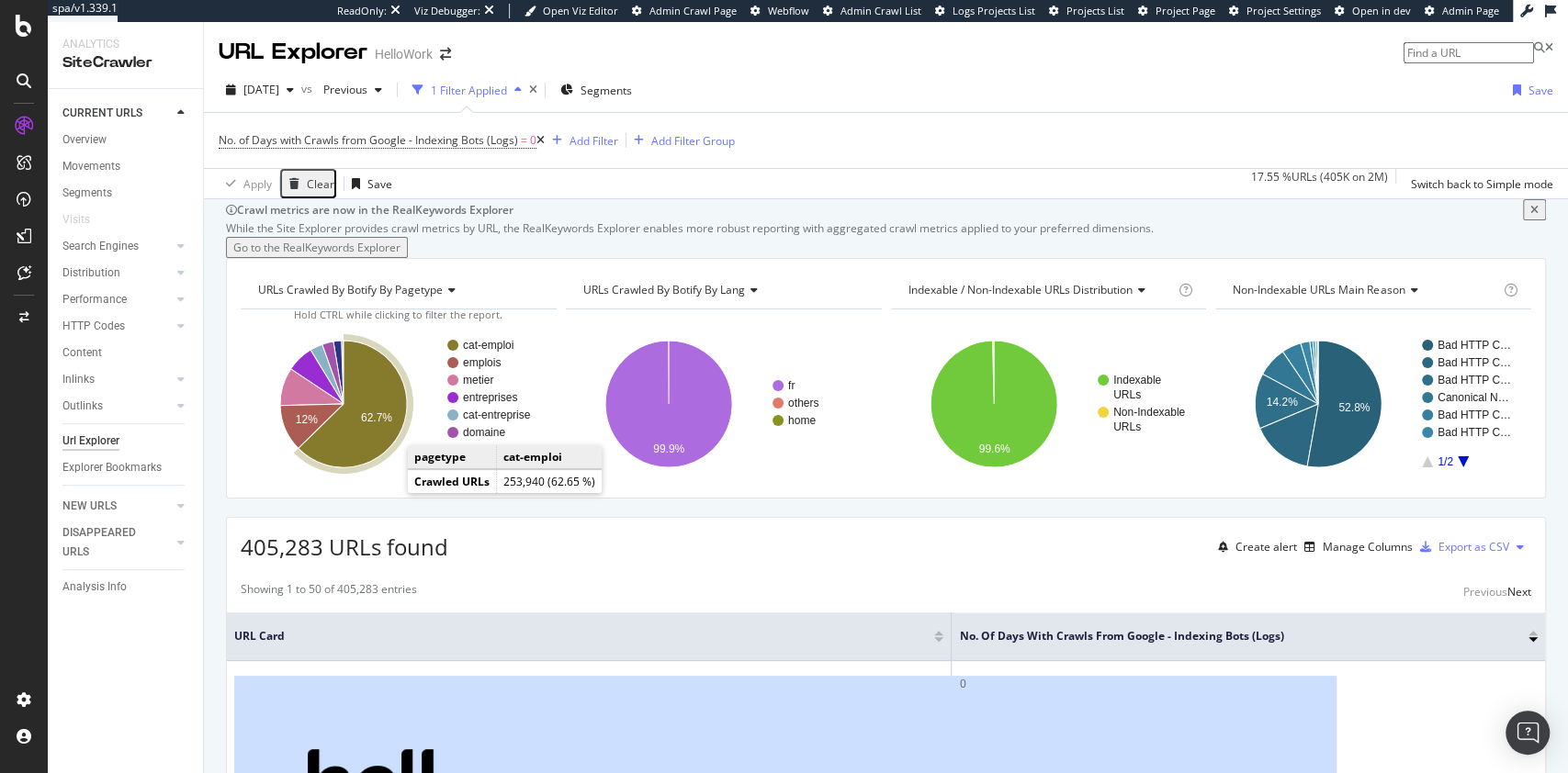
click at [375, 467] on icon "A chart." at bounding box center [353, 404] width 109 height 127
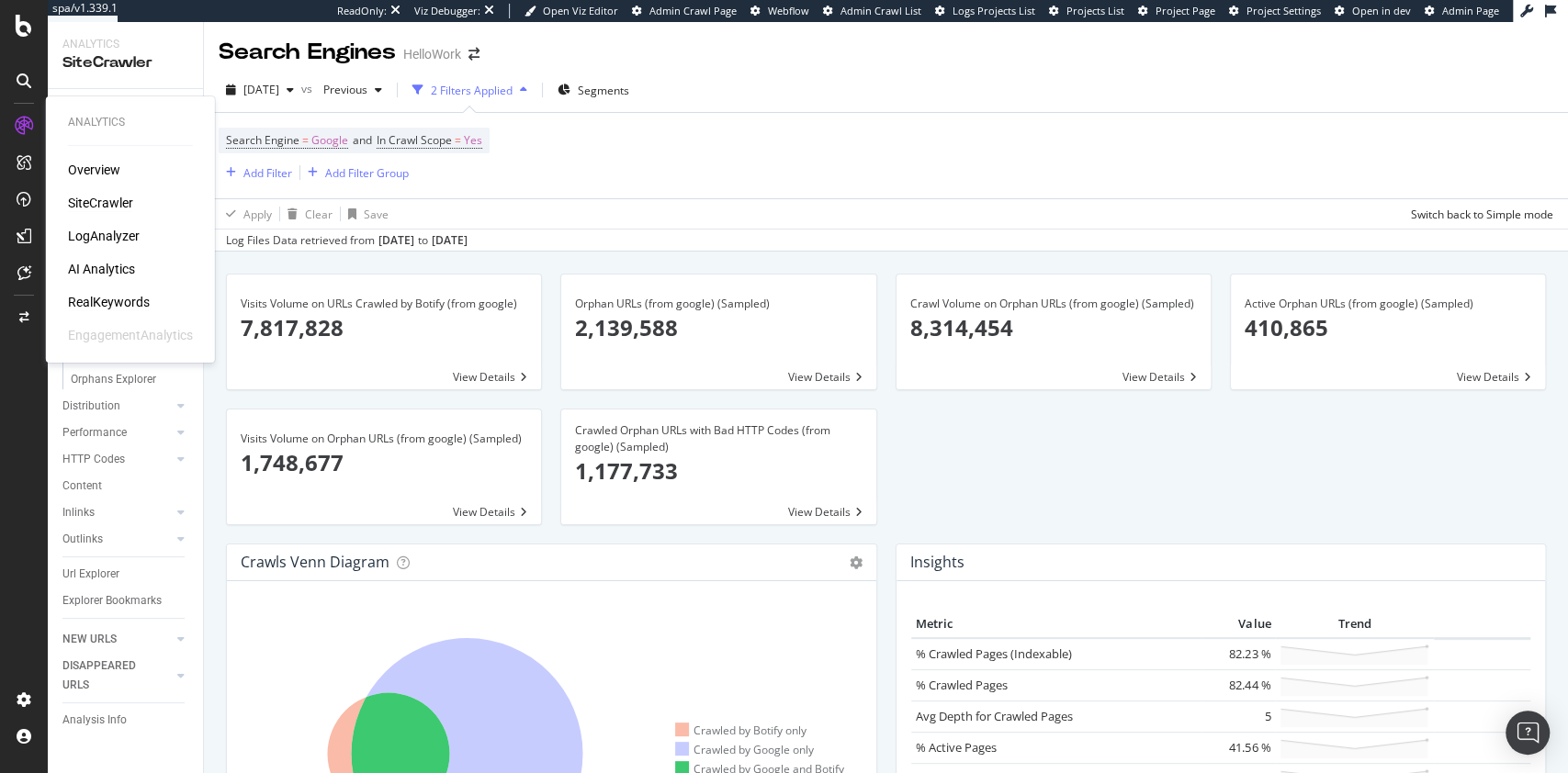
click at [125, 301] on div "RealKeywords" at bounding box center [109, 302] width 81 height 18
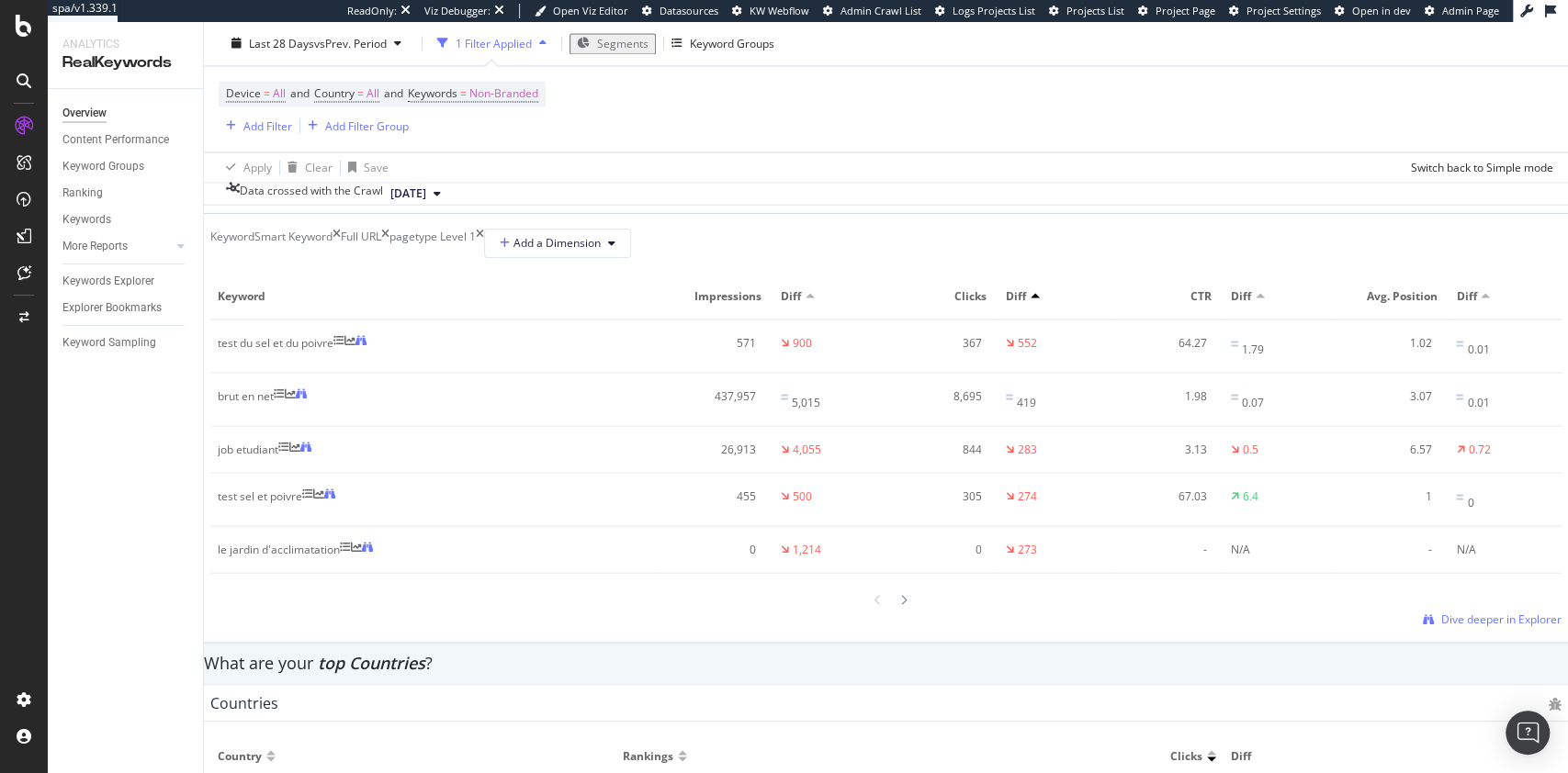
scroll to position [1980, 0]
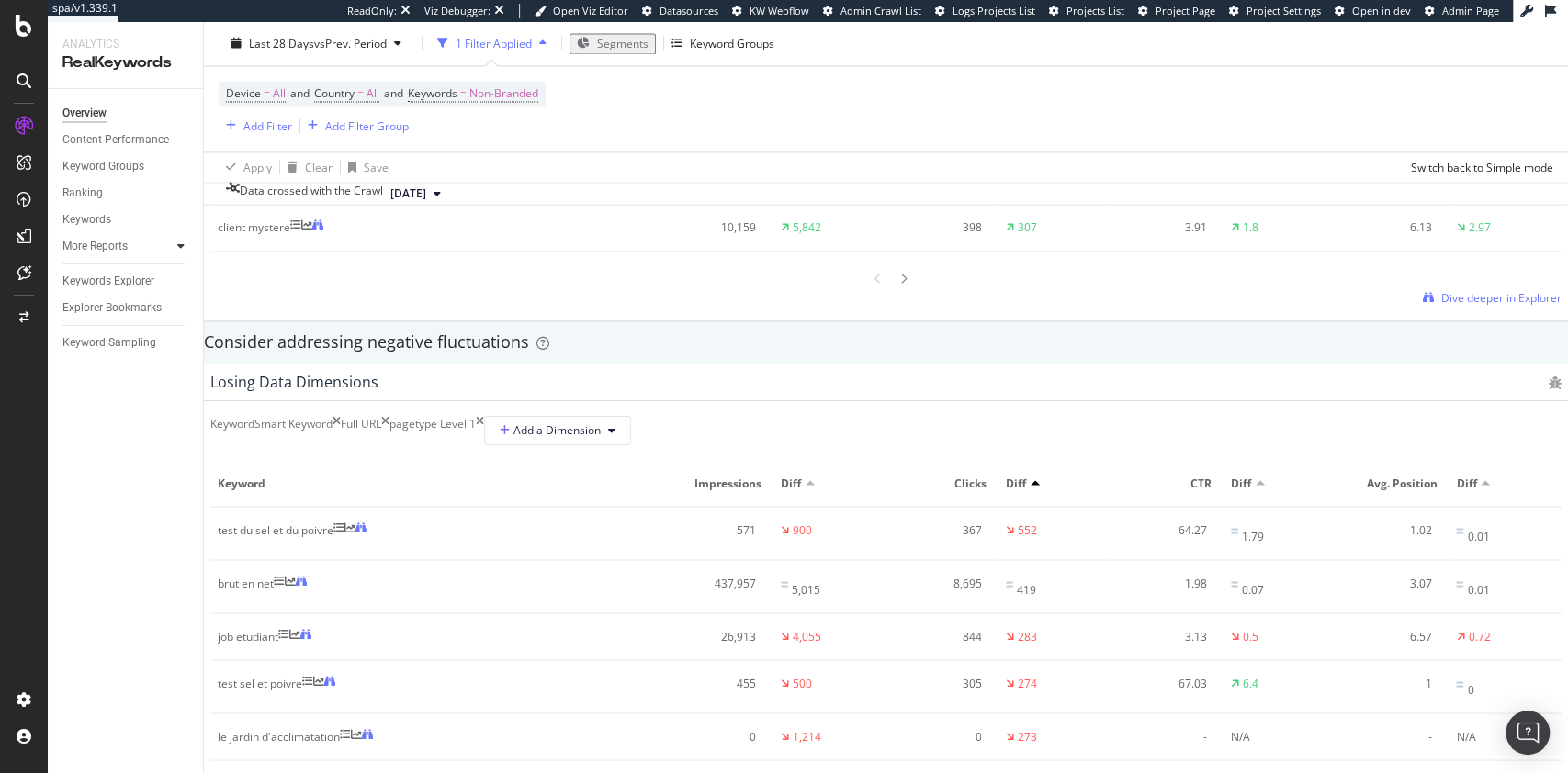
click at [180, 250] on icon at bounding box center [181, 246] width 8 height 11
click at [99, 325] on div "Content" at bounding box center [91, 326] width 40 height 19
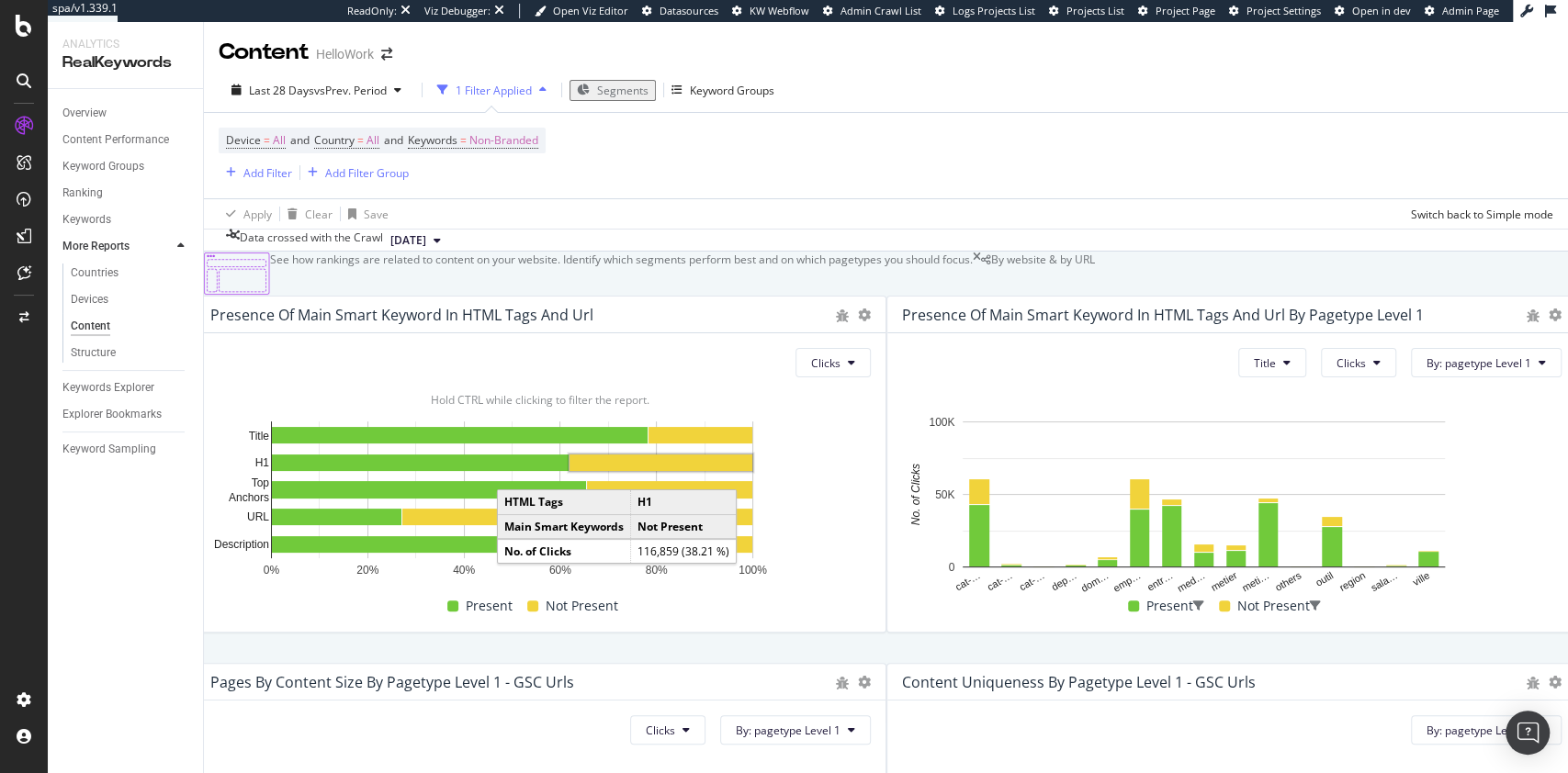
click at [752, 471] on rect "A chart." at bounding box center [661, 463] width 183 height 16
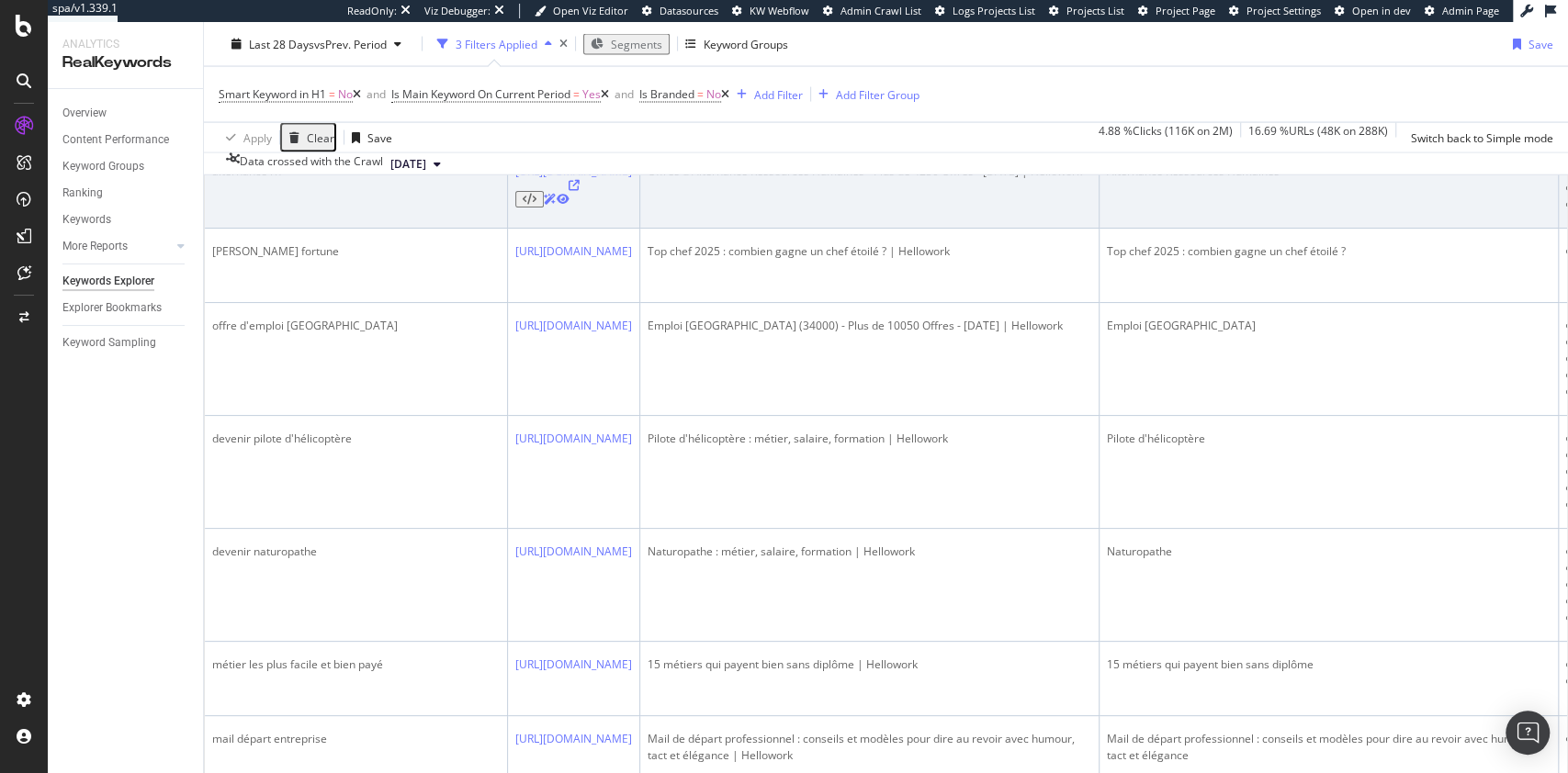
scroll to position [2591, 0]
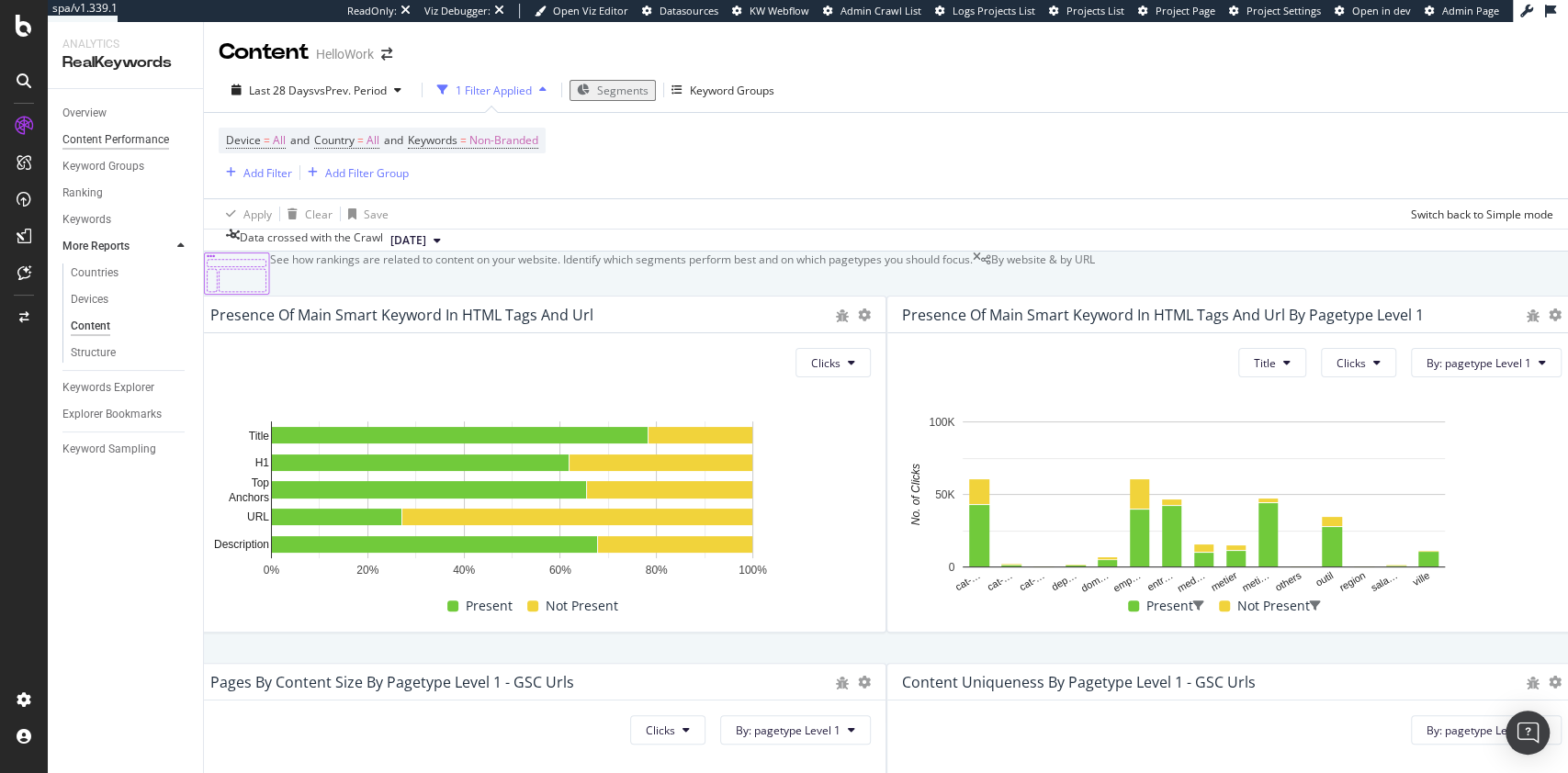
click at [150, 144] on div "Content Performance" at bounding box center [115, 140] width 107 height 19
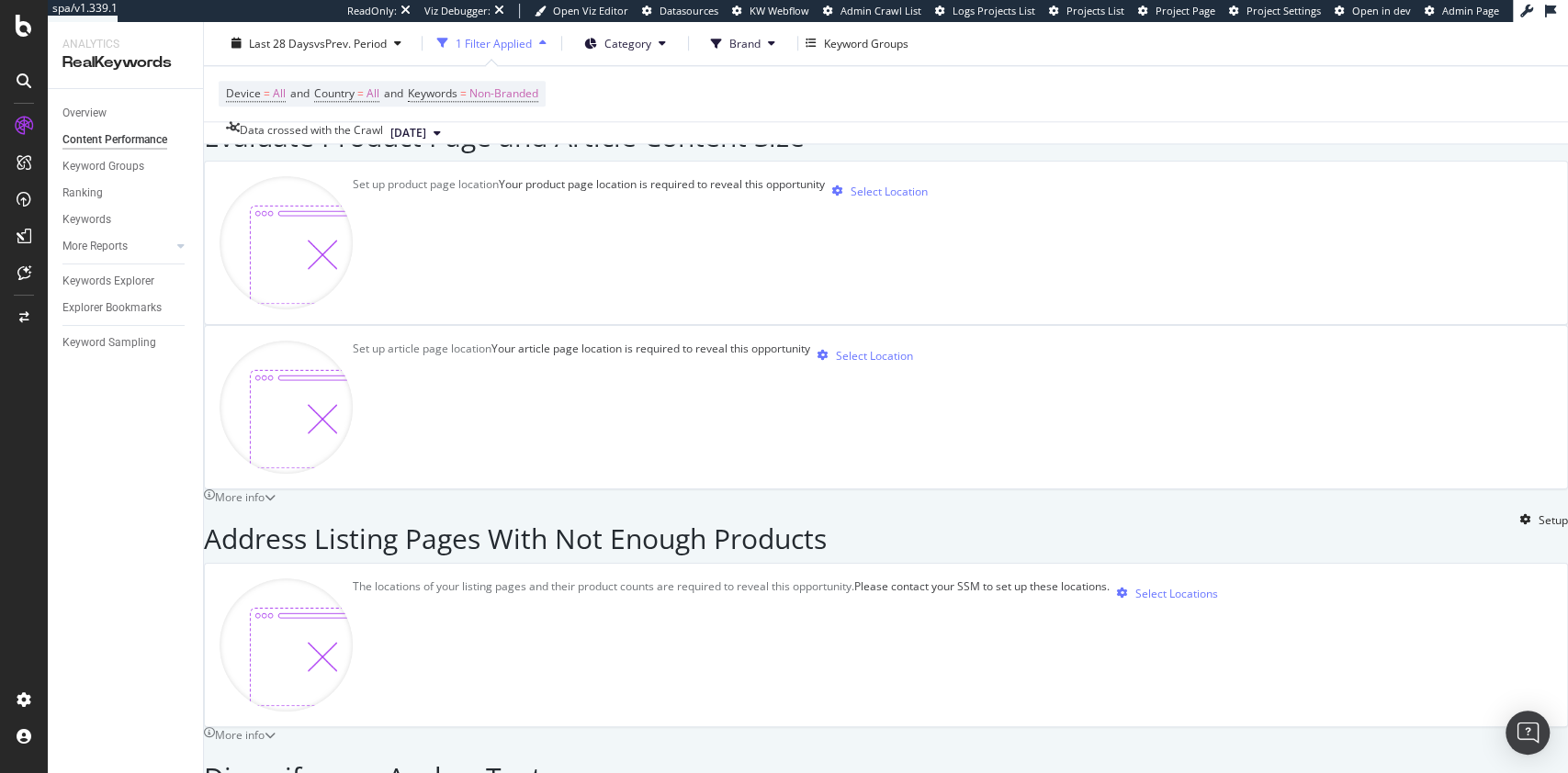
scroll to position [1380, 0]
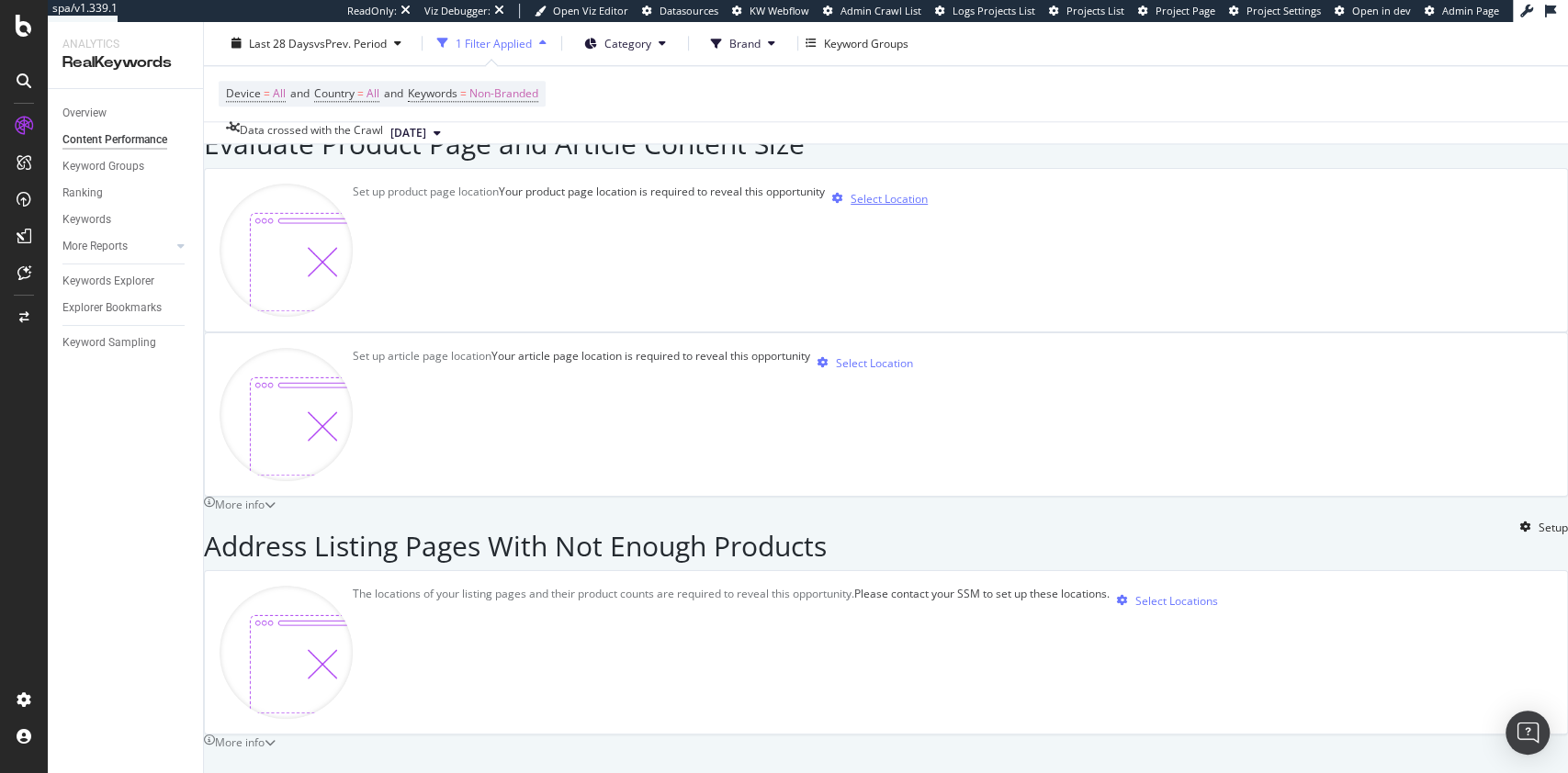
click at [890, 206] on div "Select Location" at bounding box center [890, 199] width 78 height 16
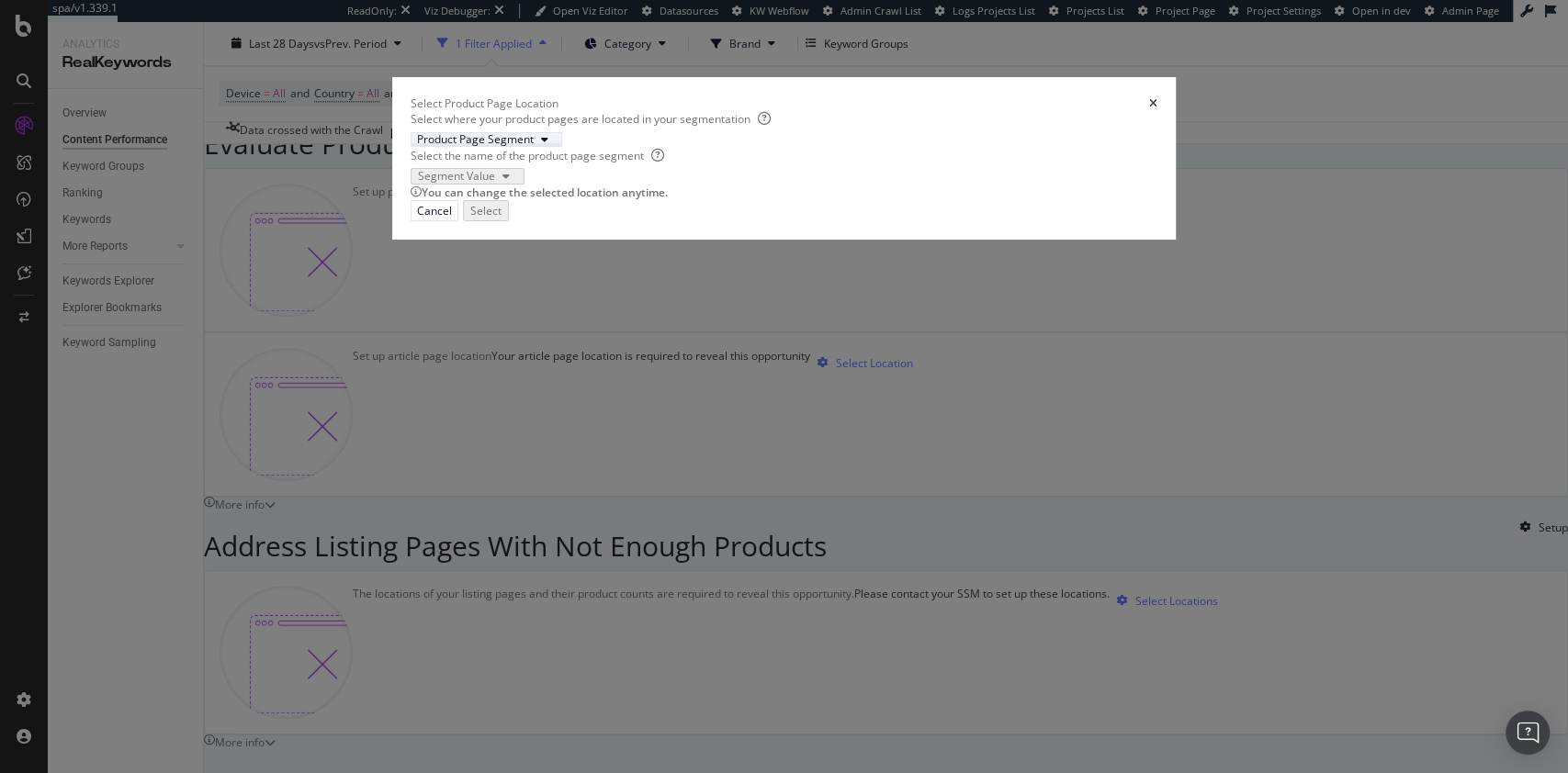
click at [534, 145] on div "Product Page Segment" at bounding box center [475, 140] width 116 height 11
click at [525, 381] on div "pagetype" at bounding box center [484, 373] width 91 height 16
click at [494, 182] on div "Segment Value" at bounding box center [456, 177] width 78 height 11
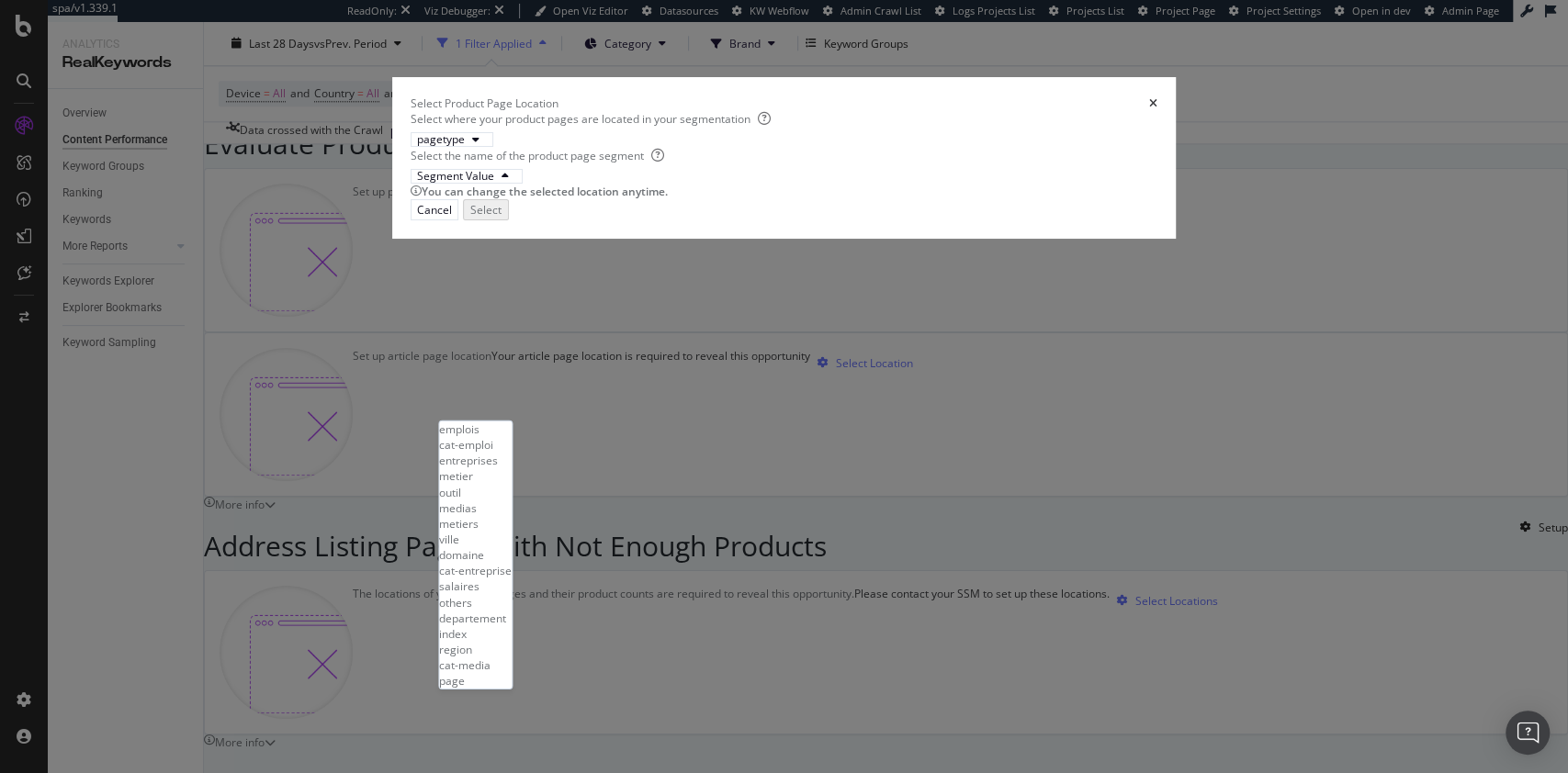
click at [508, 433] on div "emplois" at bounding box center [475, 430] width 73 height 16
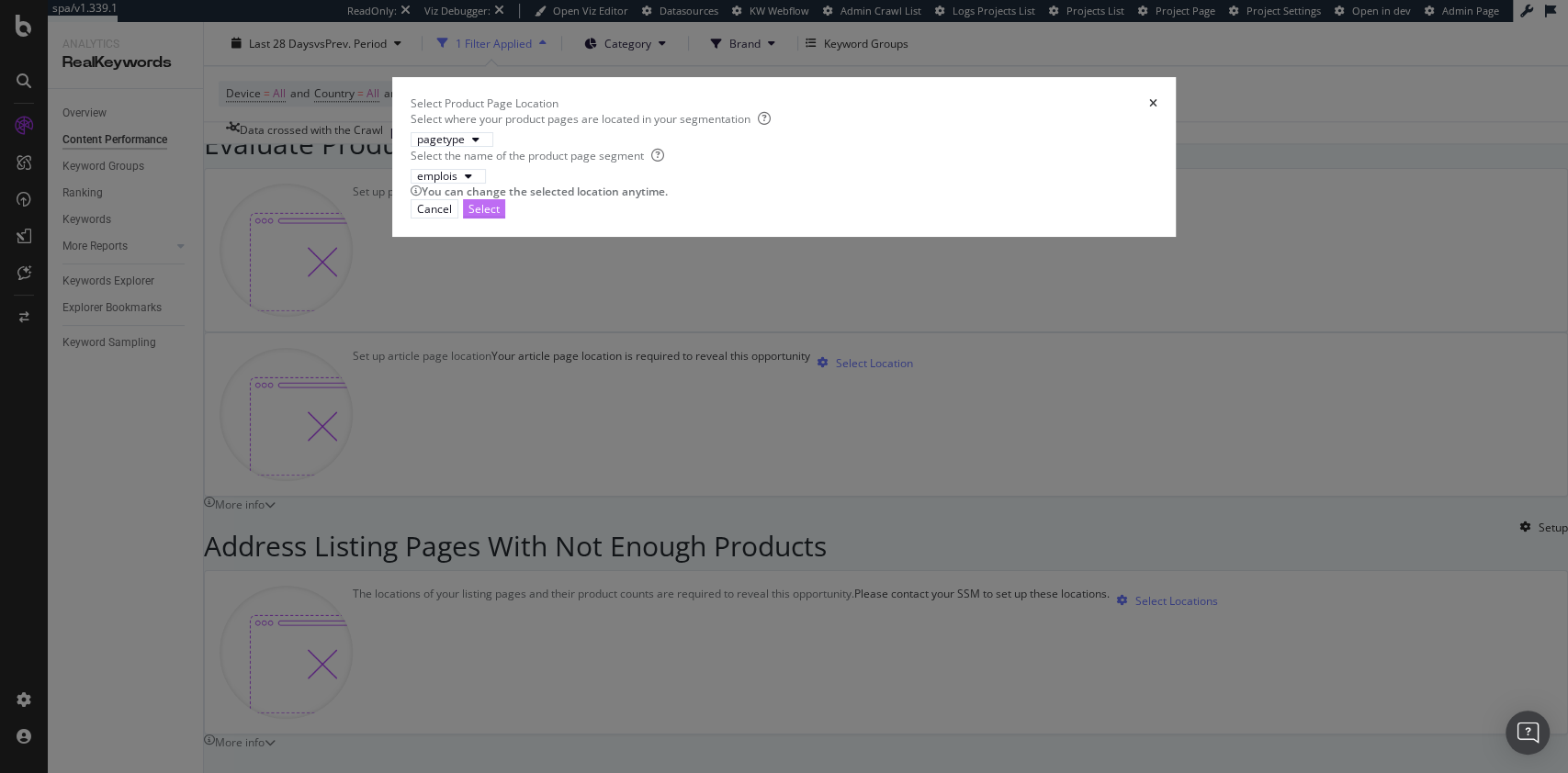
click at [500, 217] on div "Select" at bounding box center [484, 209] width 31 height 16
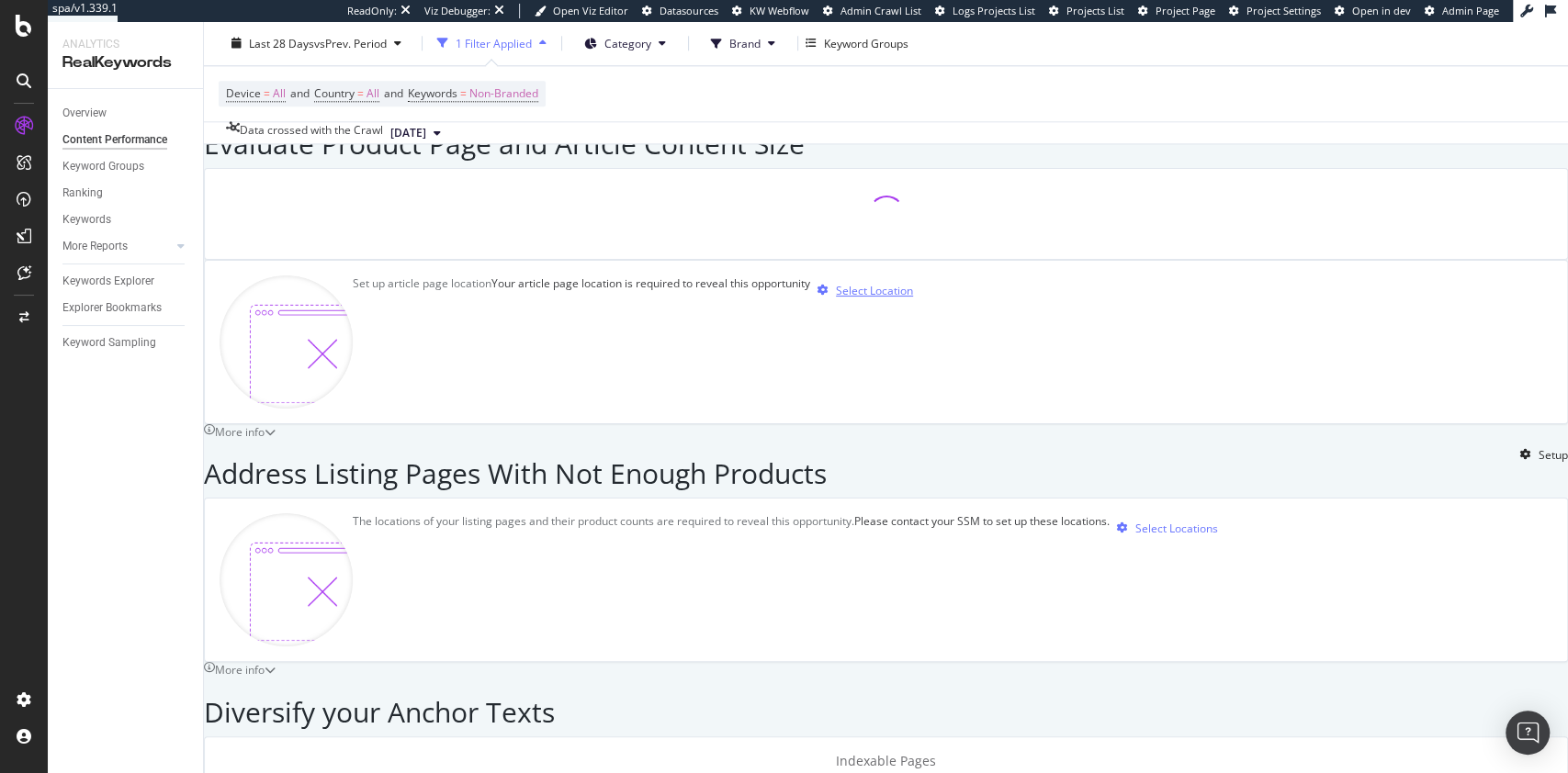
click at [857, 299] on div "Select Location" at bounding box center [874, 290] width 78 height 16
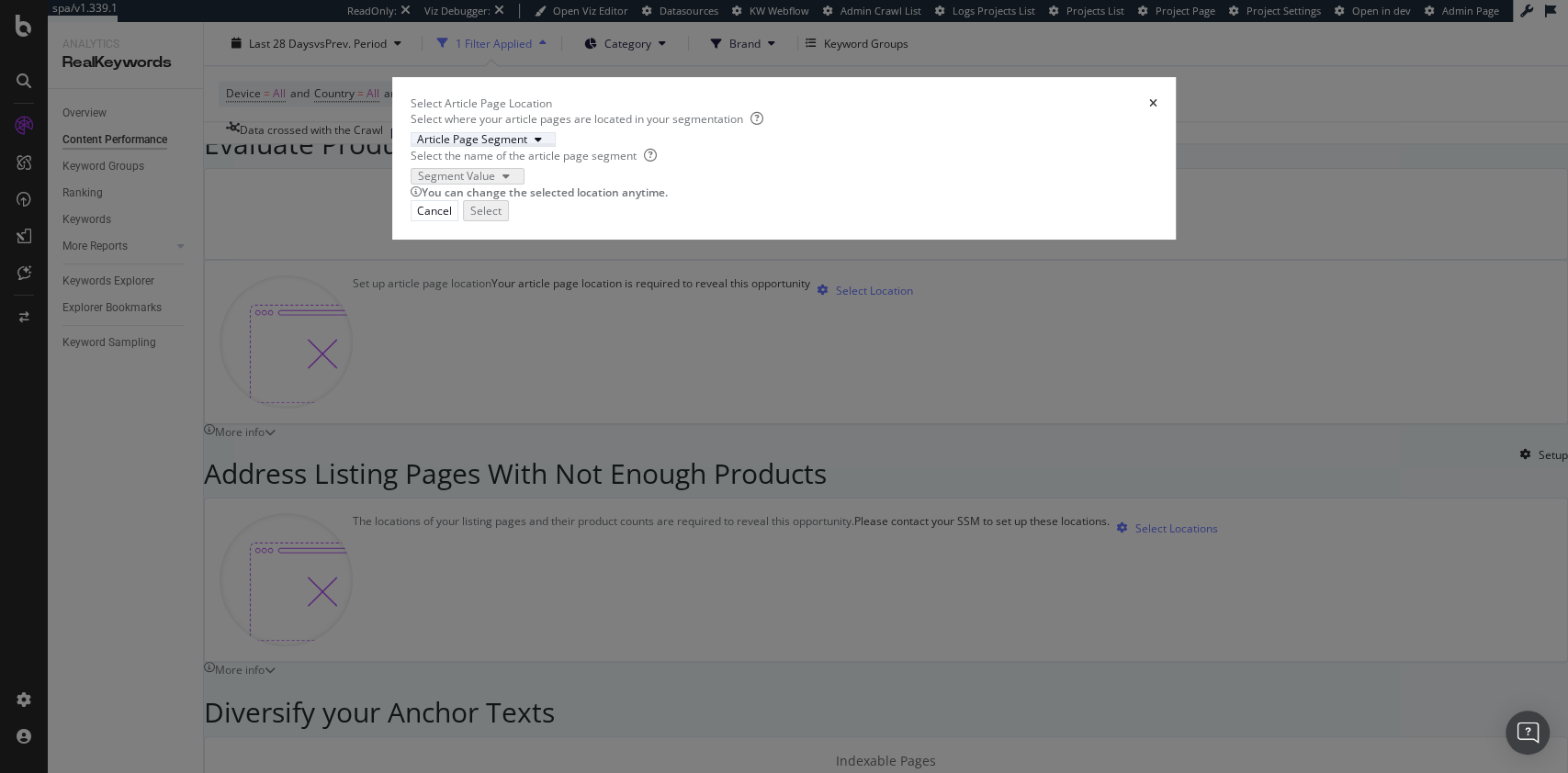
click at [492, 145] on div "Article Page Segment" at bounding box center [472, 140] width 111 height 11
click at [507, 381] on div "pagetype" at bounding box center [484, 373] width 91 height 16
click at [509, 182] on icon "modal" at bounding box center [505, 177] width 8 height 11
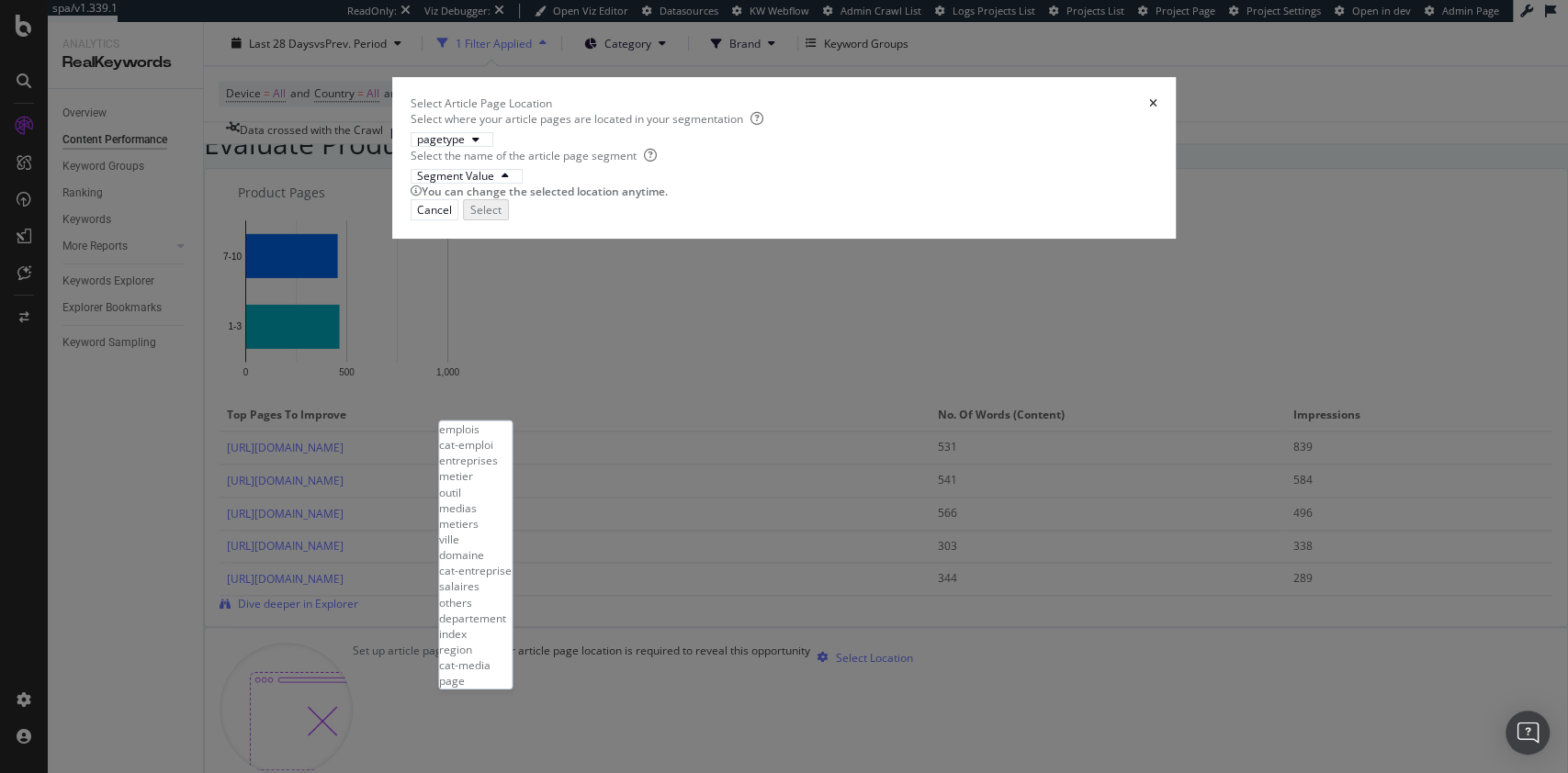
click at [507, 516] on div "medias" at bounding box center [475, 507] width 73 height 16
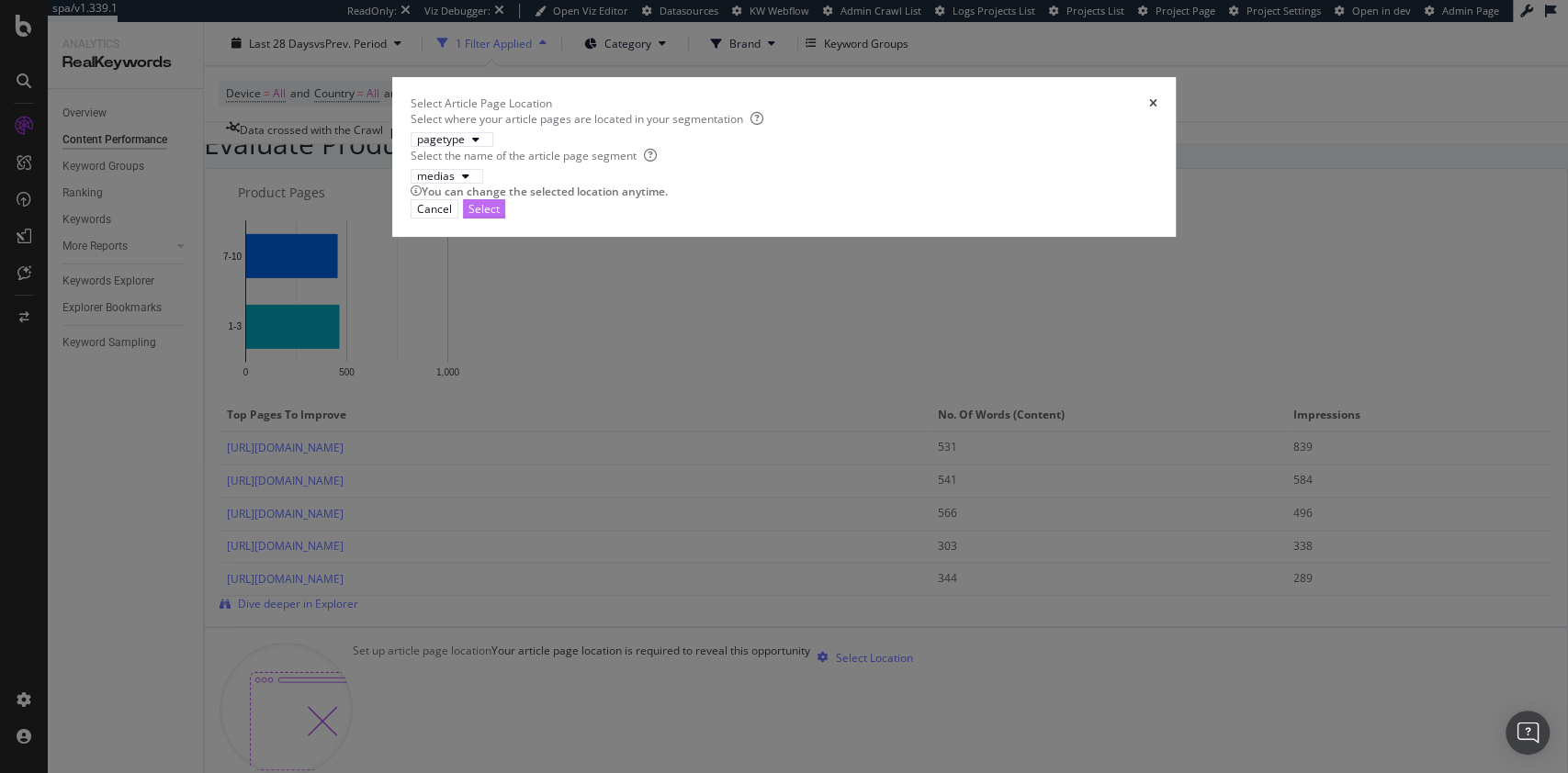
click at [500, 217] on div "Select" at bounding box center [484, 209] width 31 height 16
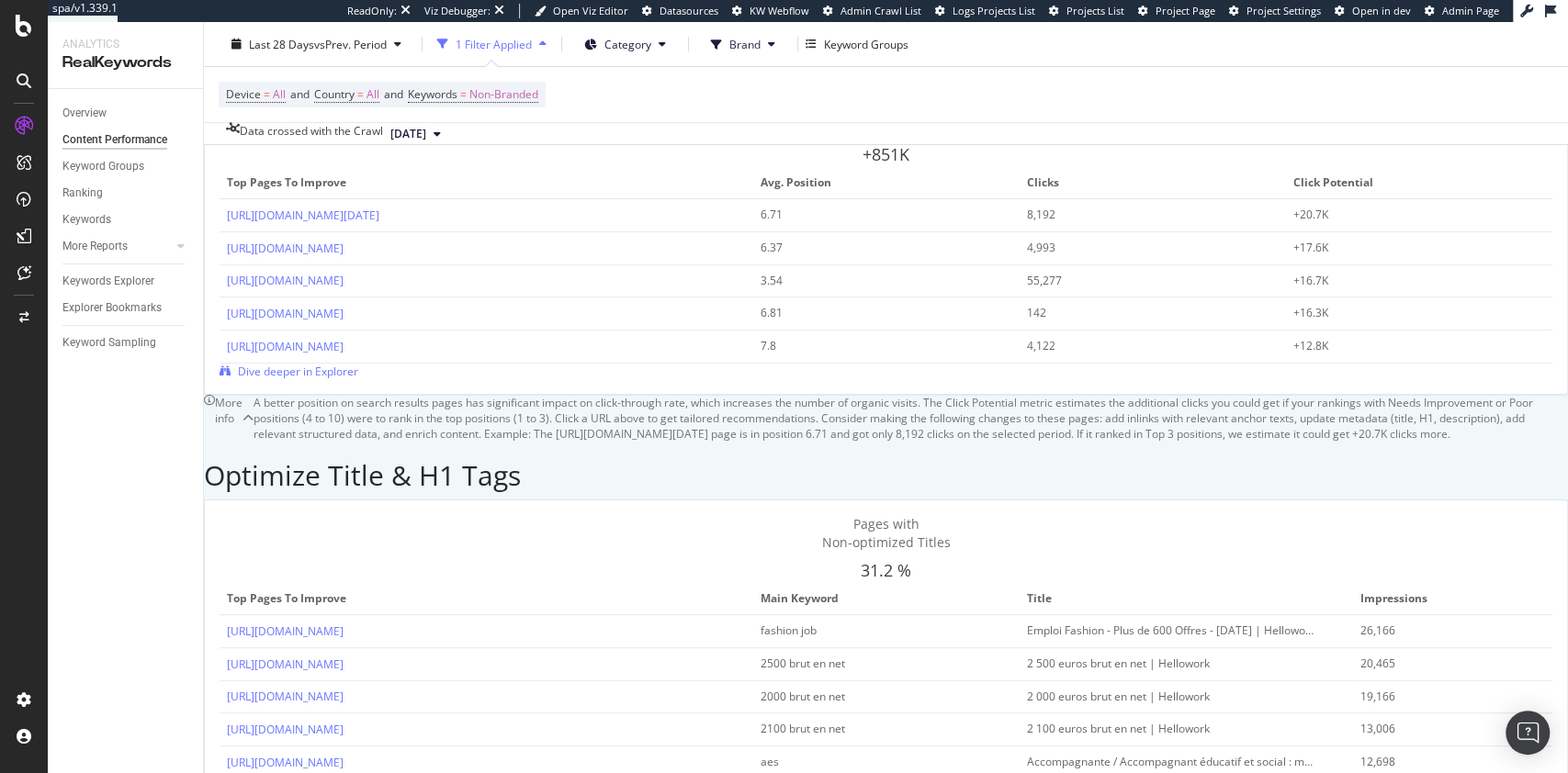
scroll to position [0, 0]
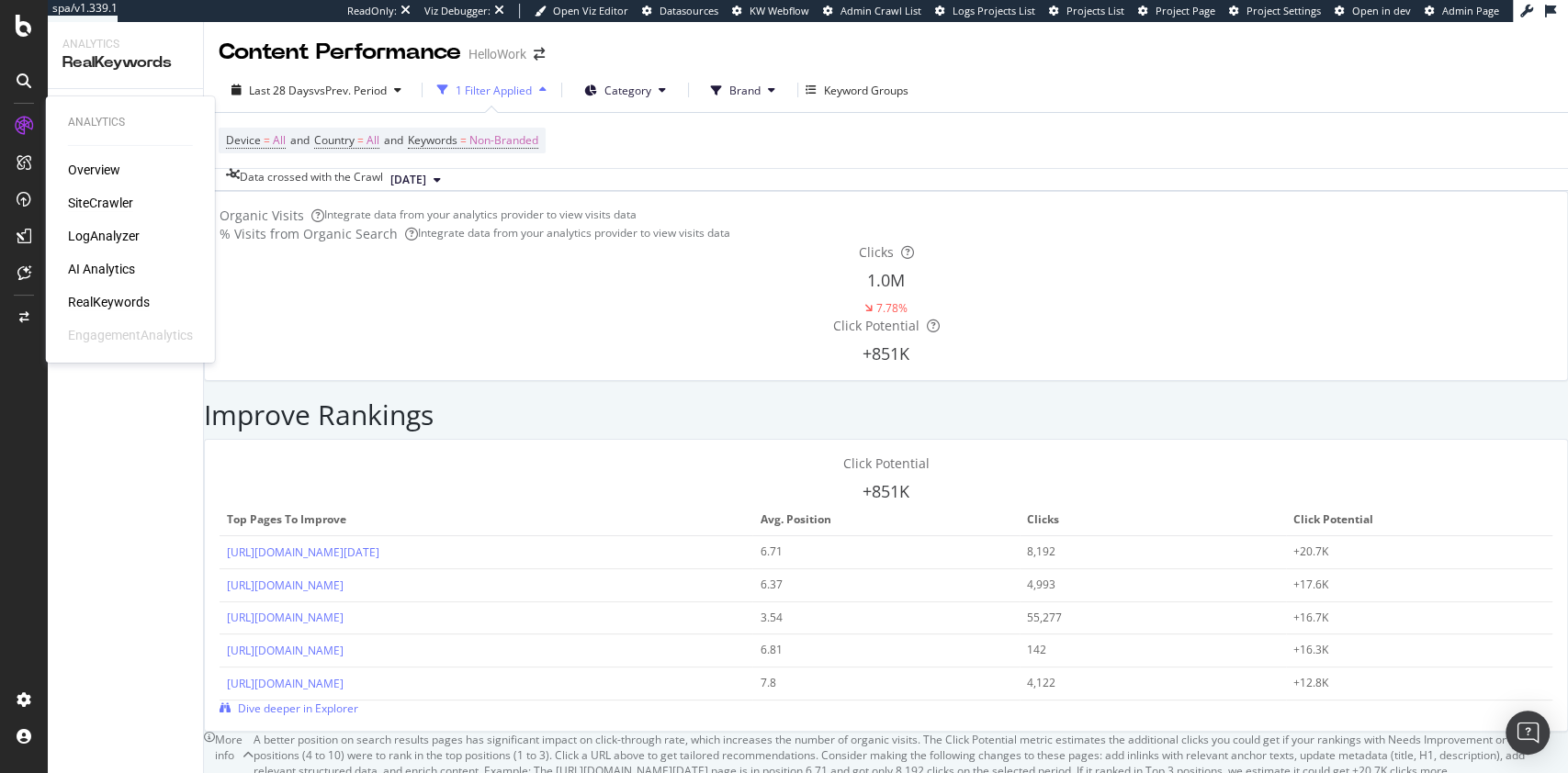
click at [102, 201] on div "SiteCrawler" at bounding box center [100, 202] width 65 height 18
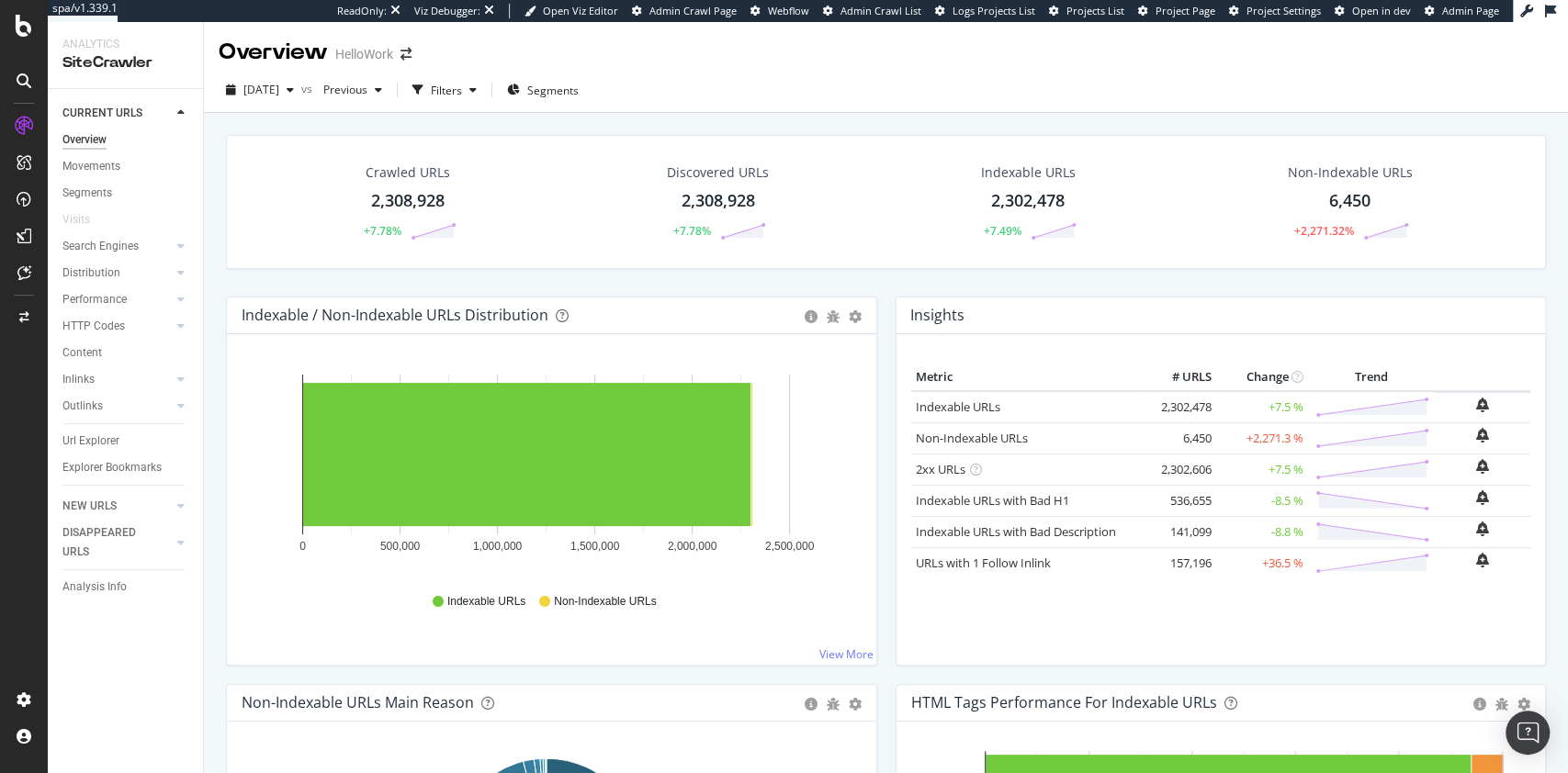
click at [9, 105] on div at bounding box center [24, 386] width 47 height 773
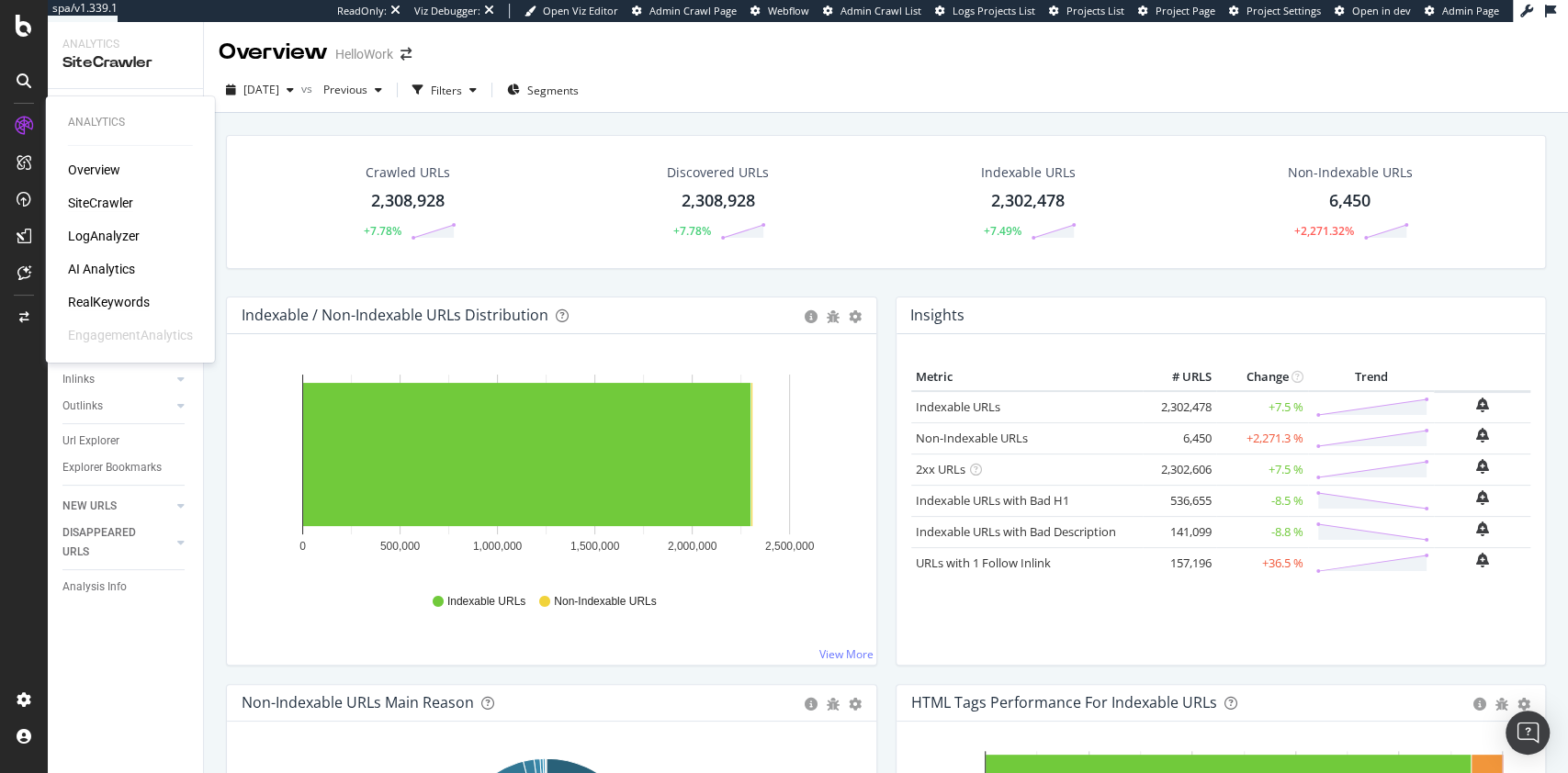
click at [112, 303] on div "RealKeywords" at bounding box center [109, 302] width 81 height 18
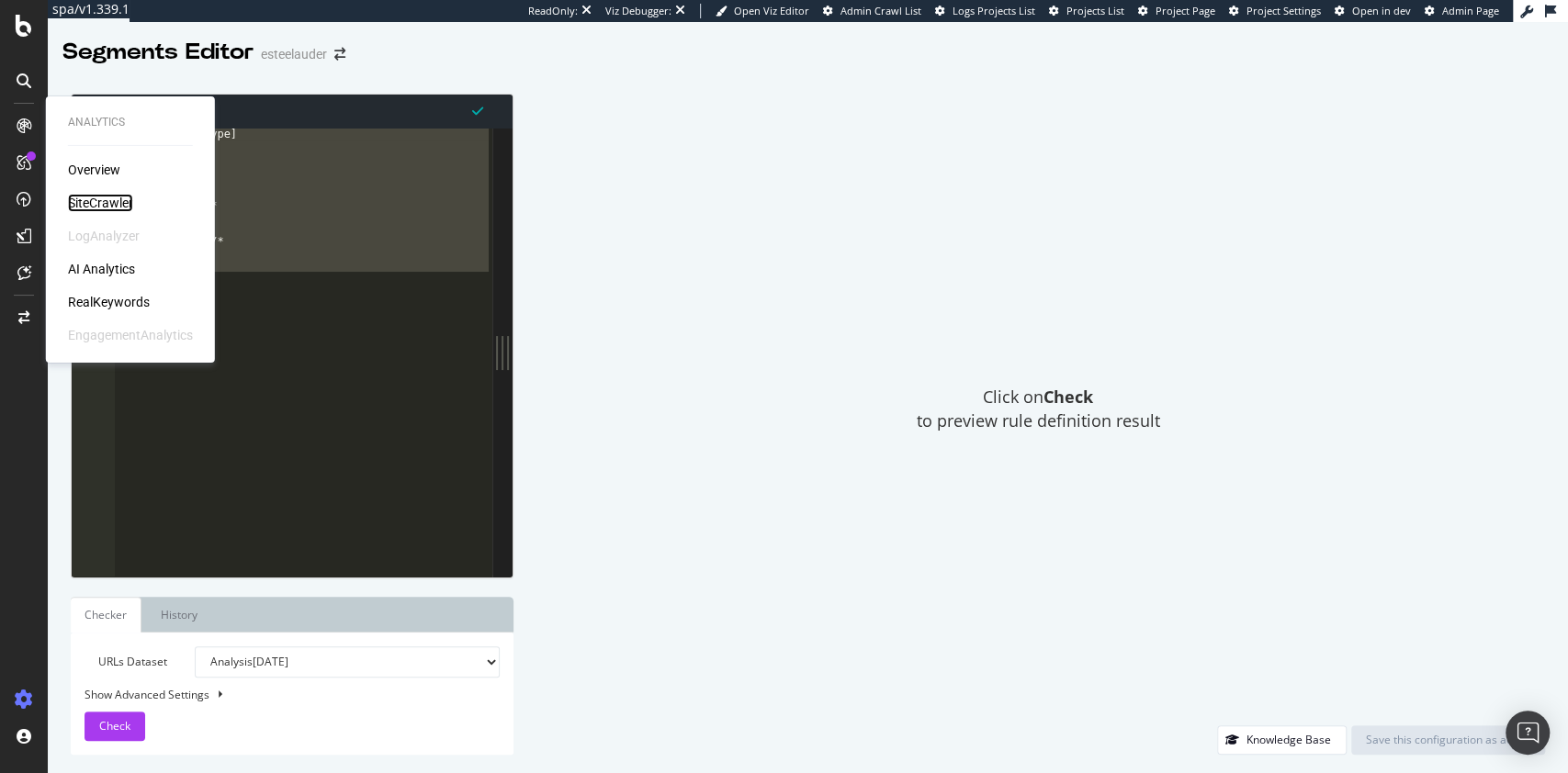
click at [111, 194] on div "SiteCrawler" at bounding box center [100, 202] width 65 height 18
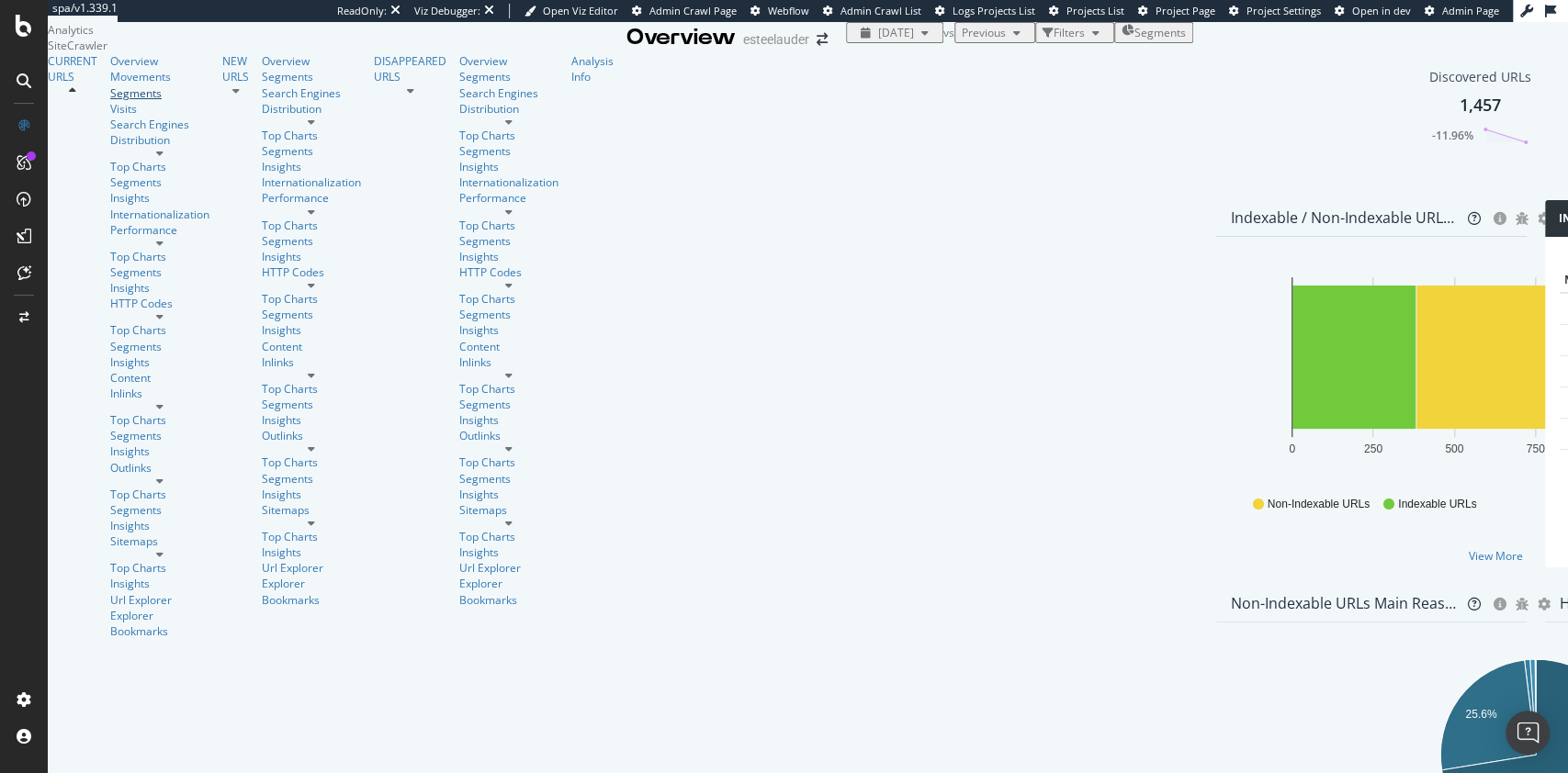
click at [111, 101] on div "Segments" at bounding box center [160, 93] width 99 height 16
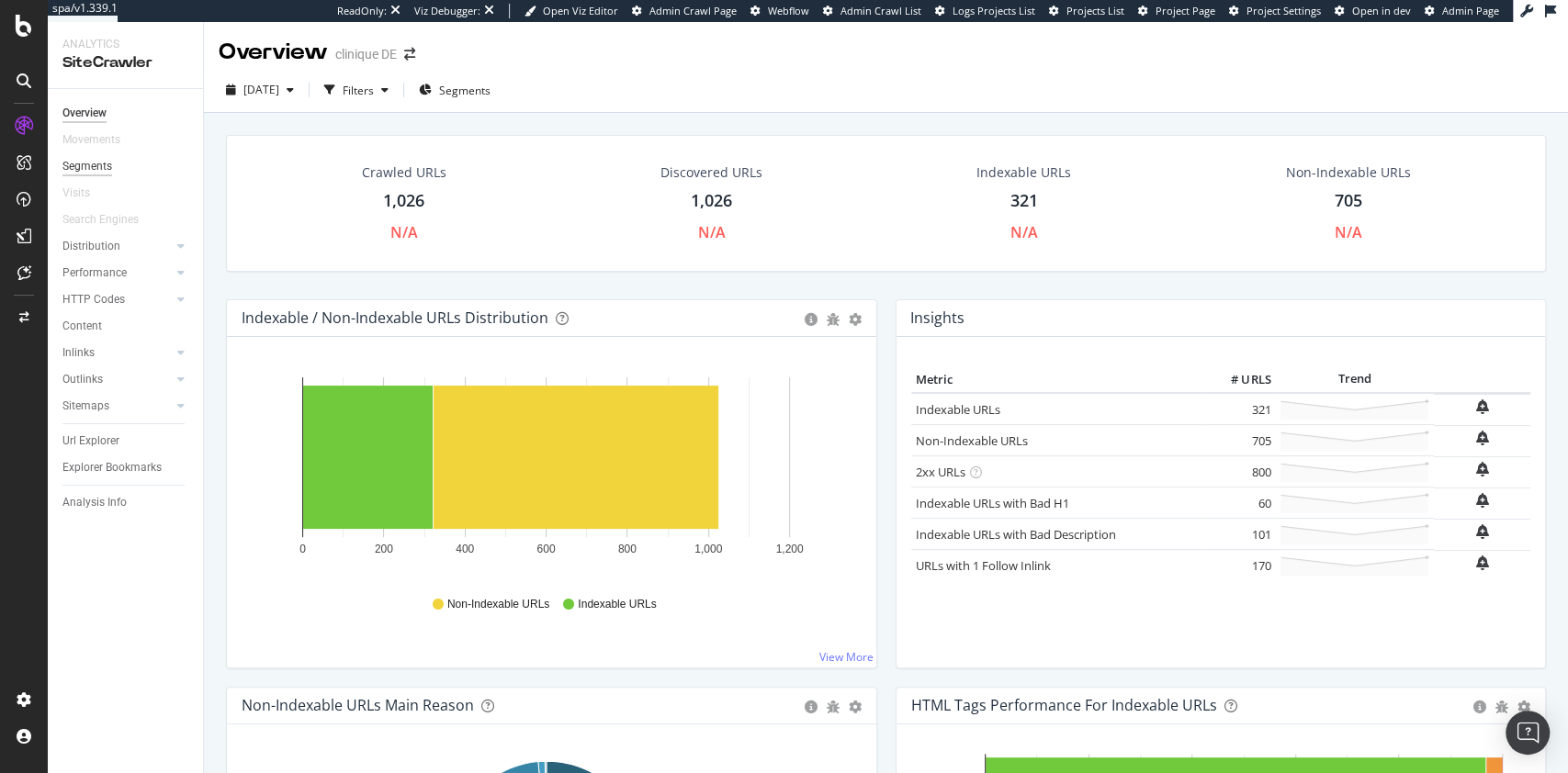
click at [86, 168] on div "Segments" at bounding box center [87, 167] width 49 height 19
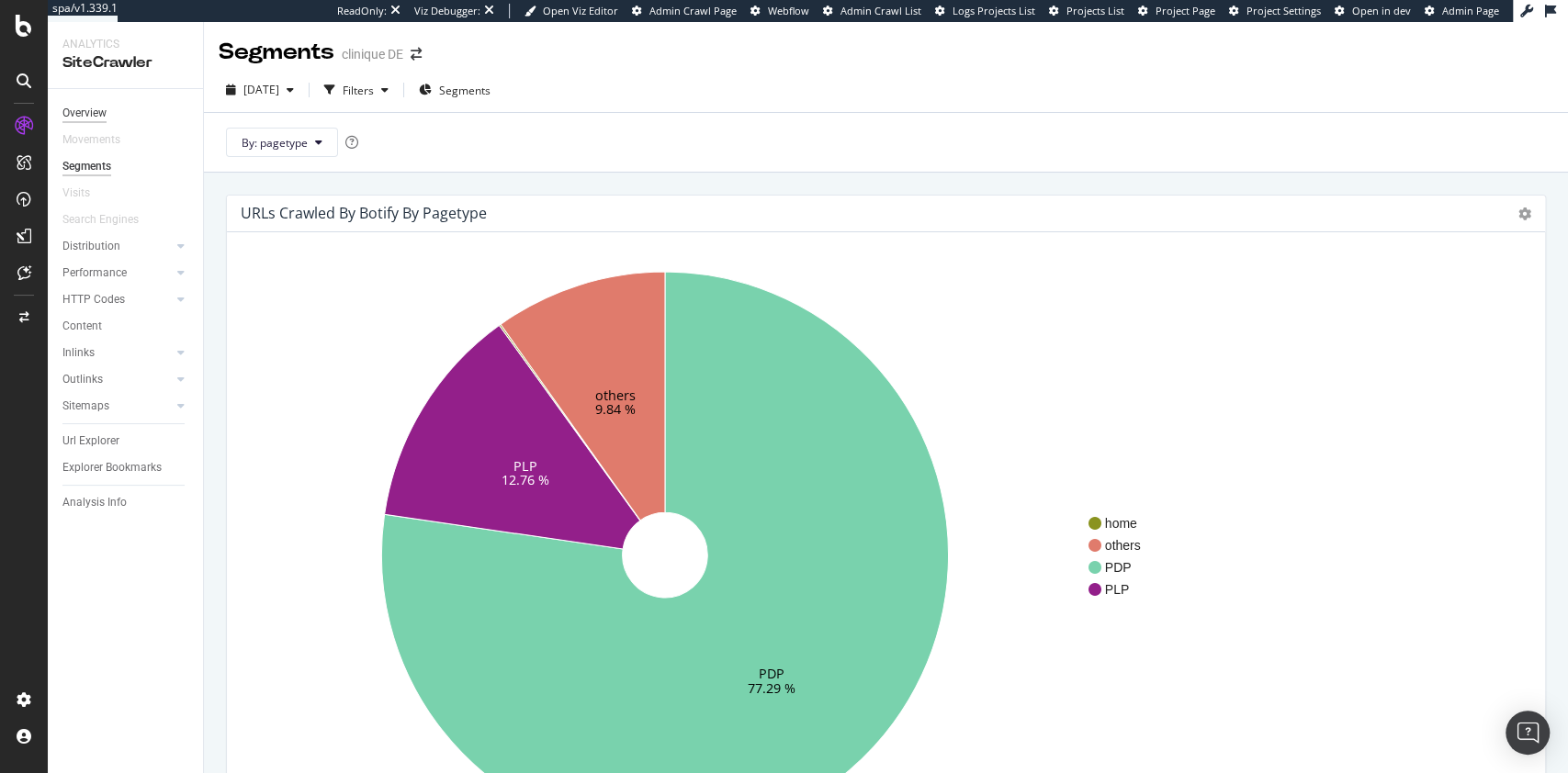
click at [91, 113] on div "Overview" at bounding box center [84, 114] width 44 height 19
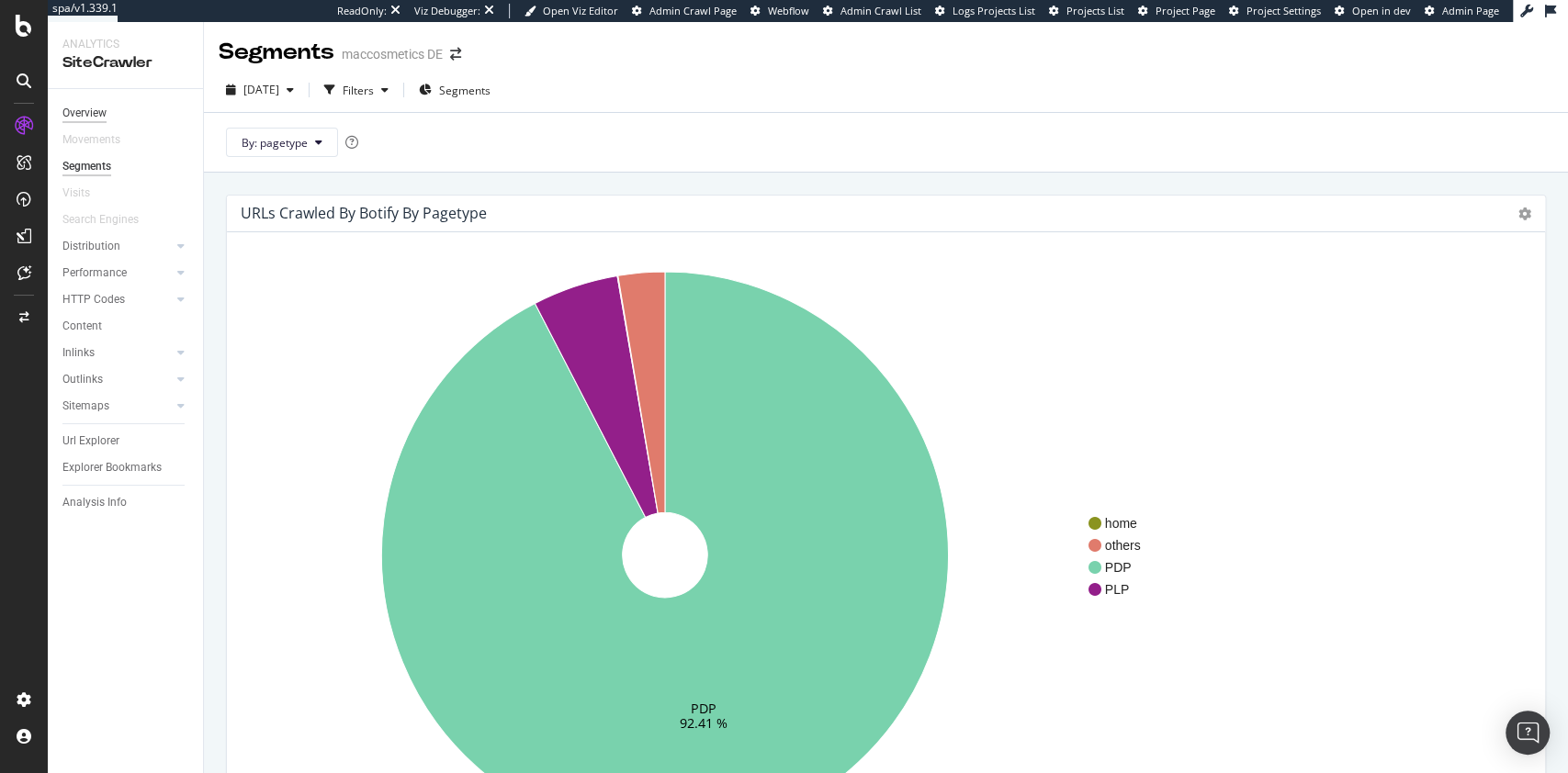
click at [96, 111] on div "Overview" at bounding box center [84, 114] width 44 height 19
